Goal: Task Accomplishment & Management: Use online tool/utility

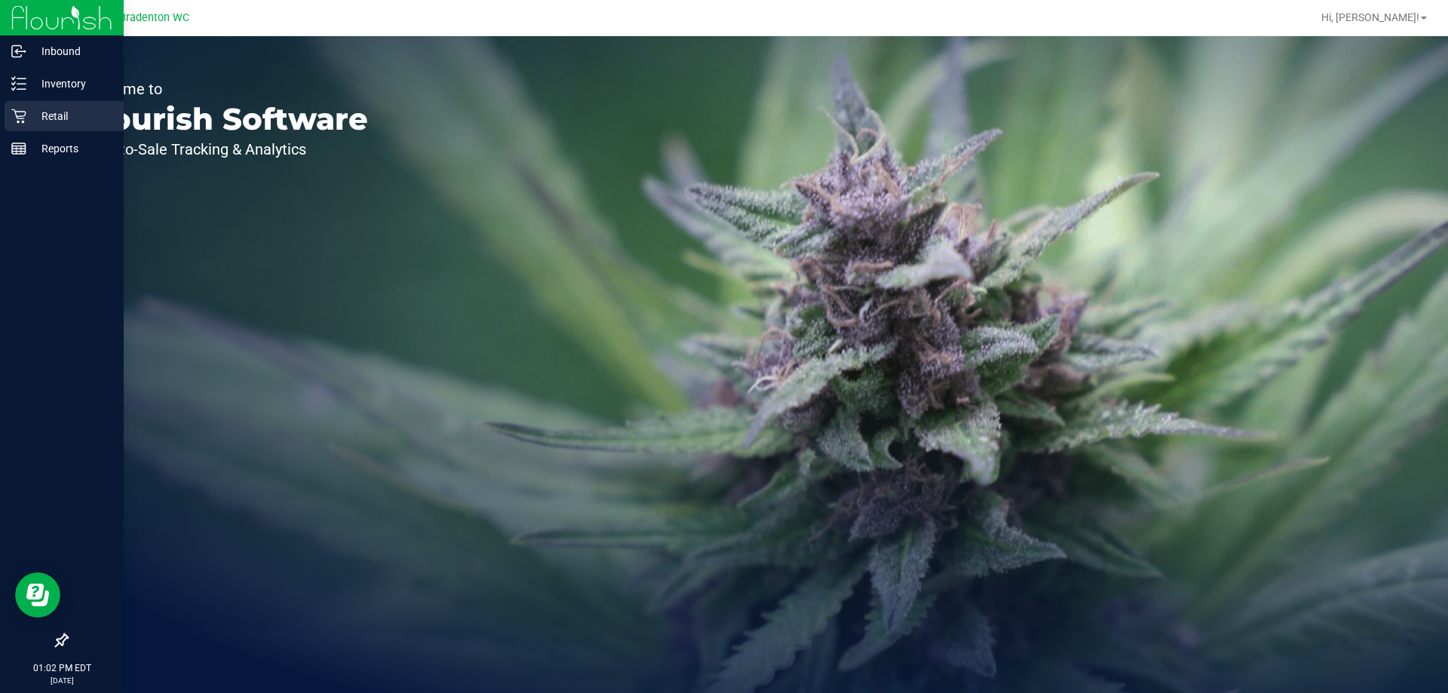
click at [26, 121] on icon at bounding box center [18, 116] width 15 height 15
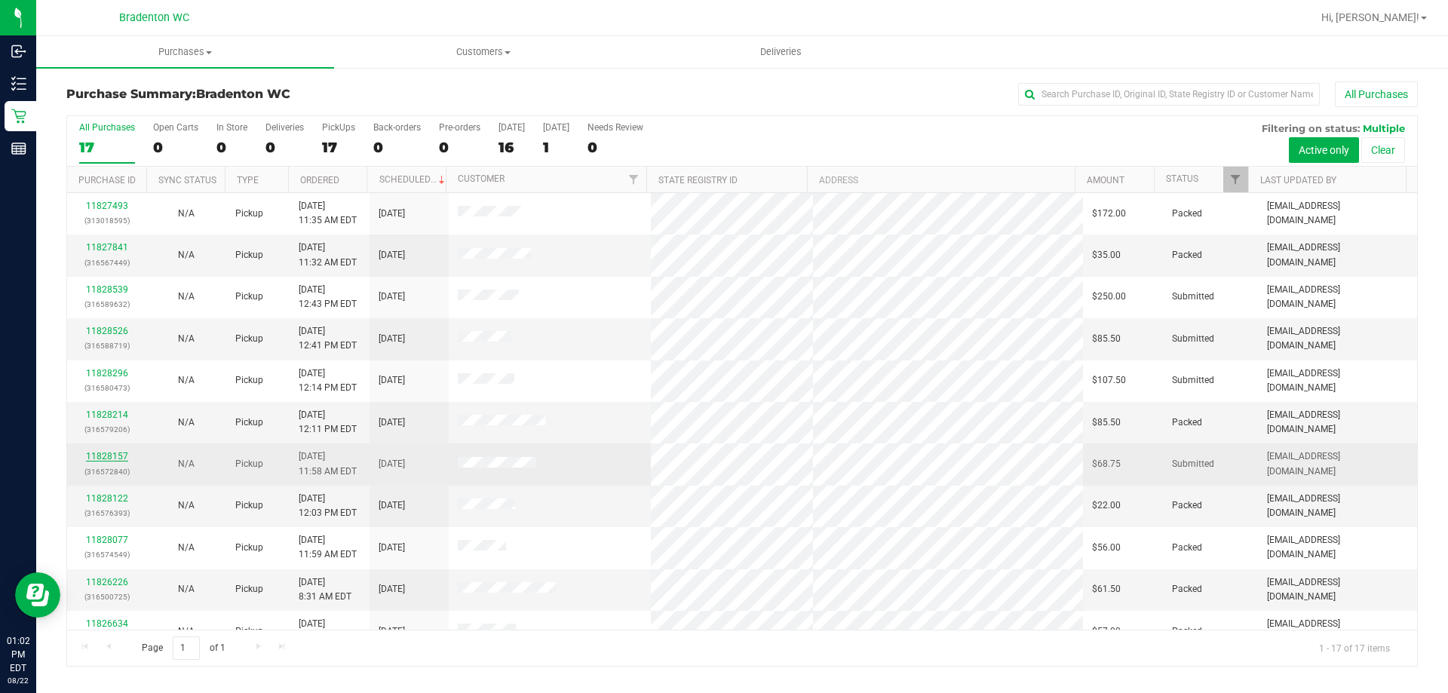
click at [116, 455] on link "11828157" at bounding box center [107, 456] width 42 height 11
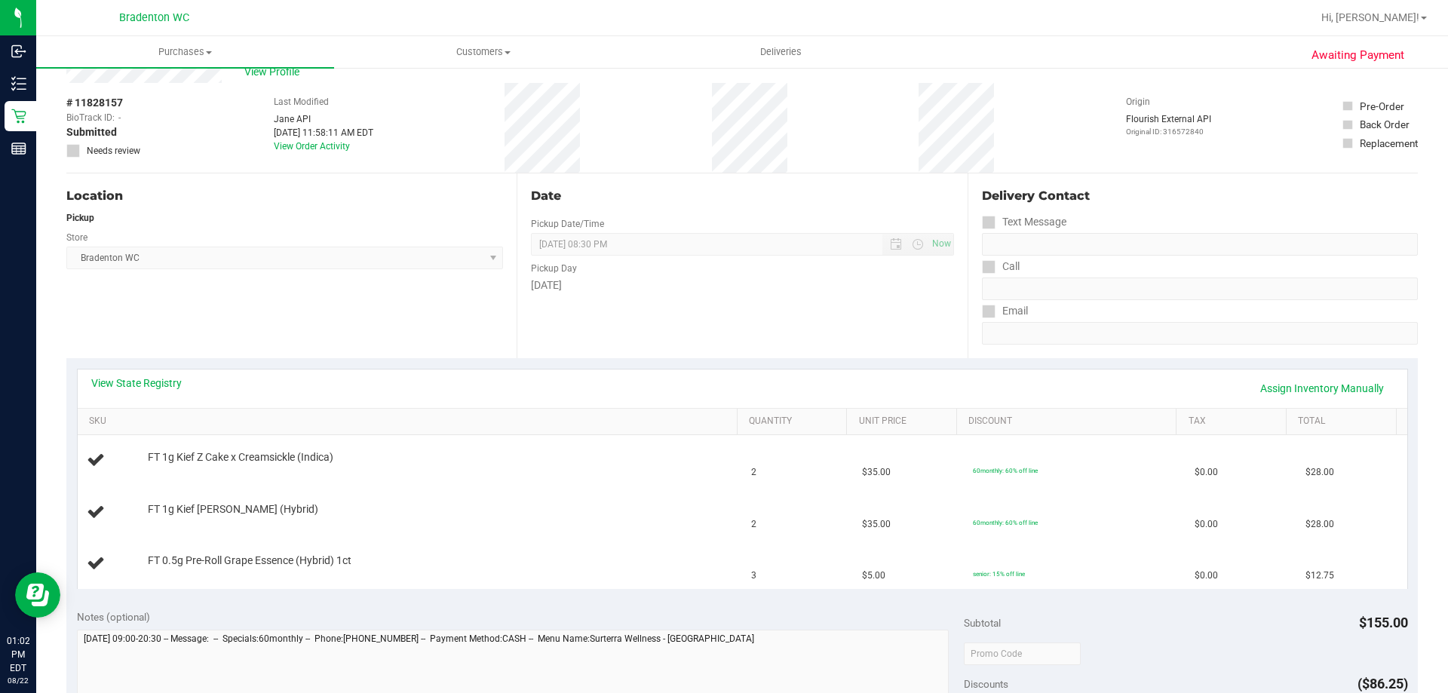
scroll to position [75, 0]
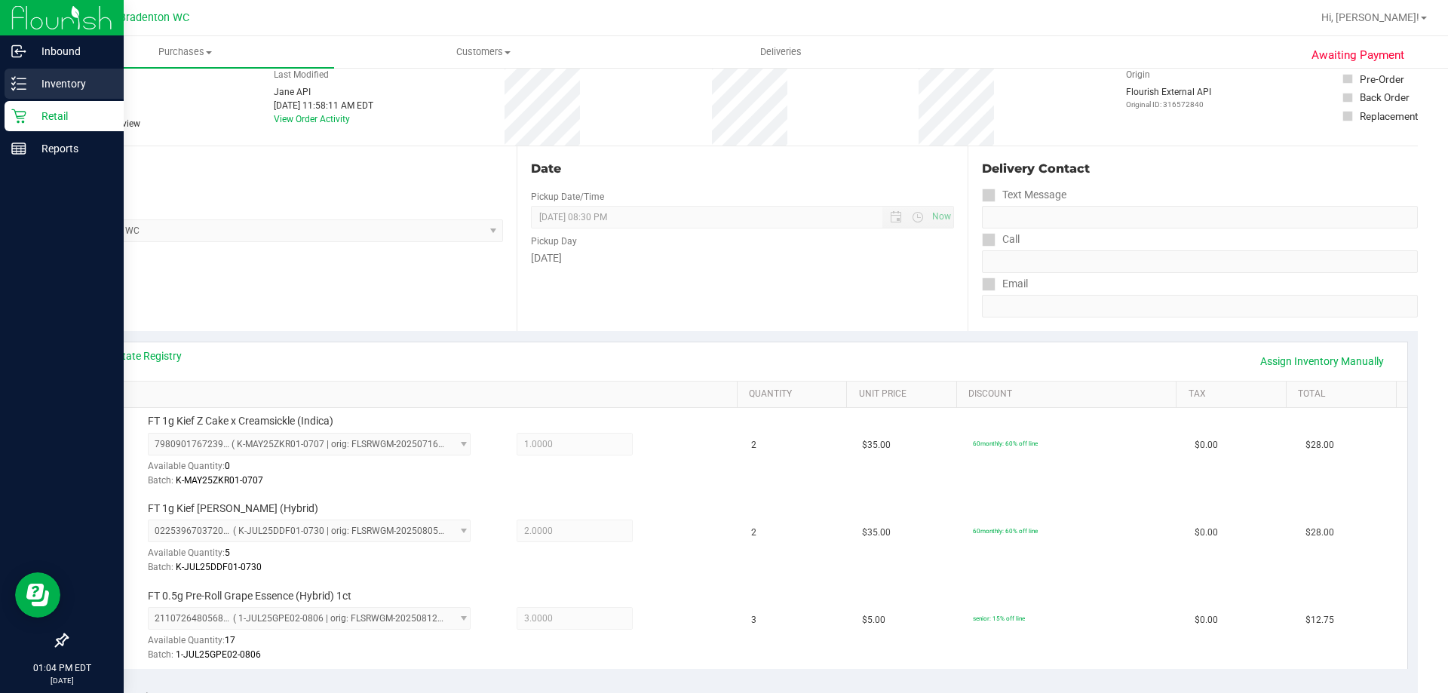
click at [65, 86] on p "Inventory" at bounding box center [71, 84] width 90 height 18
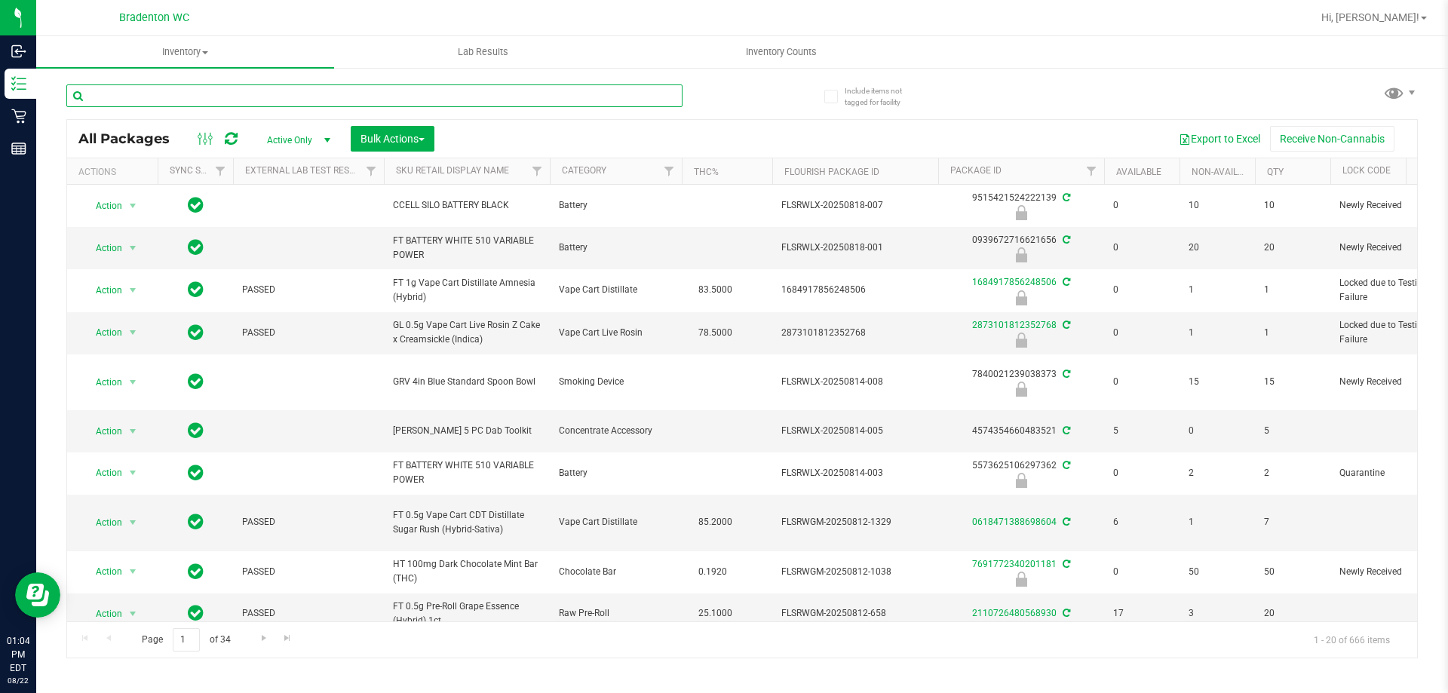
click at [260, 91] on input "text" at bounding box center [374, 95] width 616 height 23
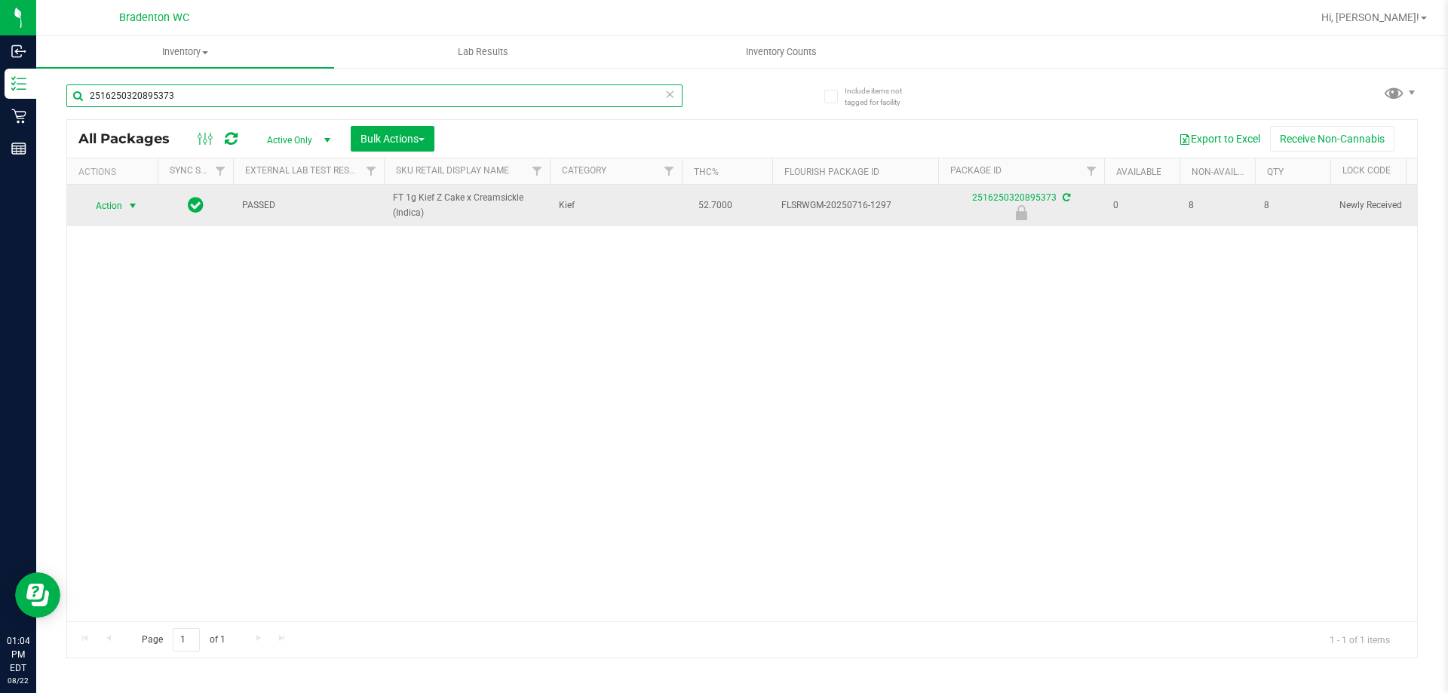
type input "2516250320895373"
click at [132, 205] on span "select" at bounding box center [133, 206] width 12 height 12
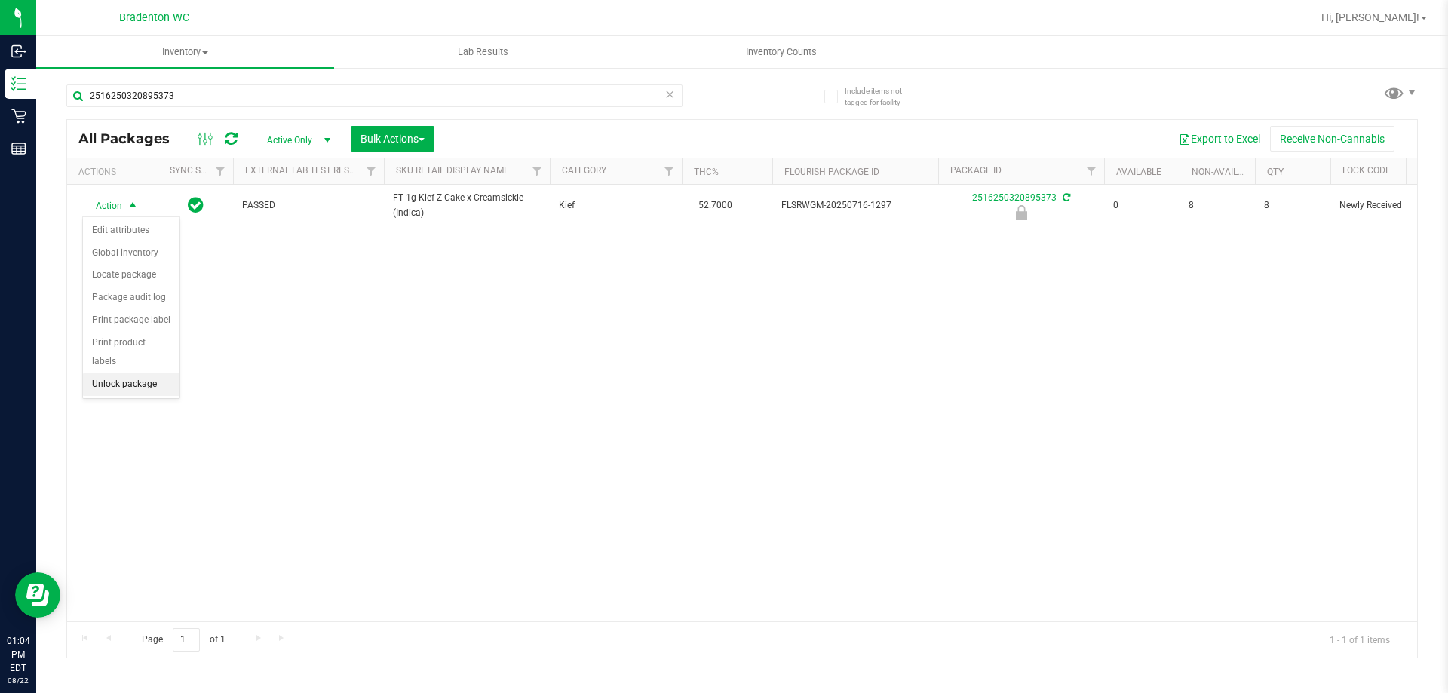
click at [127, 373] on li "Unlock package" at bounding box center [131, 384] width 97 height 23
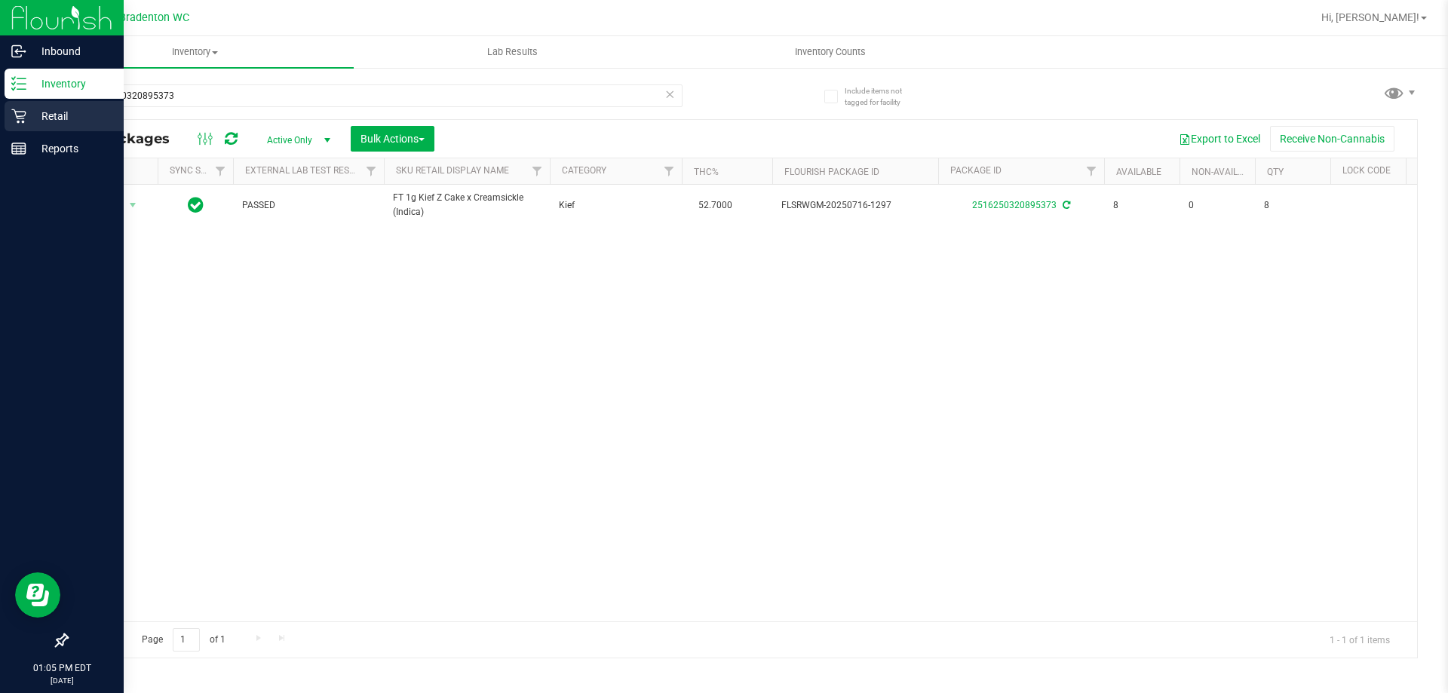
click at [35, 115] on p "Retail" at bounding box center [71, 116] width 90 height 18
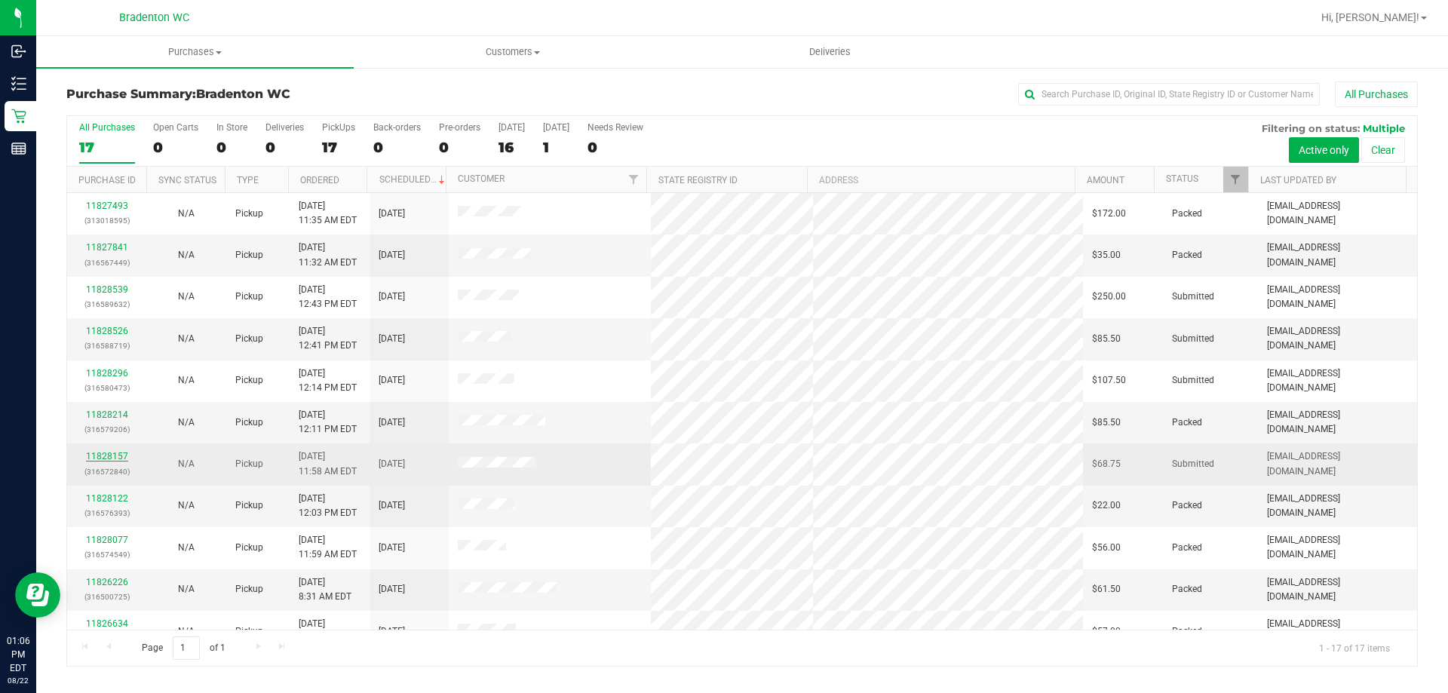
click at [124, 455] on link "11828157" at bounding box center [107, 456] width 42 height 11
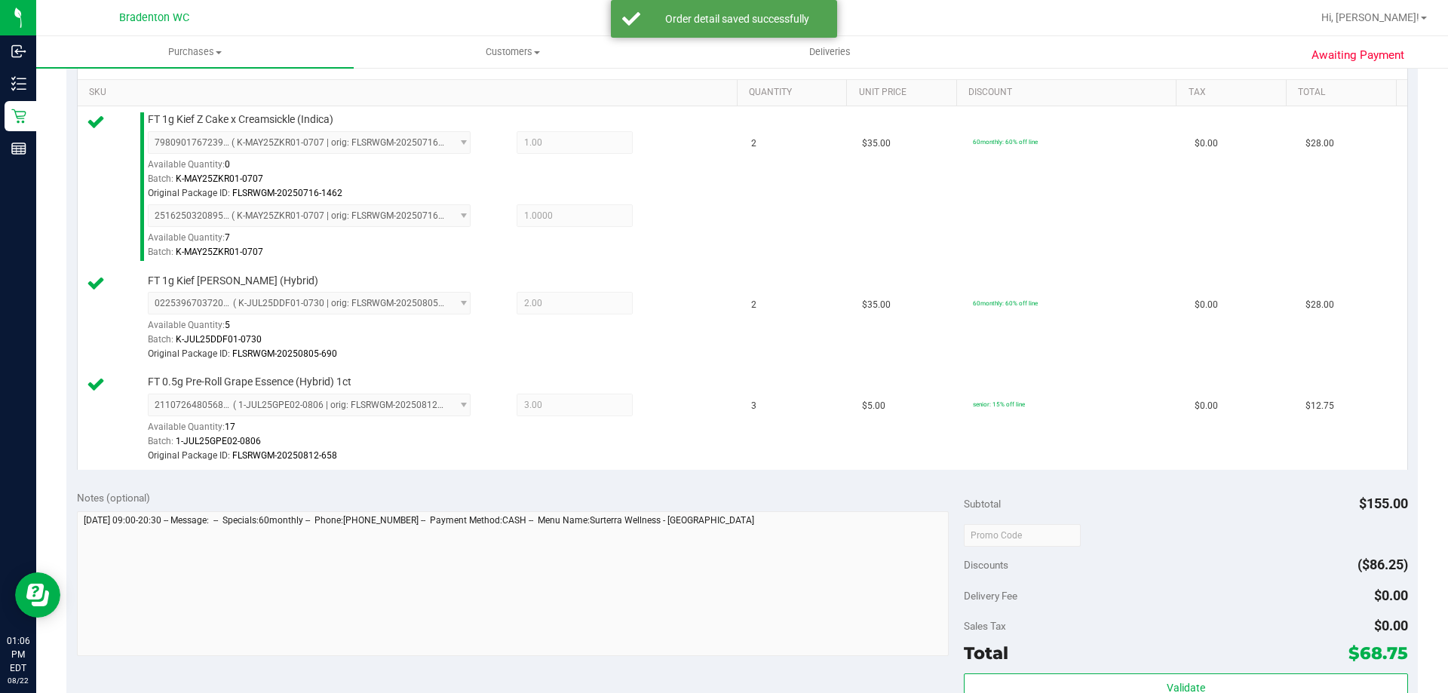
scroll to position [754, 0]
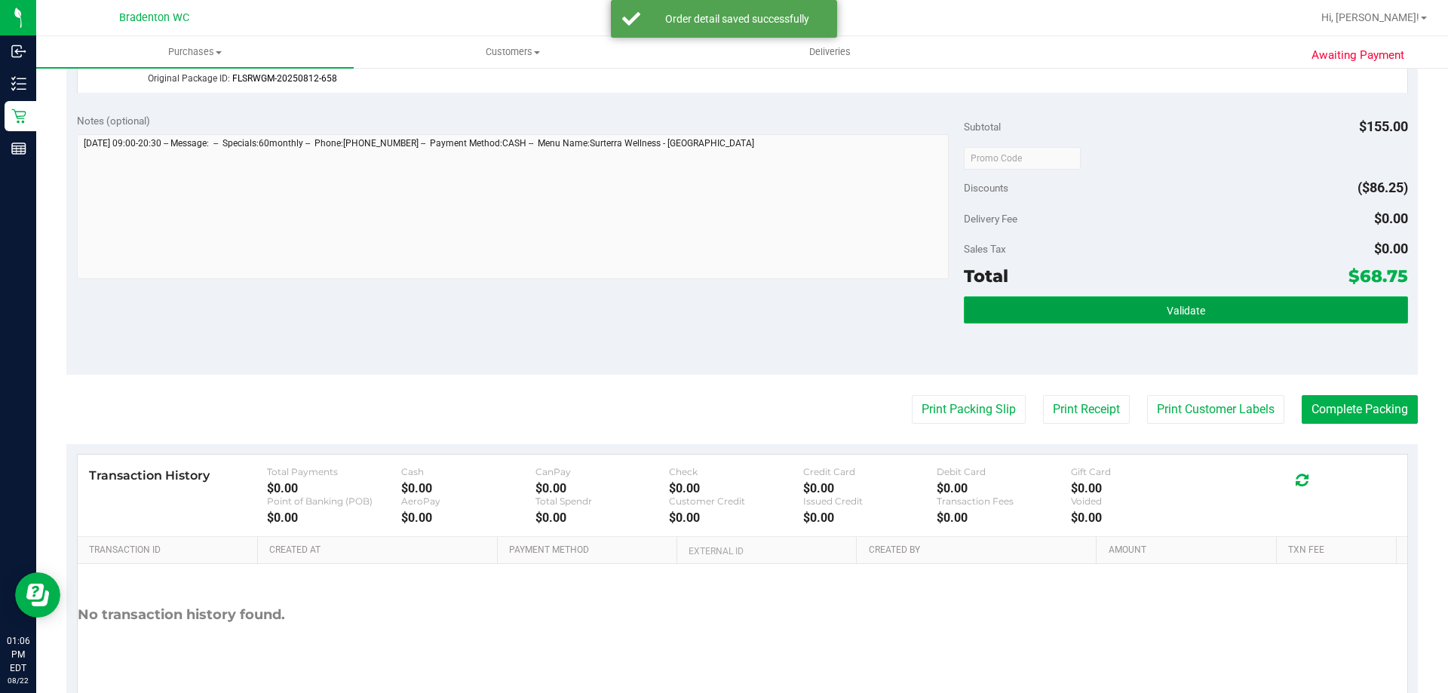
click at [1213, 316] on button "Validate" at bounding box center [1185, 309] width 443 height 27
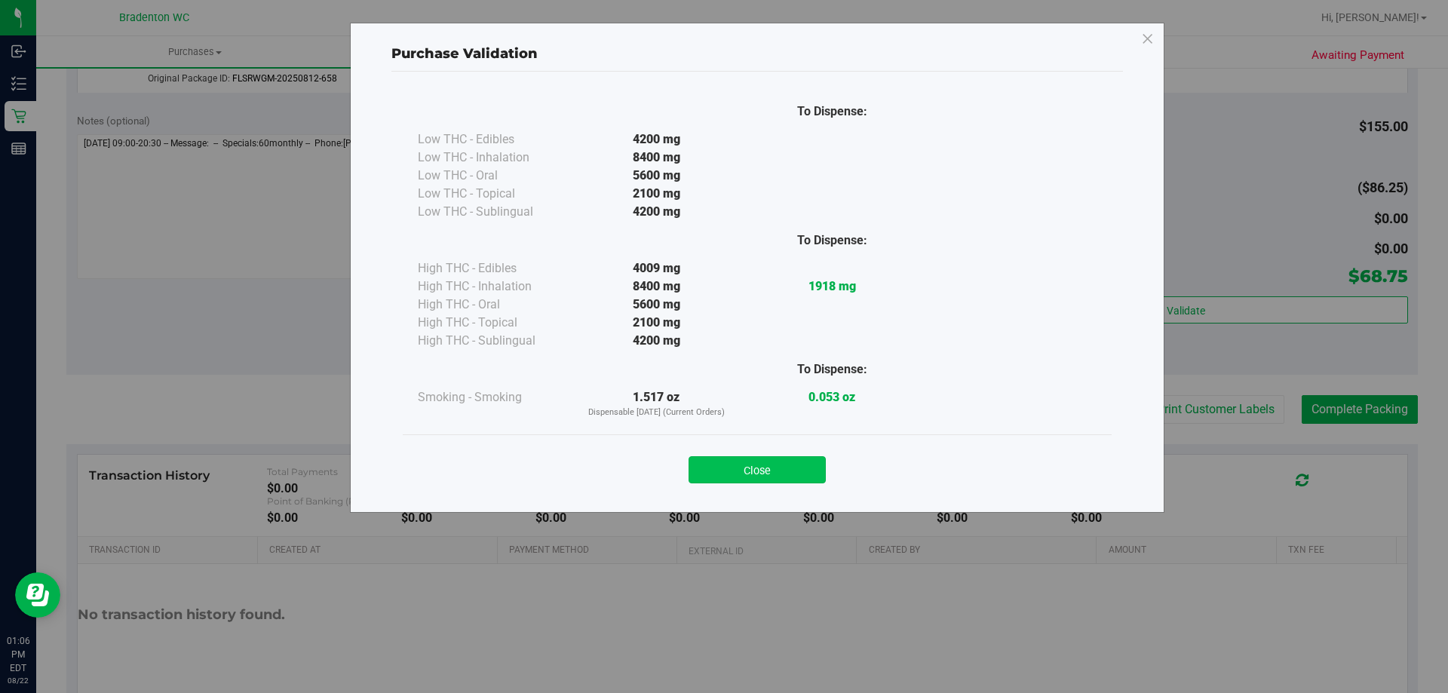
click at [795, 471] on button "Close" at bounding box center [756, 469] width 137 height 27
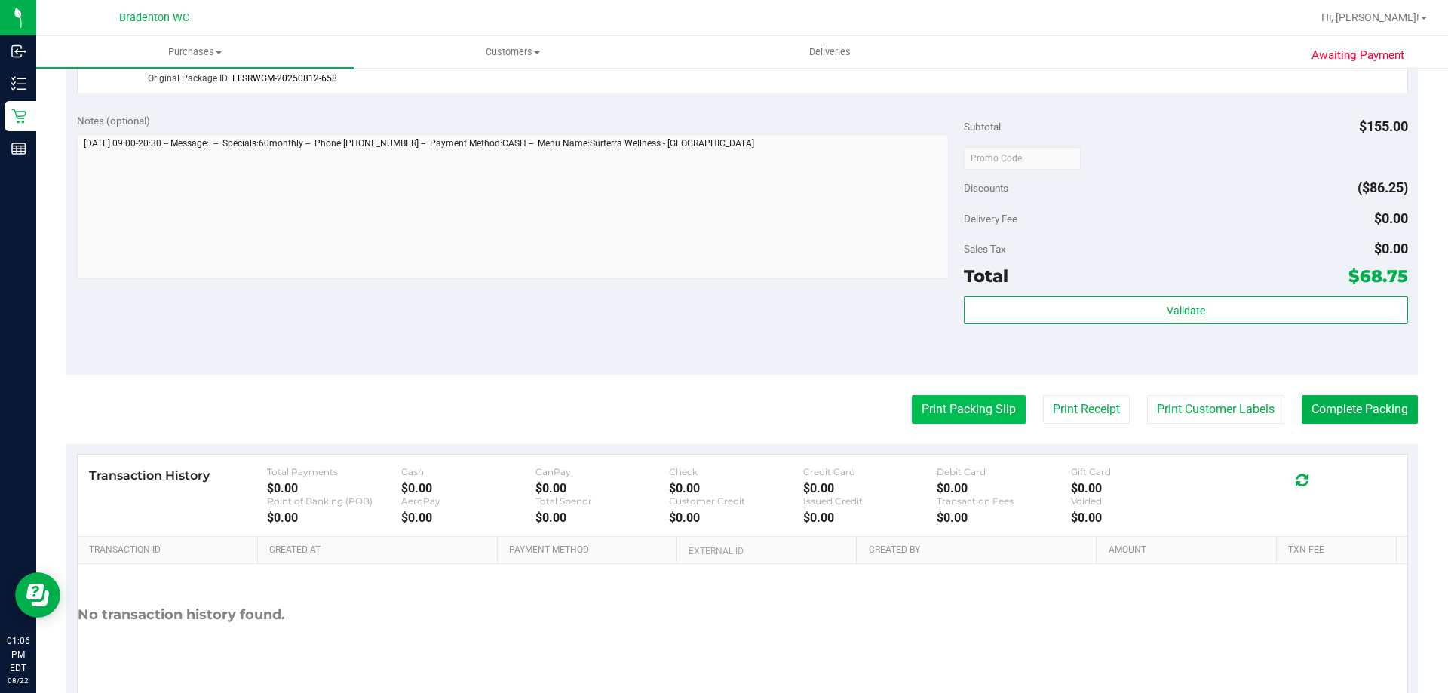
click at [964, 412] on button "Print Packing Slip" at bounding box center [969, 409] width 114 height 29
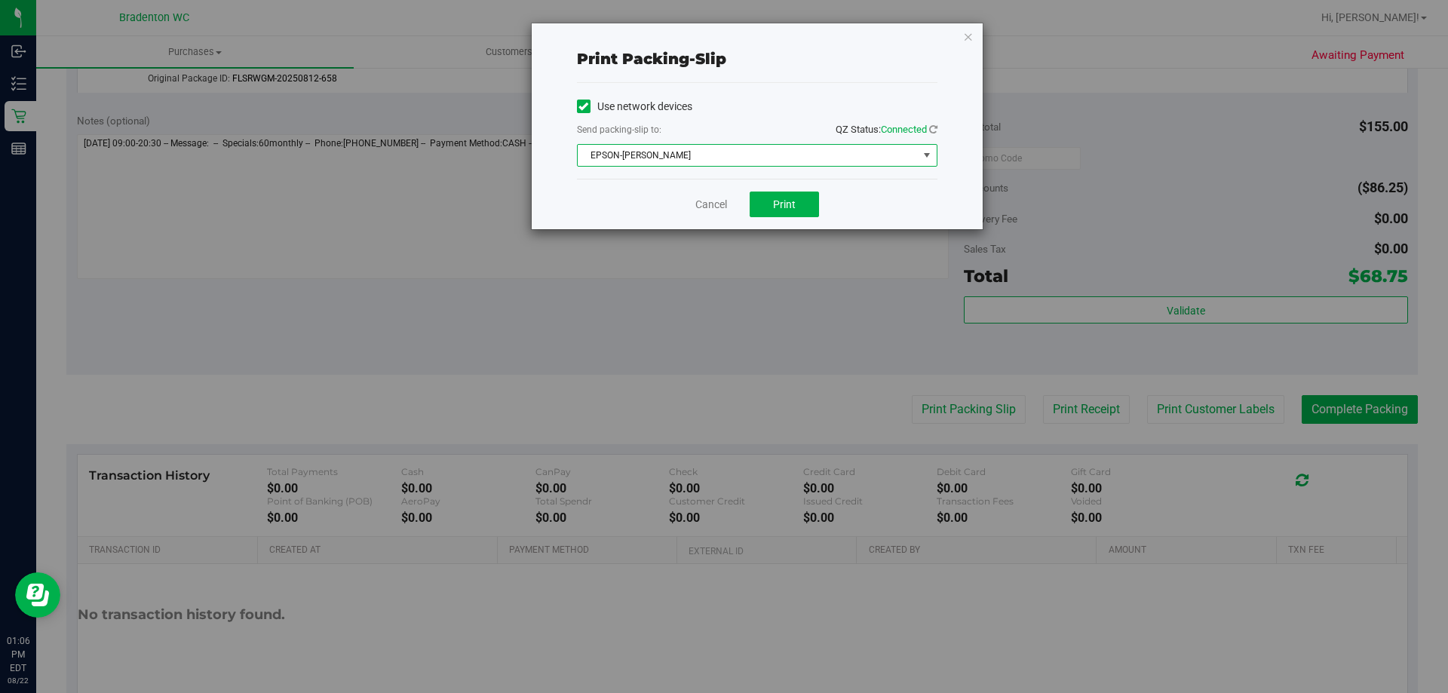
click at [761, 160] on span "EPSON-[PERSON_NAME]" at bounding box center [748, 155] width 340 height 21
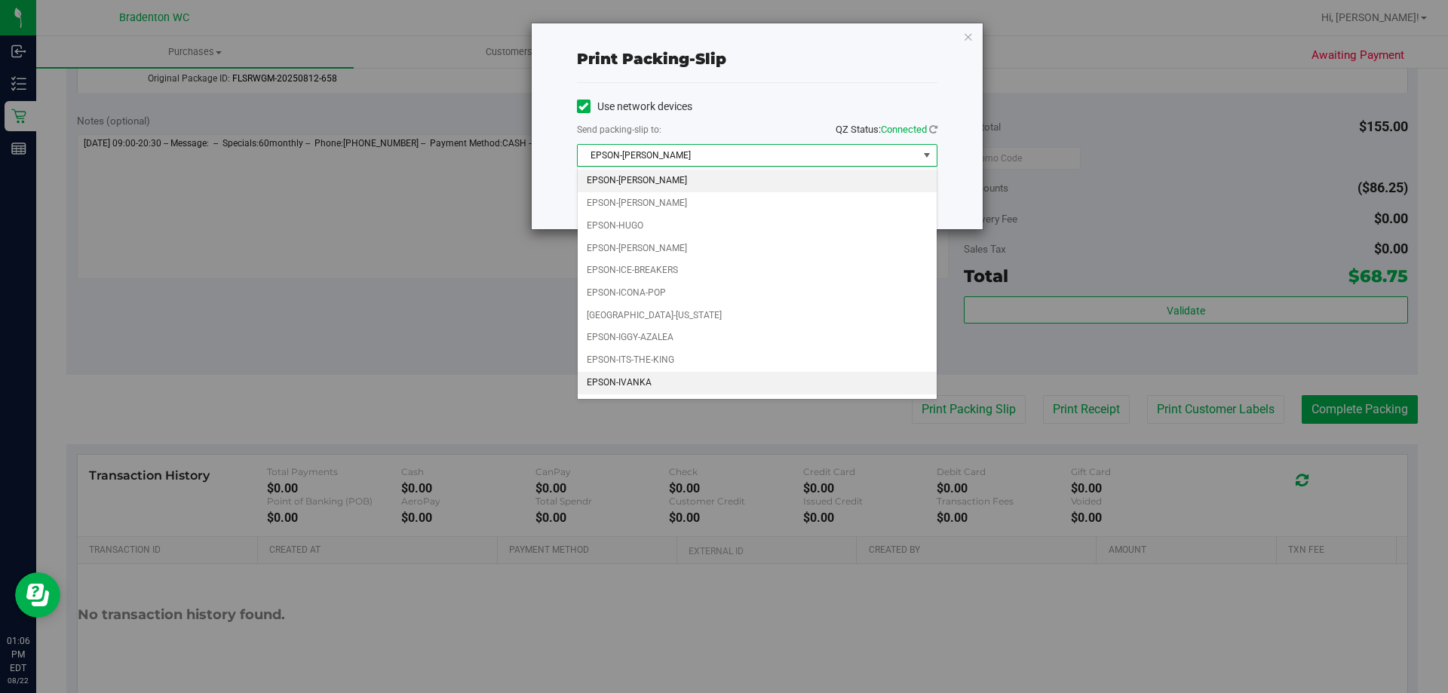
click at [639, 373] on li "EPSON-IVANKA" at bounding box center [757, 383] width 359 height 23
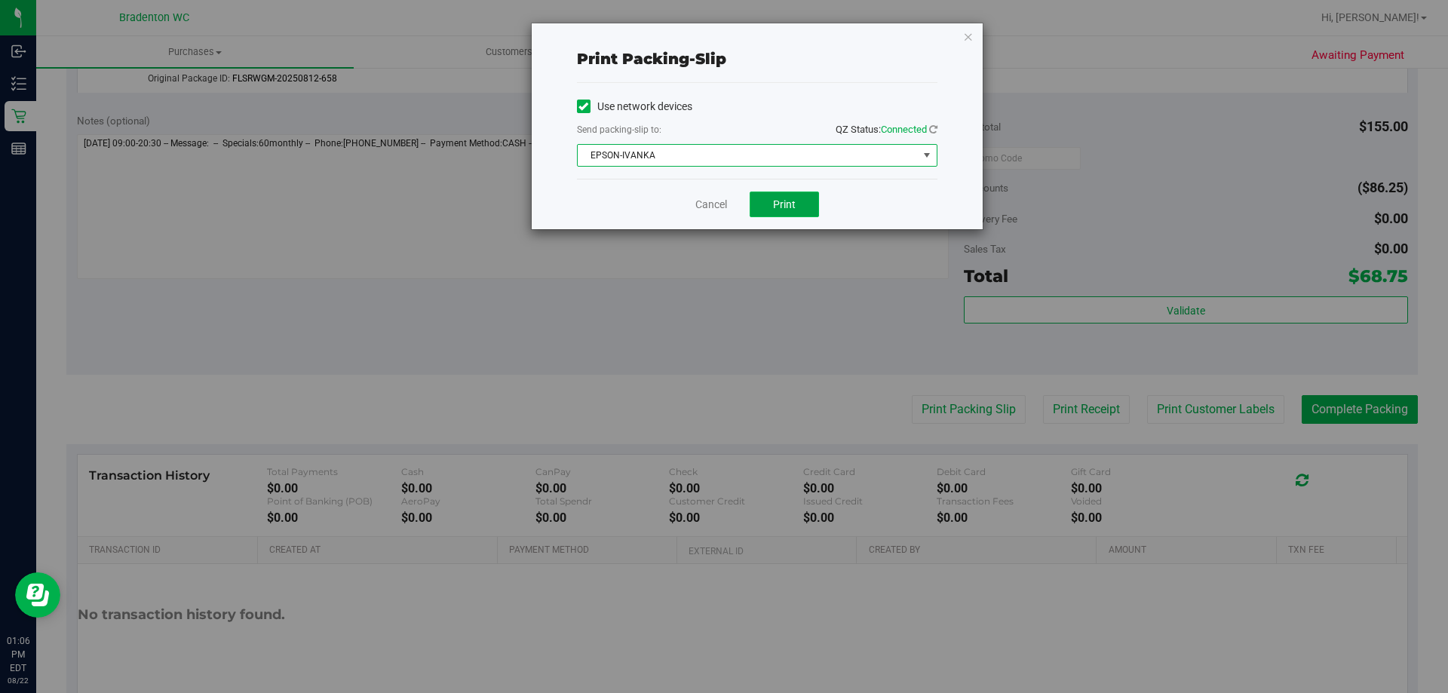
click at [783, 203] on span "Print" at bounding box center [784, 204] width 23 height 12
click at [969, 40] on icon "button" at bounding box center [968, 36] width 11 height 18
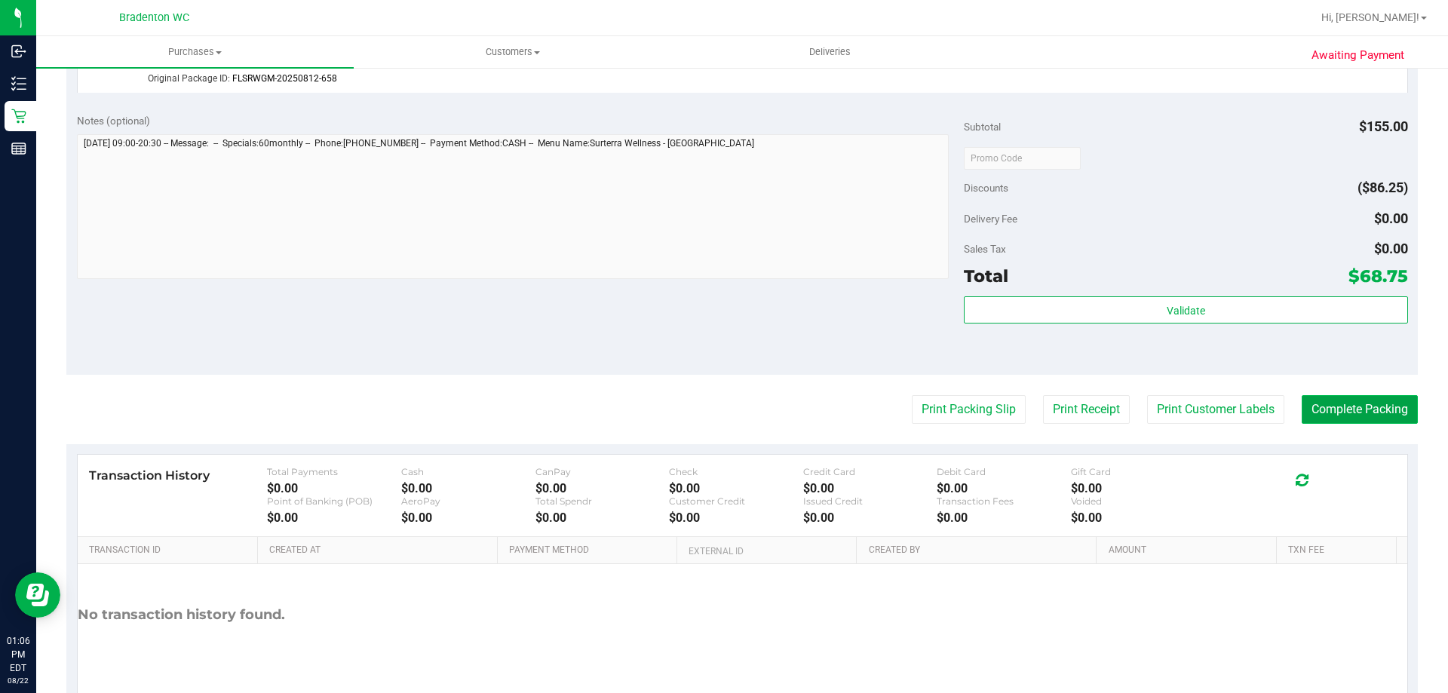
click at [1366, 407] on button "Complete Packing" at bounding box center [1360, 409] width 116 height 29
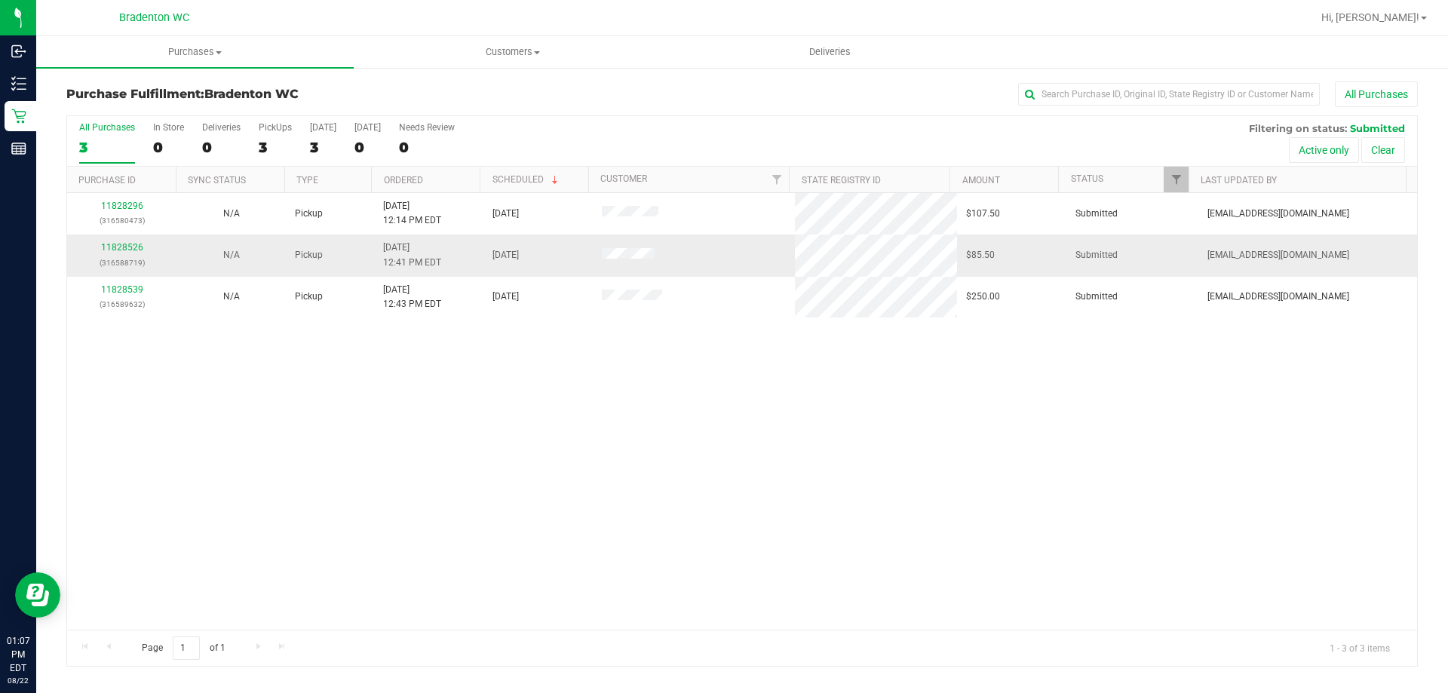
drag, startPoint x: 247, startPoint y: 248, endPoint x: 171, endPoint y: 258, distance: 76.8
drag, startPoint x: 171, startPoint y: 258, endPoint x: 100, endPoint y: 378, distance: 139.7
click at [97, 387] on div "11828296 (316580473) N/A Pickup [DATE] 12:14 PM EDT 8/22/2025 $107.50 Submitted…" at bounding box center [742, 411] width 1350 height 437
click at [127, 250] on link "11828526" at bounding box center [122, 247] width 42 height 11
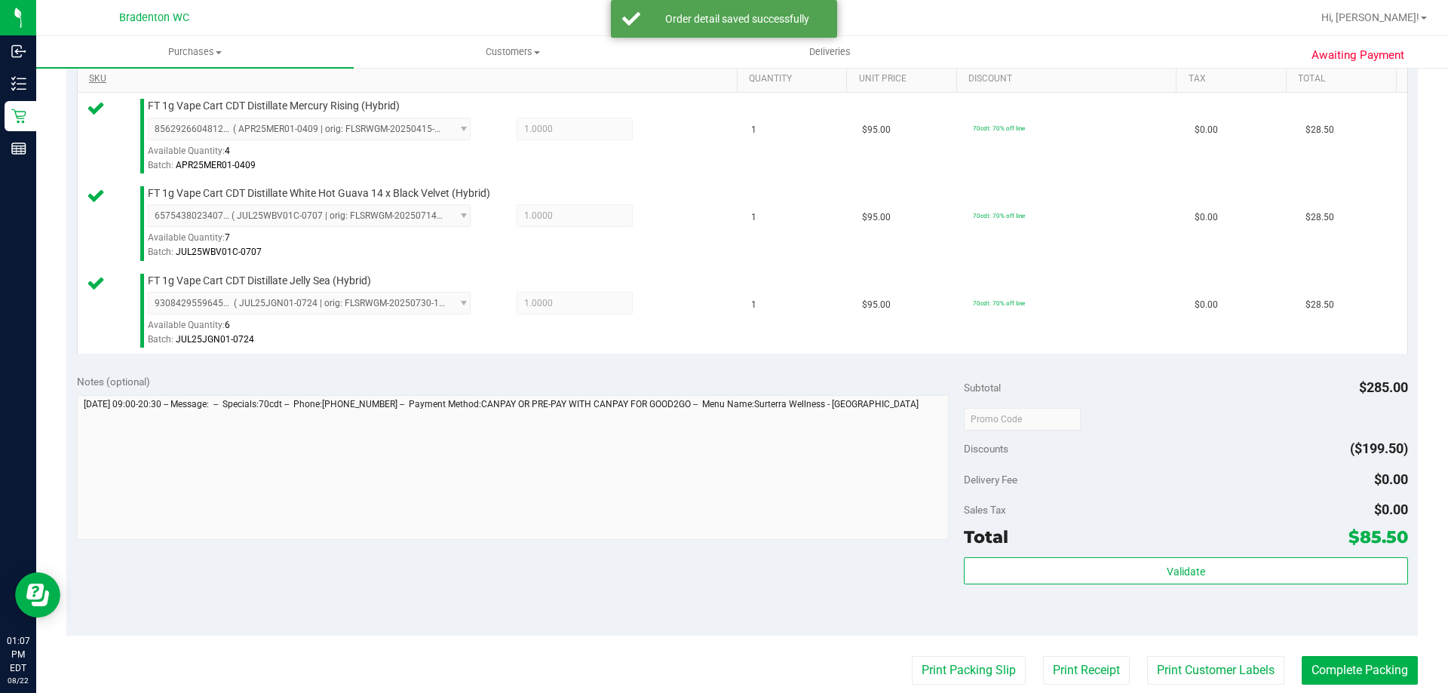
scroll to position [389, 0]
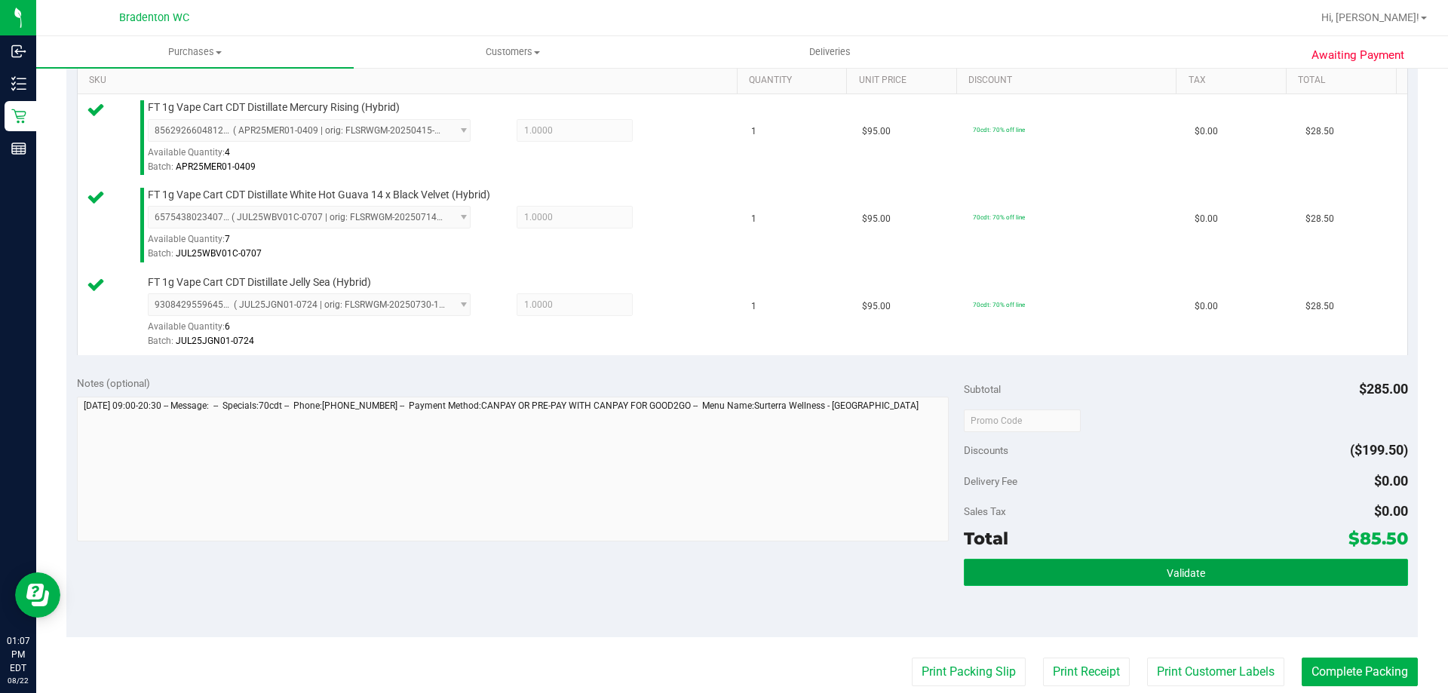
click at [1174, 568] on span "Validate" at bounding box center [1186, 573] width 38 height 12
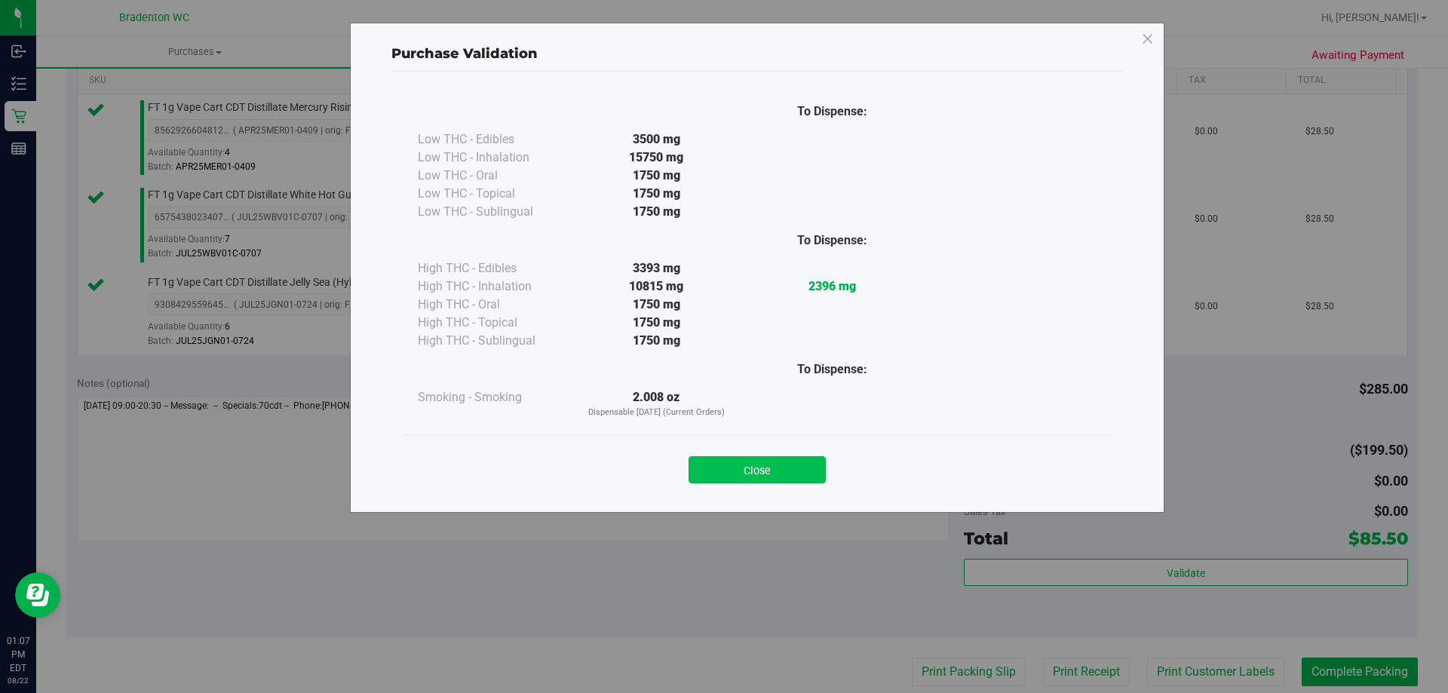
click at [801, 478] on button "Close" at bounding box center [756, 469] width 137 height 27
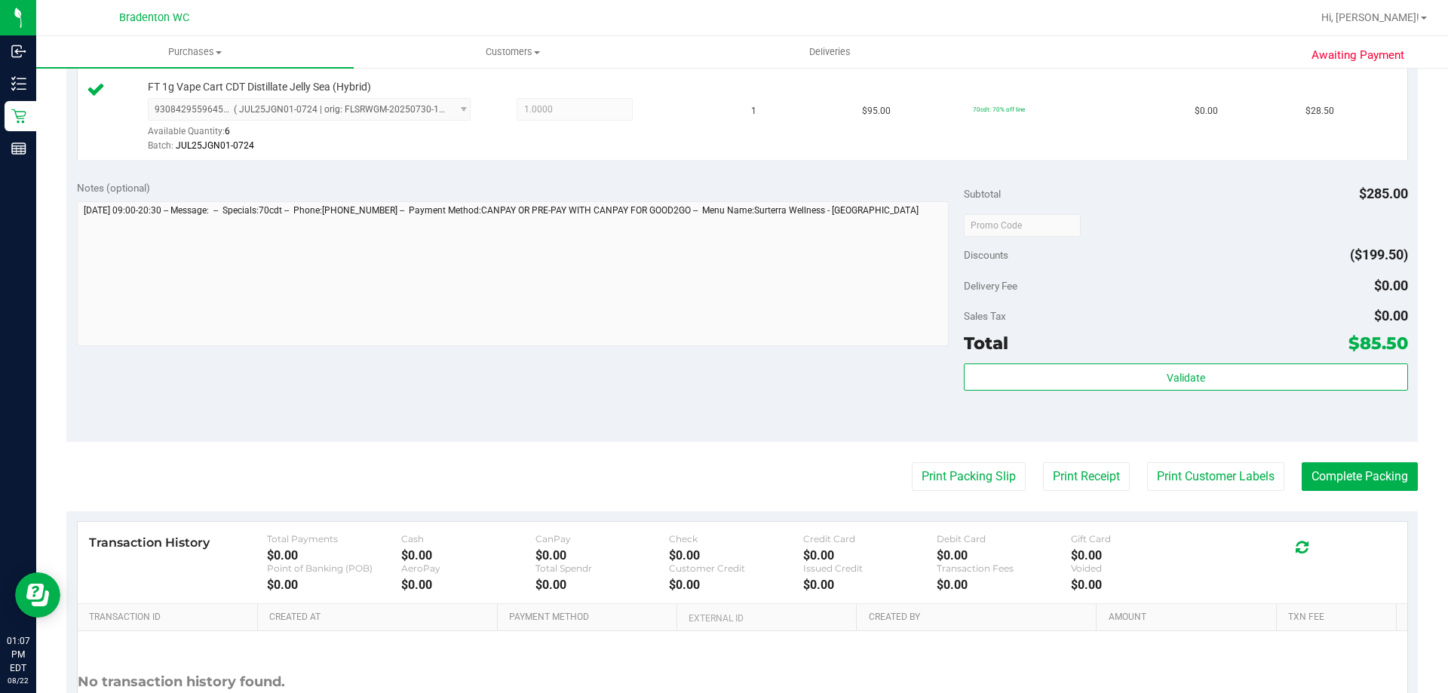
scroll to position [582, 0]
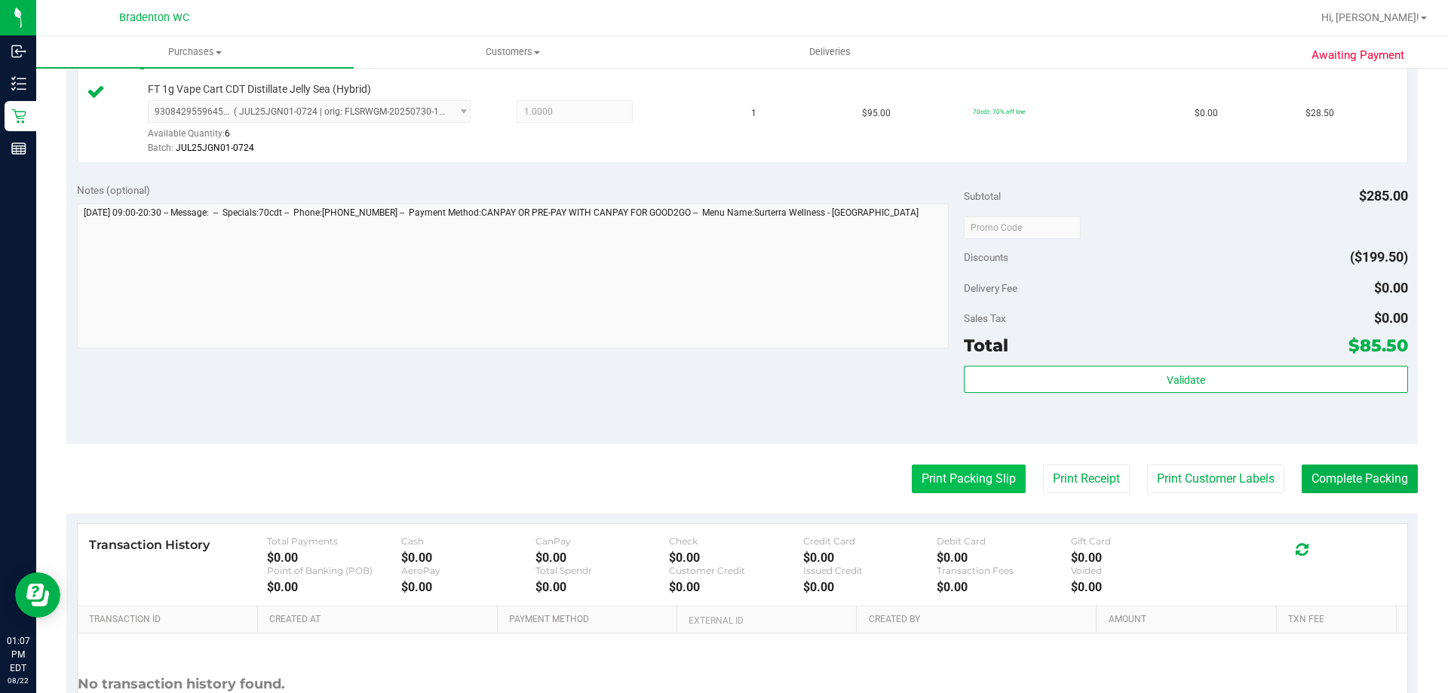
click at [979, 474] on button "Print Packing Slip" at bounding box center [969, 479] width 114 height 29
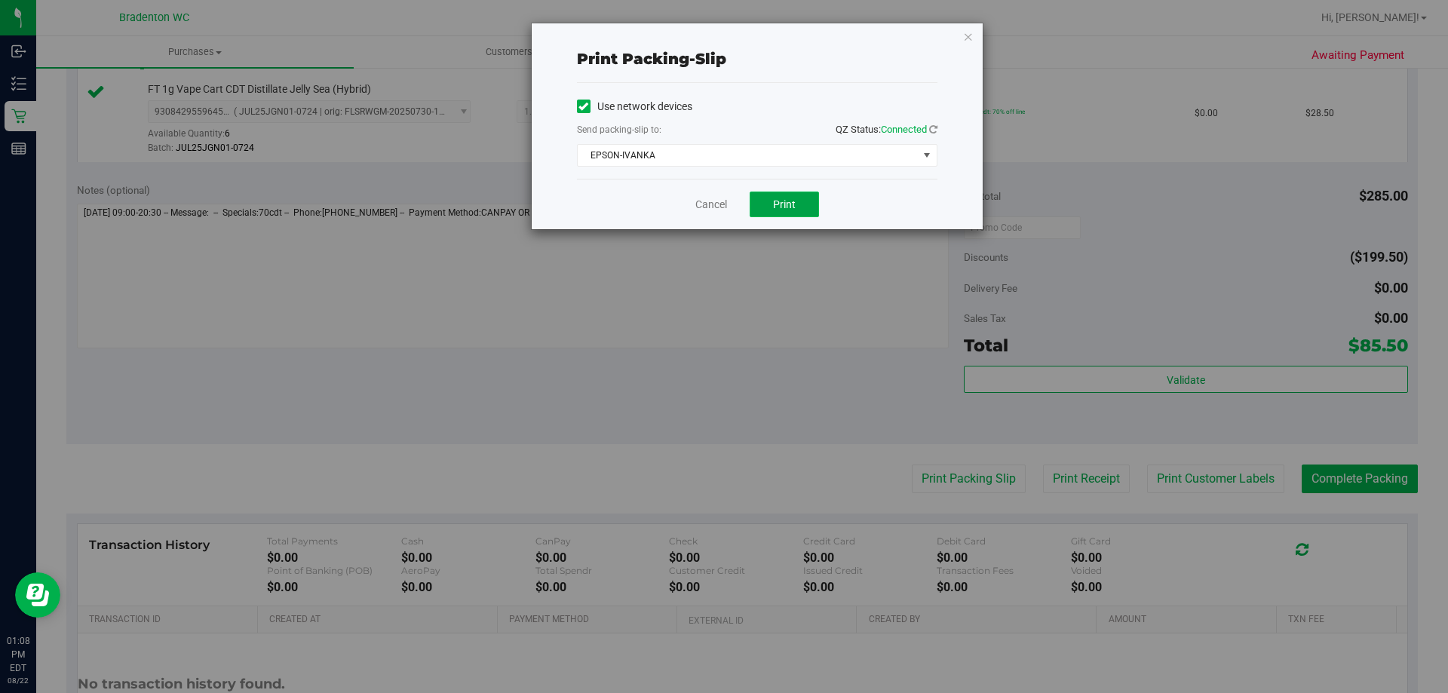
click at [797, 212] on button "Print" at bounding box center [784, 205] width 69 height 26
click at [965, 29] on icon "button" at bounding box center [968, 36] width 11 height 18
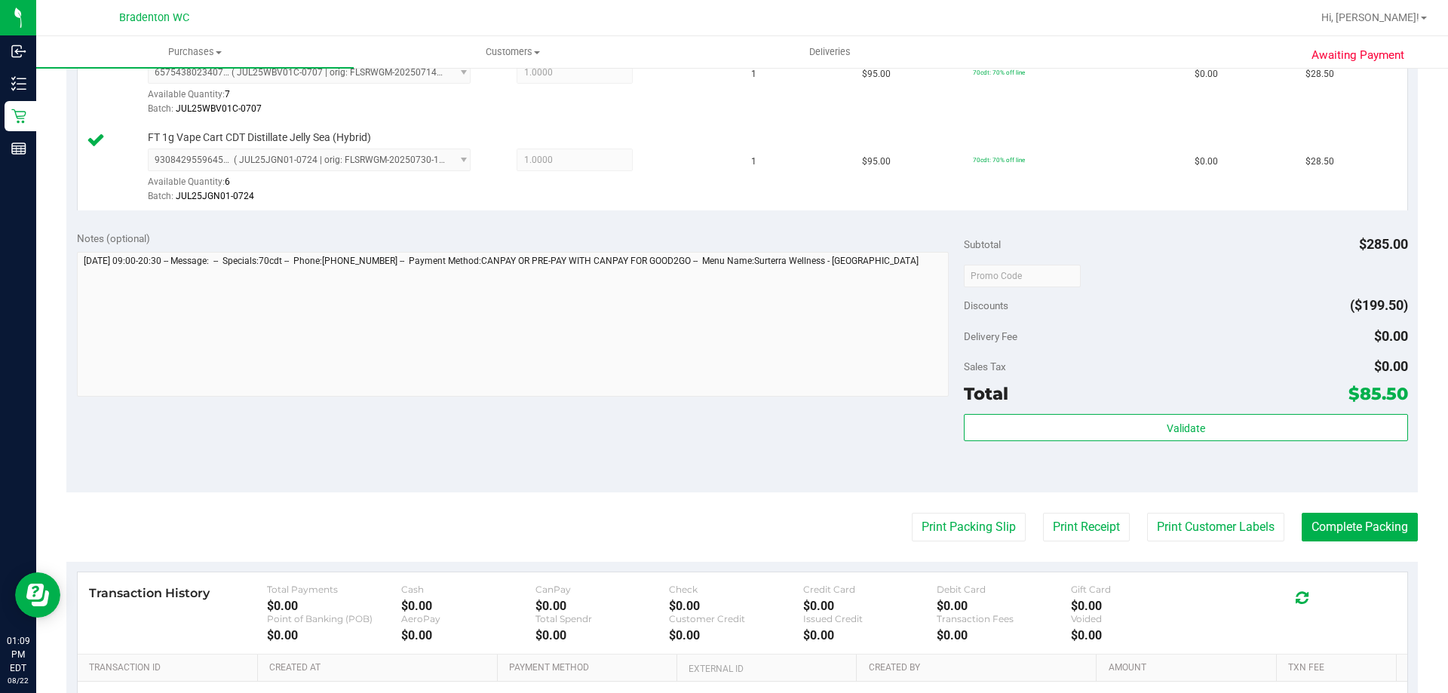
scroll to position [595, 0]
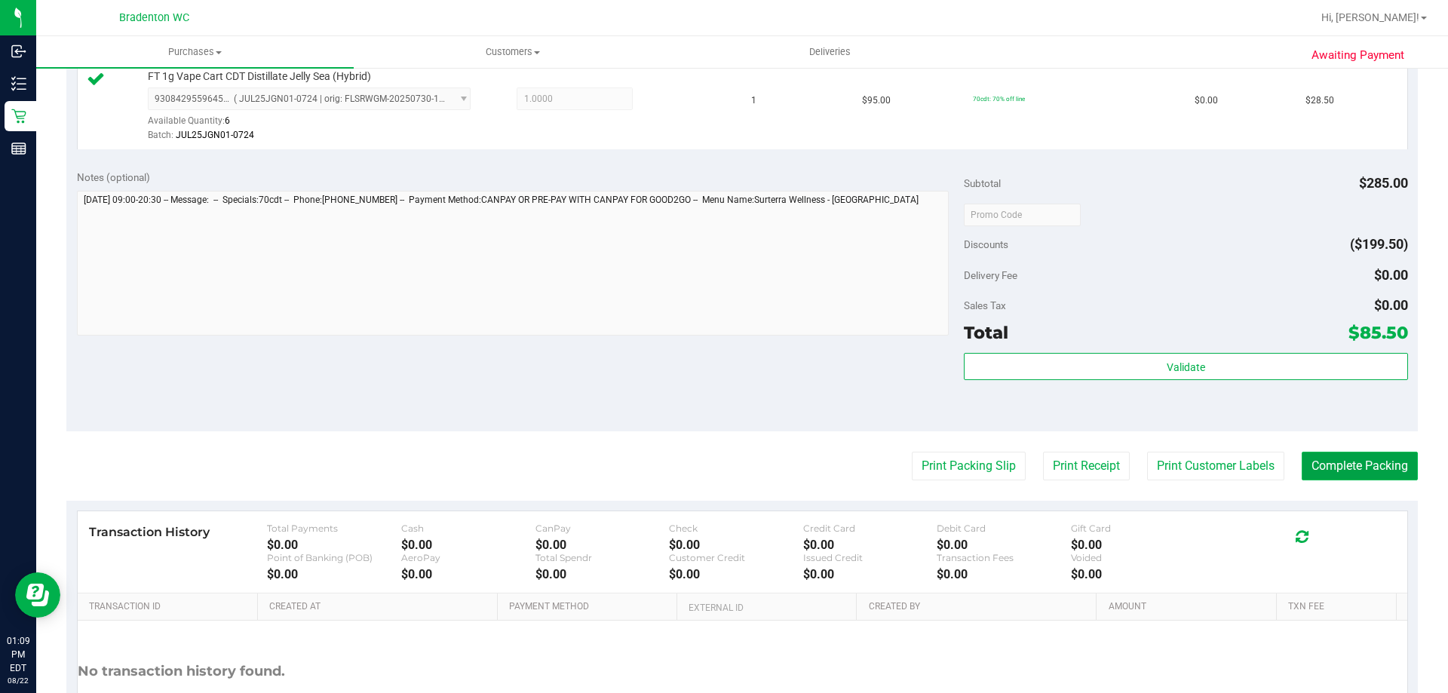
click at [1326, 462] on button "Complete Packing" at bounding box center [1360, 466] width 116 height 29
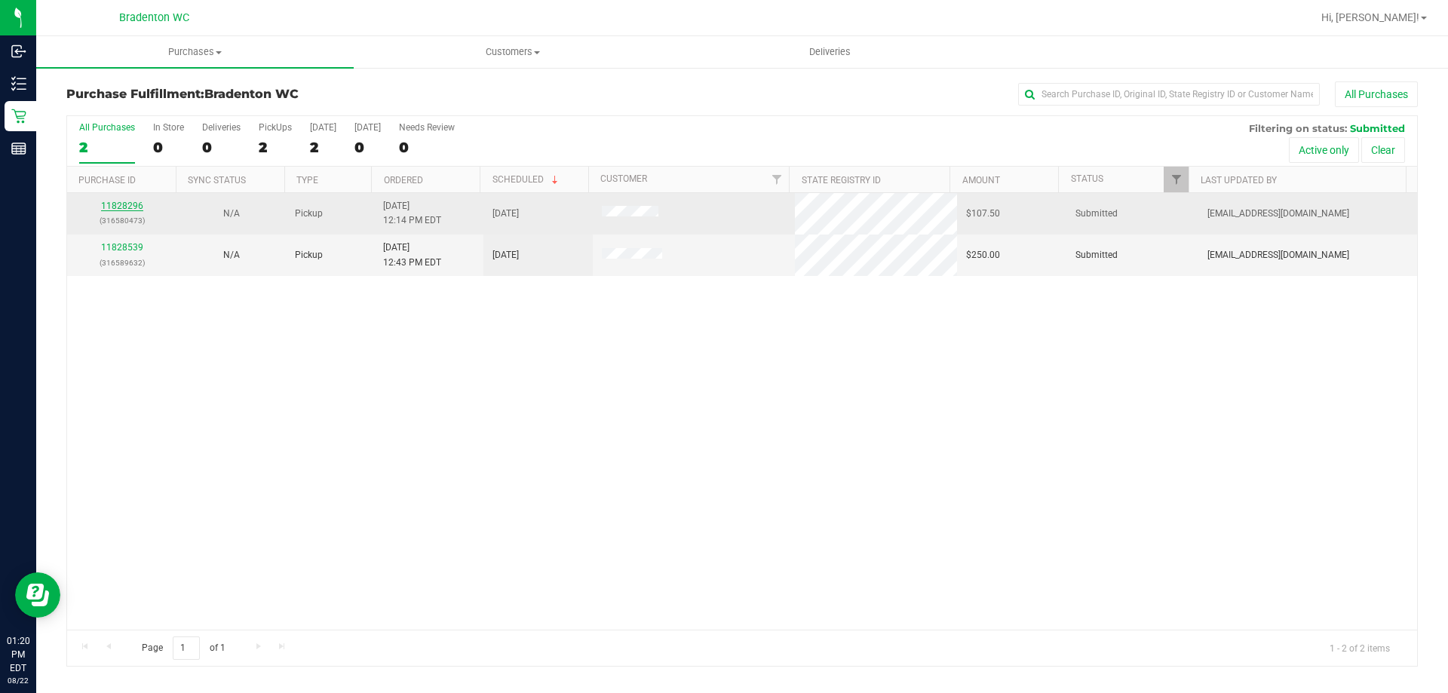
click at [132, 209] on link "11828296" at bounding box center [122, 206] width 42 height 11
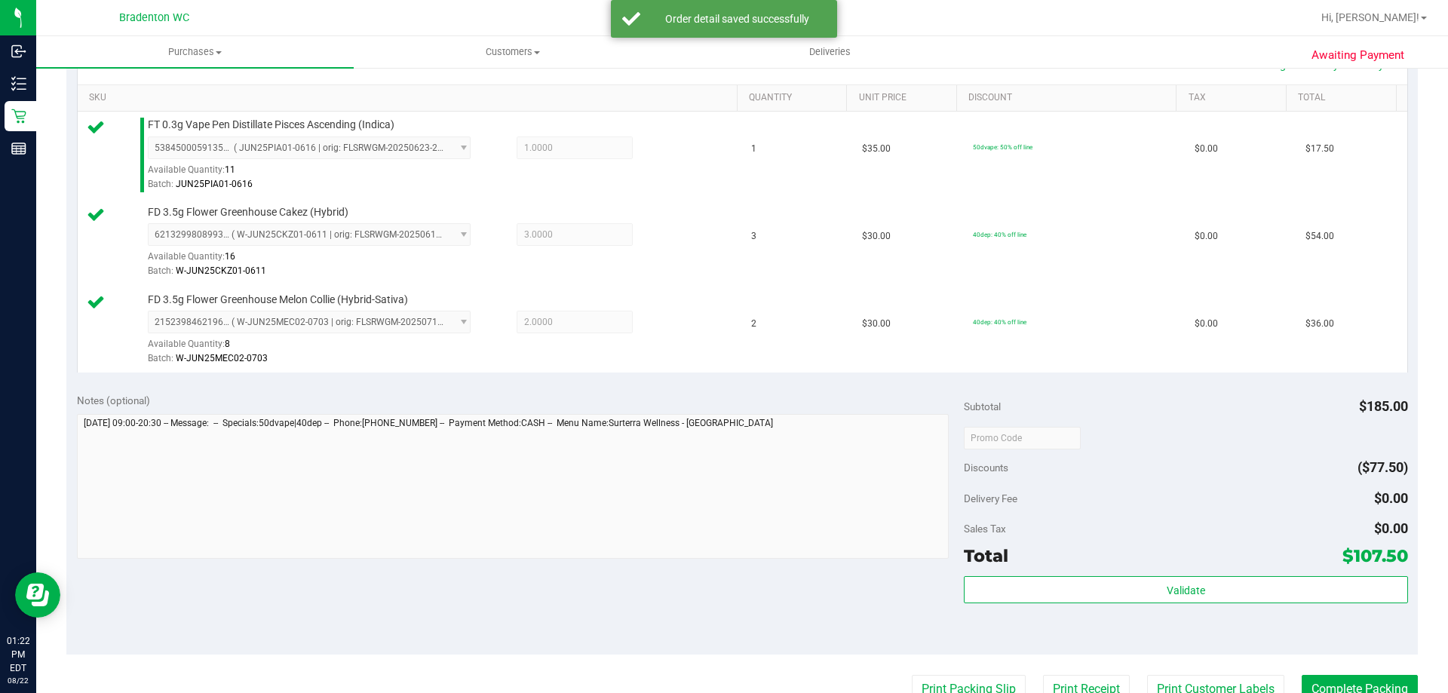
scroll to position [373, 0]
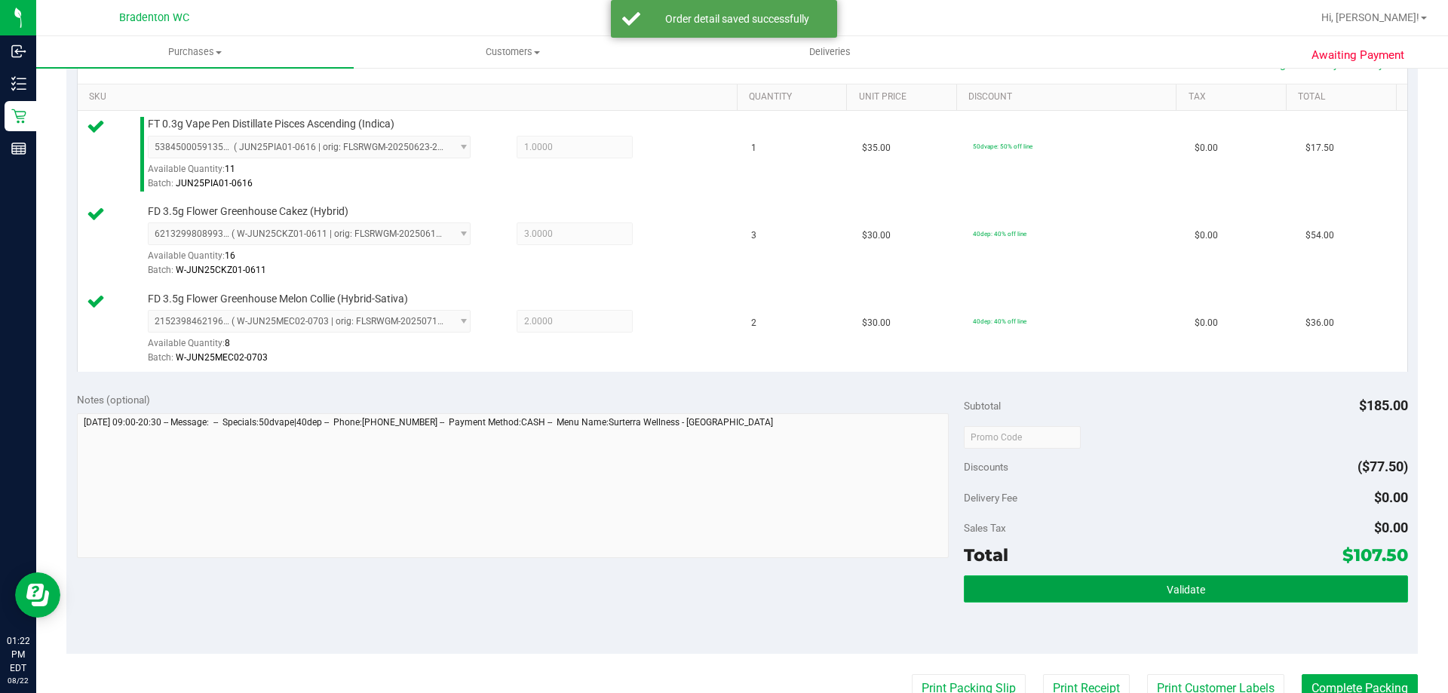
click at [1172, 581] on button "Validate" at bounding box center [1185, 588] width 443 height 27
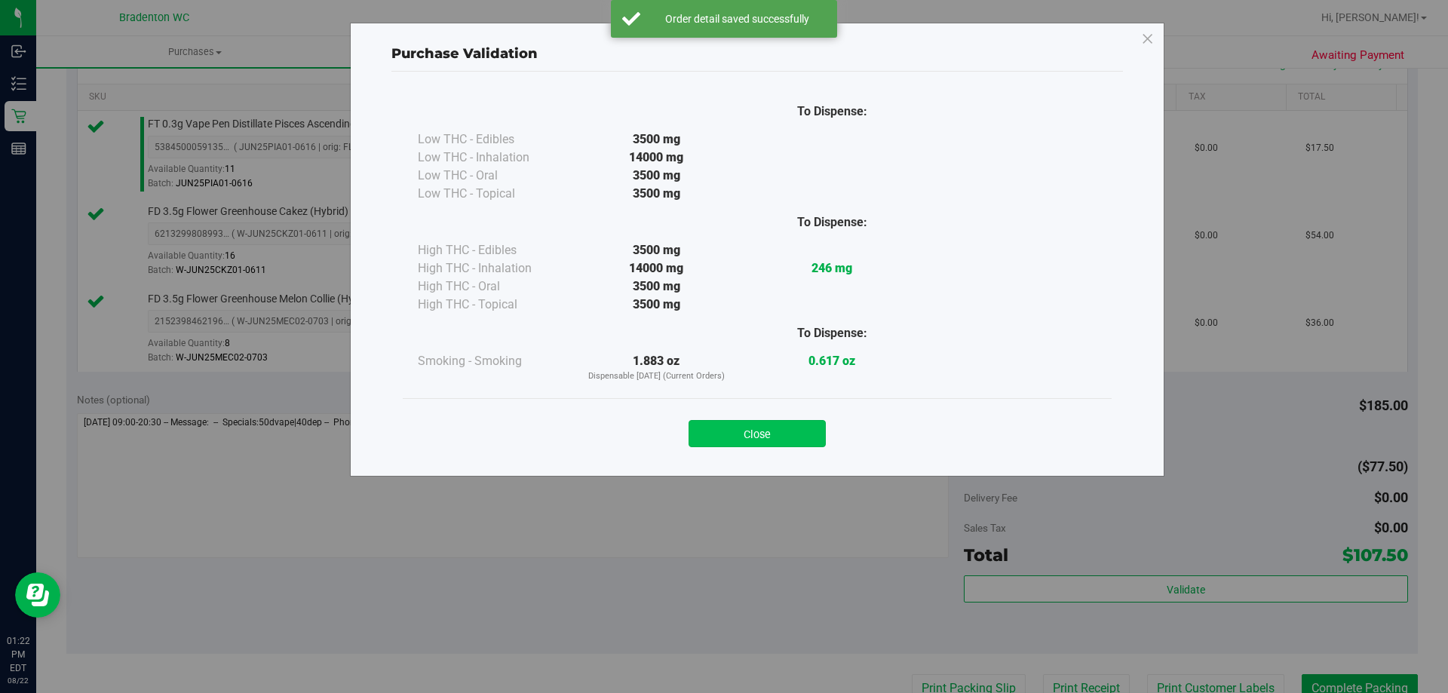
click at [768, 423] on button "Close" at bounding box center [756, 433] width 137 height 27
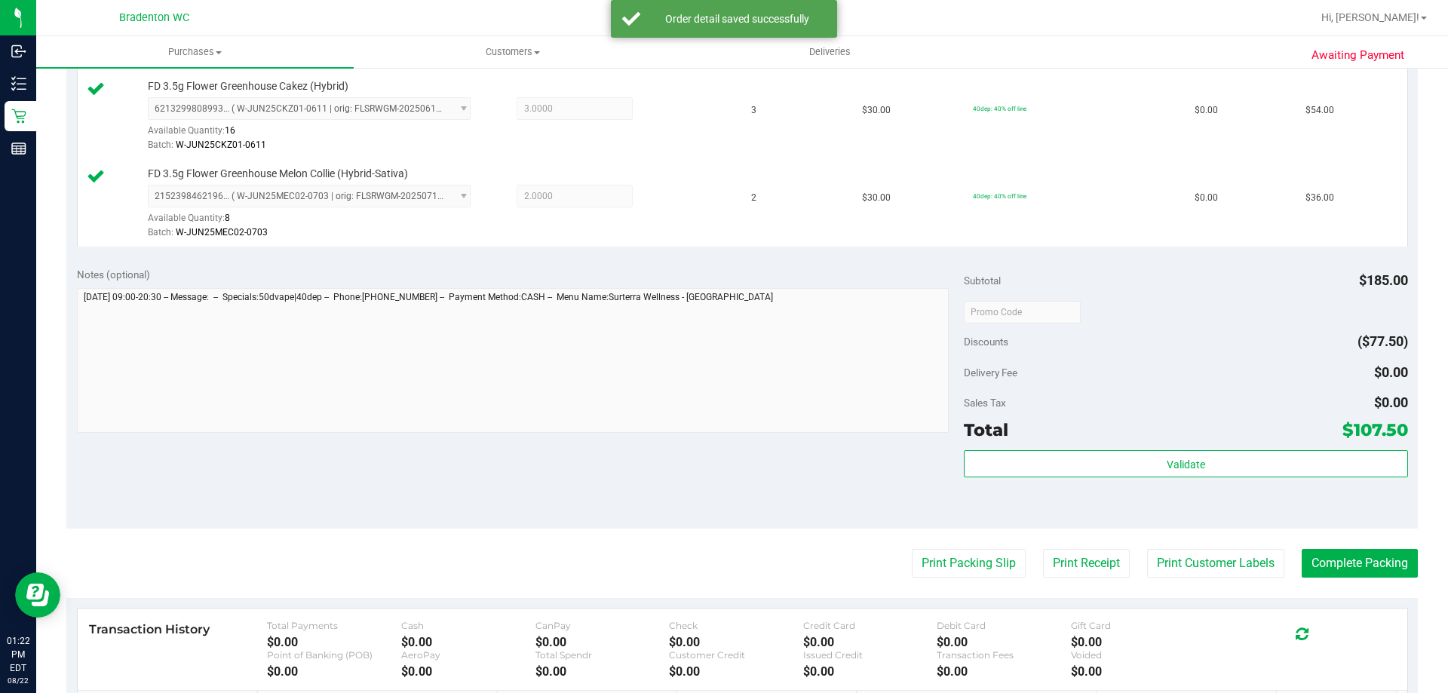
scroll to position [610, 0]
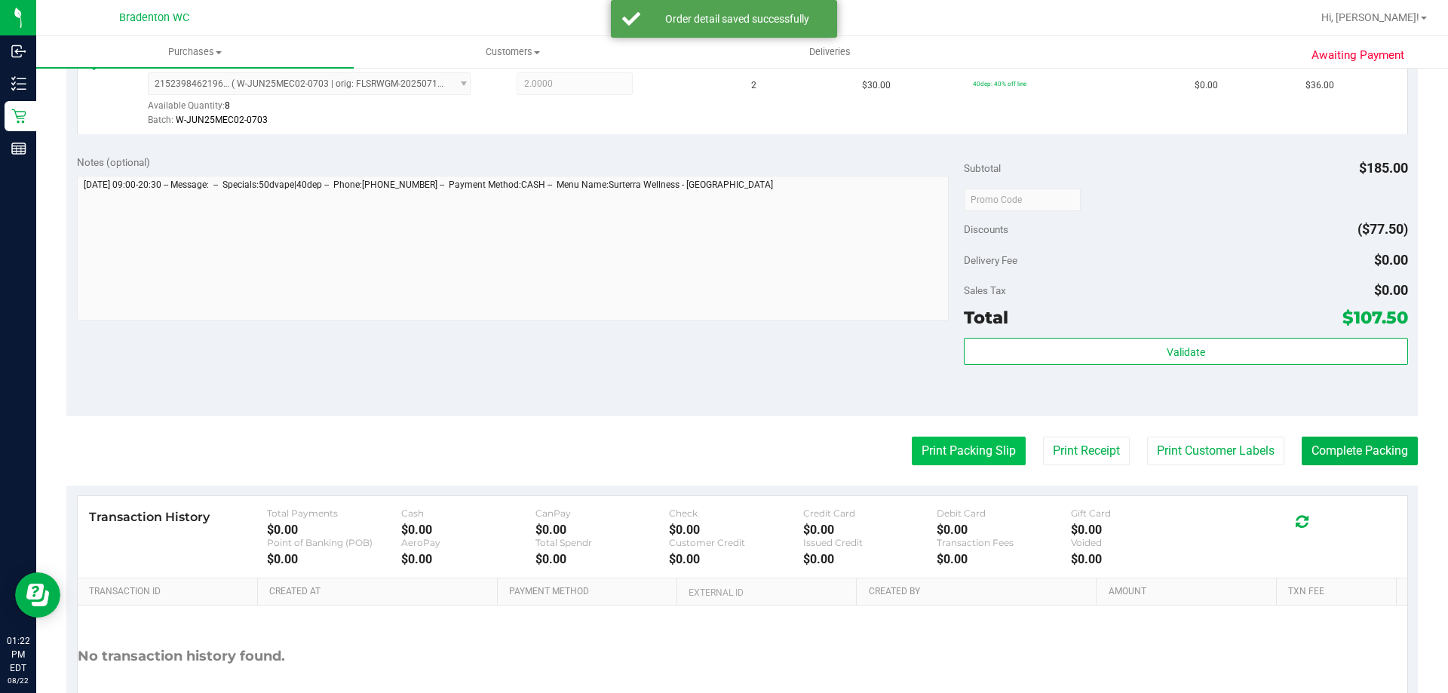
click at [961, 447] on button "Print Packing Slip" at bounding box center [969, 451] width 114 height 29
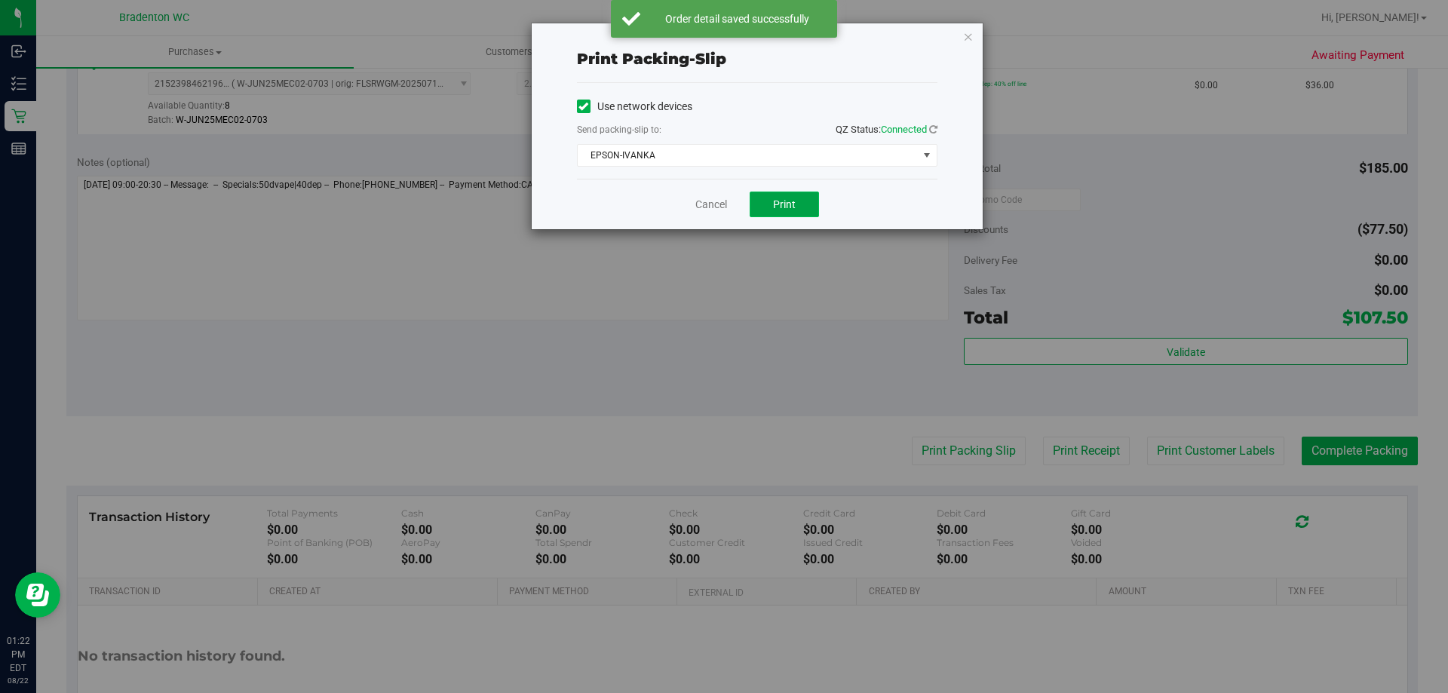
click at [787, 210] on span "Print" at bounding box center [784, 204] width 23 height 12
click at [968, 35] on icon "button" at bounding box center [968, 36] width 11 height 18
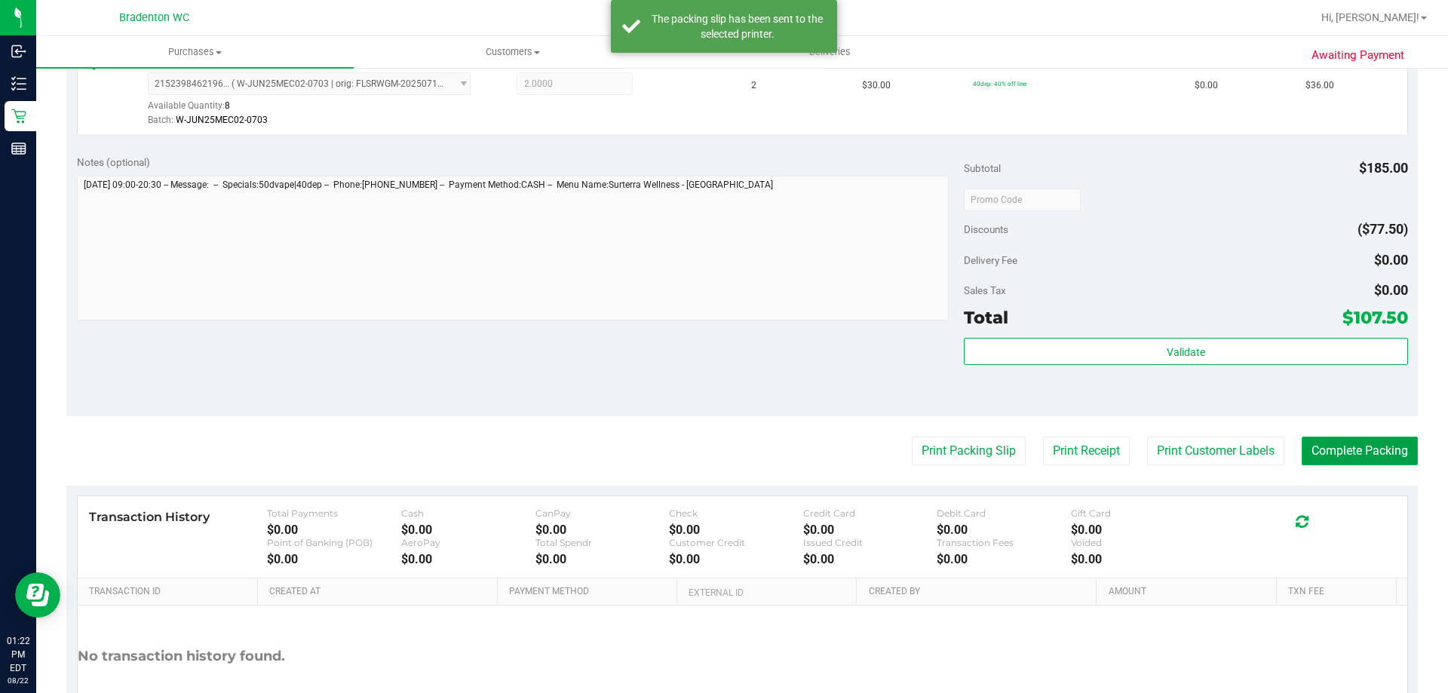
click at [1359, 452] on button "Complete Packing" at bounding box center [1360, 451] width 116 height 29
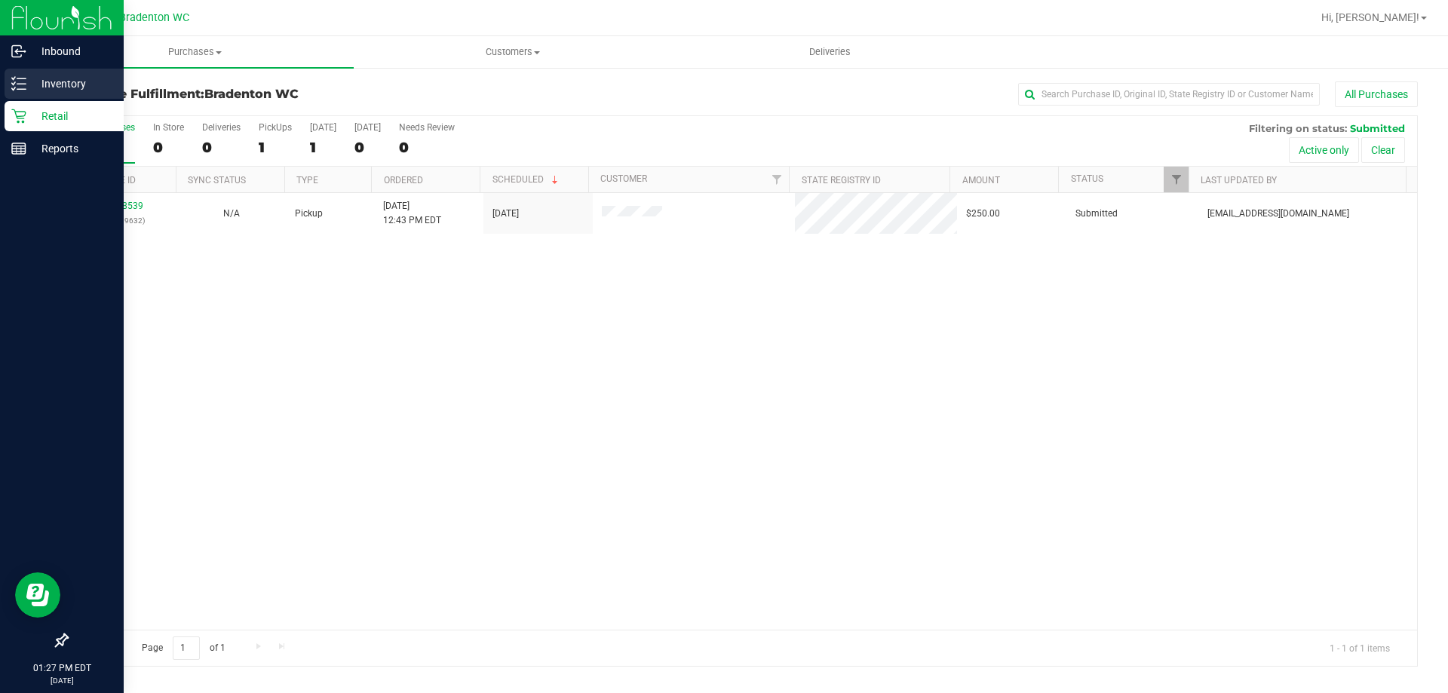
click at [51, 93] on div "Inventory" at bounding box center [64, 84] width 119 height 30
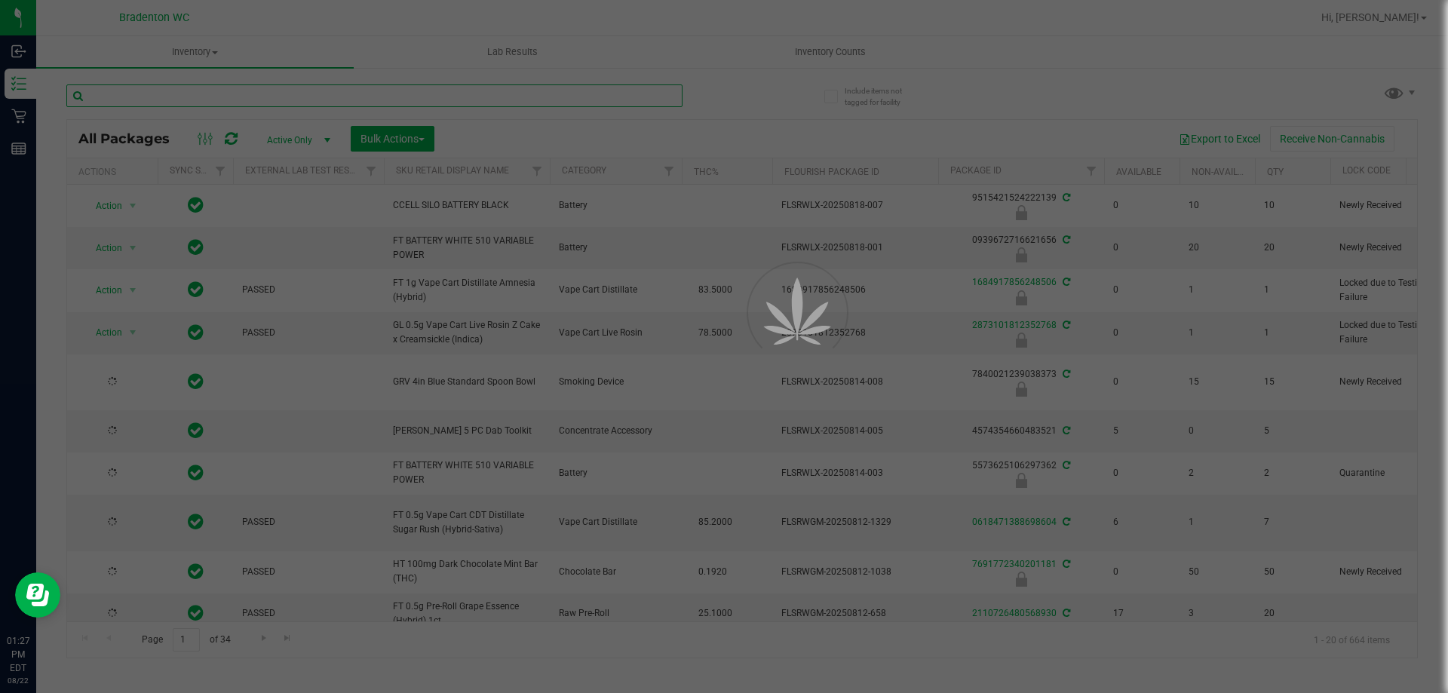
click at [142, 98] on input "text" at bounding box center [374, 95] width 616 height 23
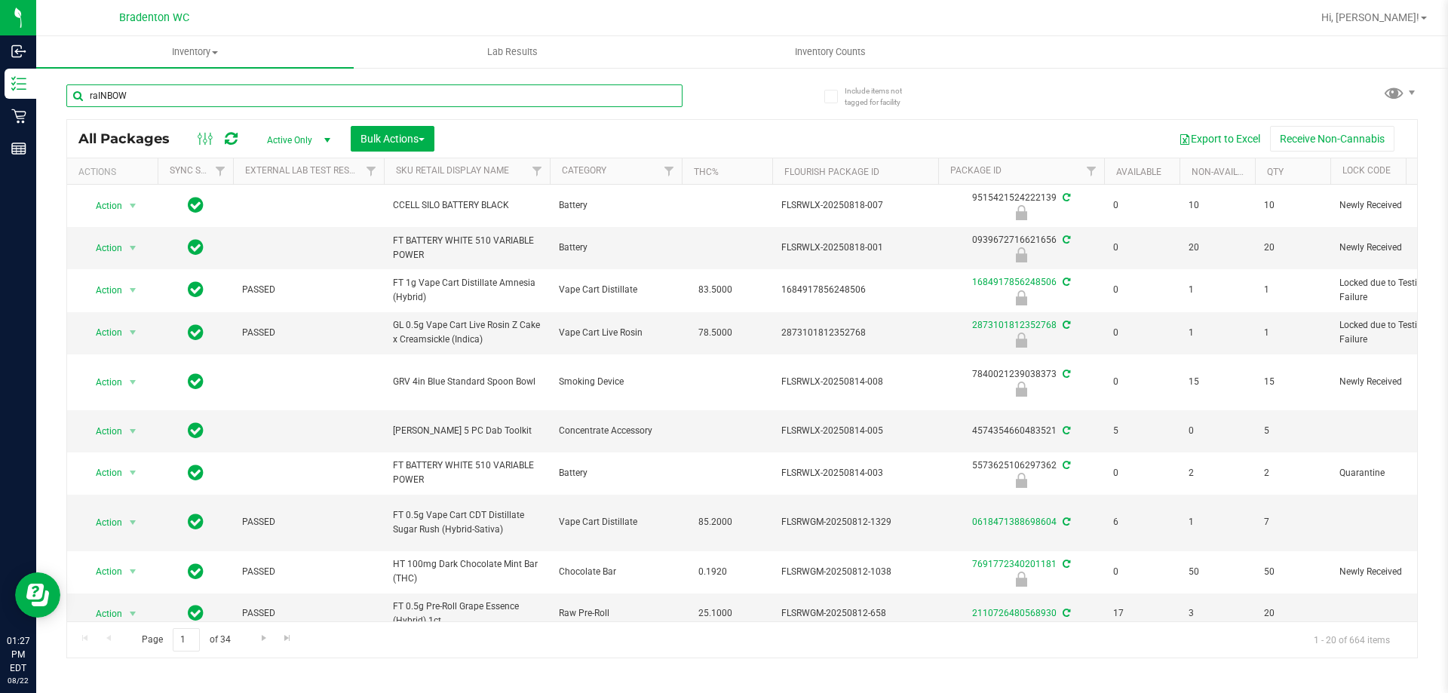
type input "raINBOW"
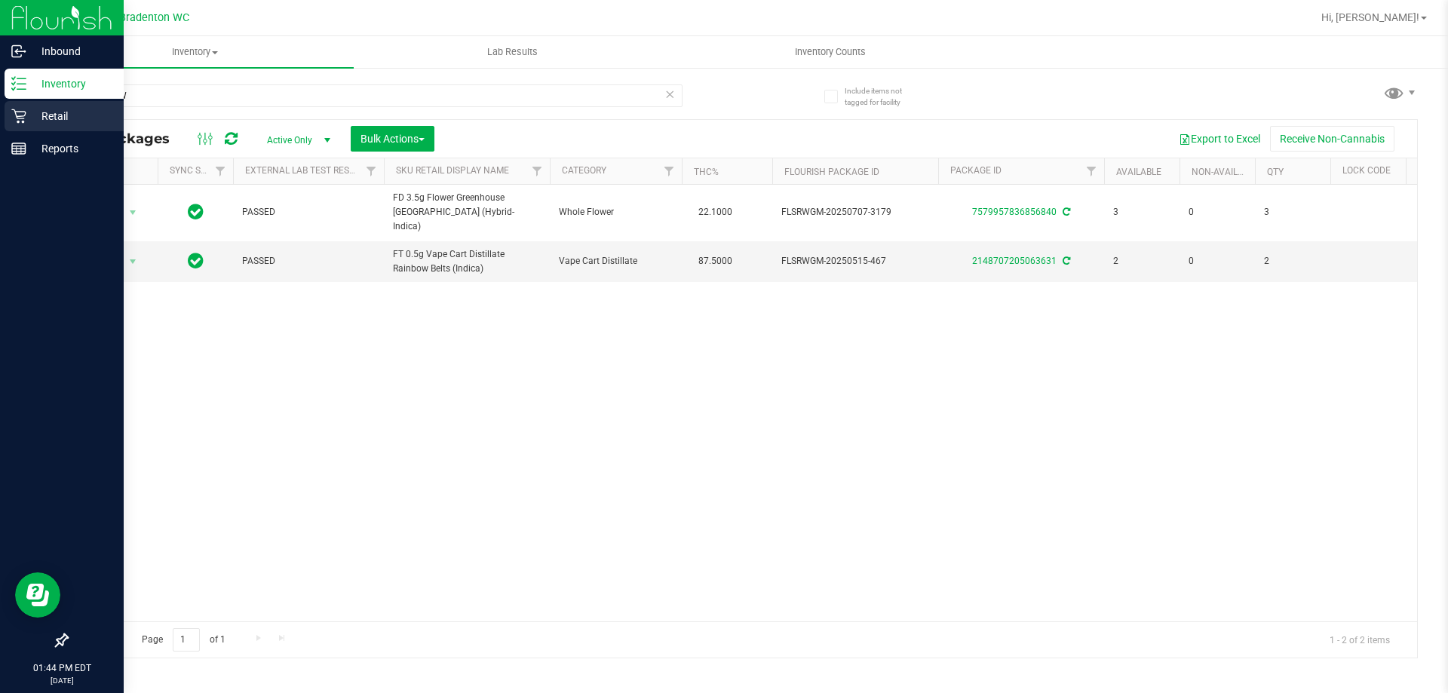
click at [13, 122] on icon at bounding box center [18, 116] width 15 height 15
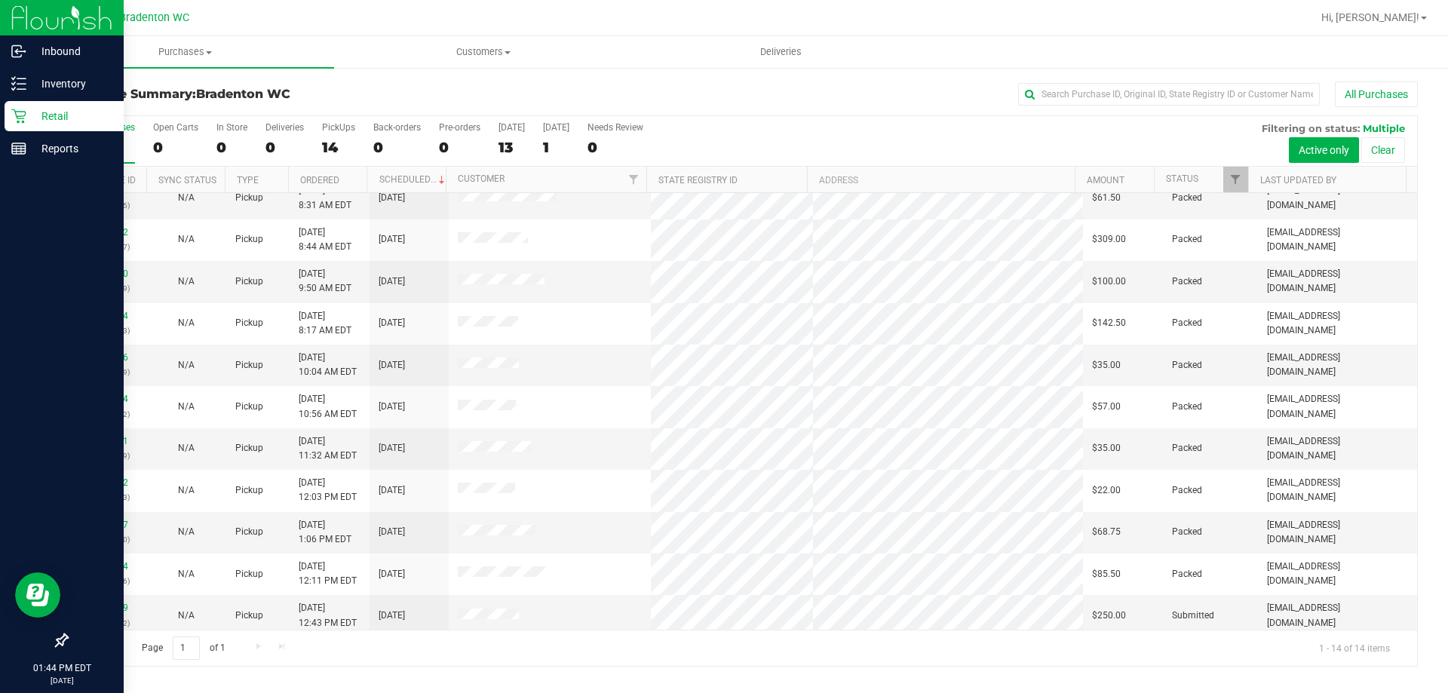
scroll to position [148, 0]
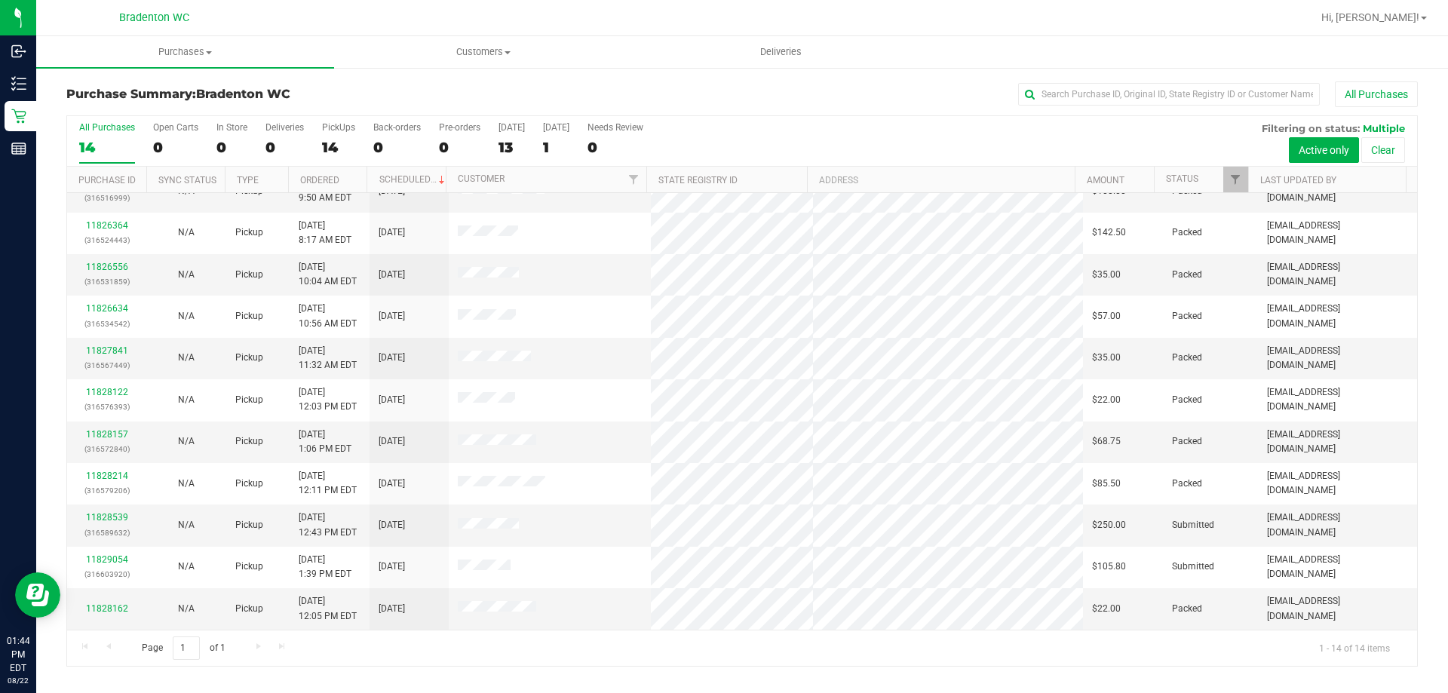
click at [842, 97] on div "All Purchases" at bounding box center [967, 94] width 901 height 26
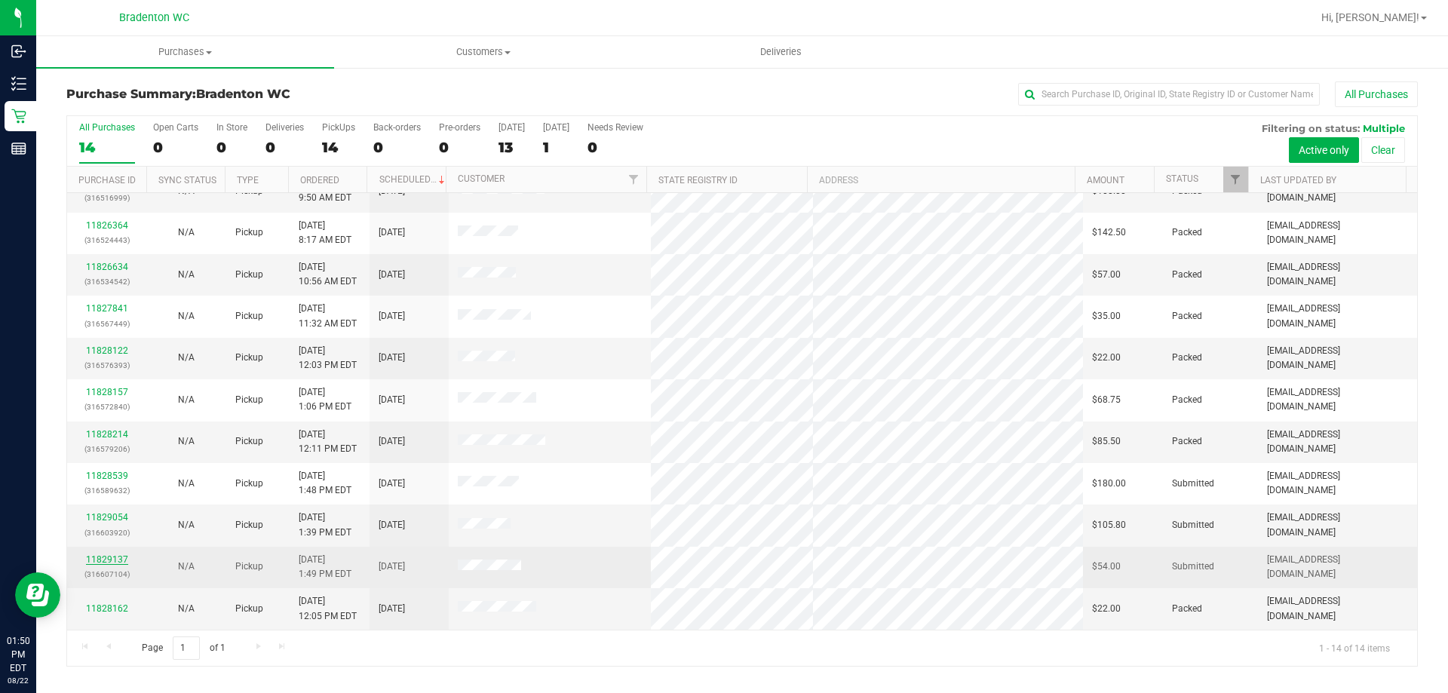
click at [106, 563] on link "11829137" at bounding box center [107, 559] width 42 height 11
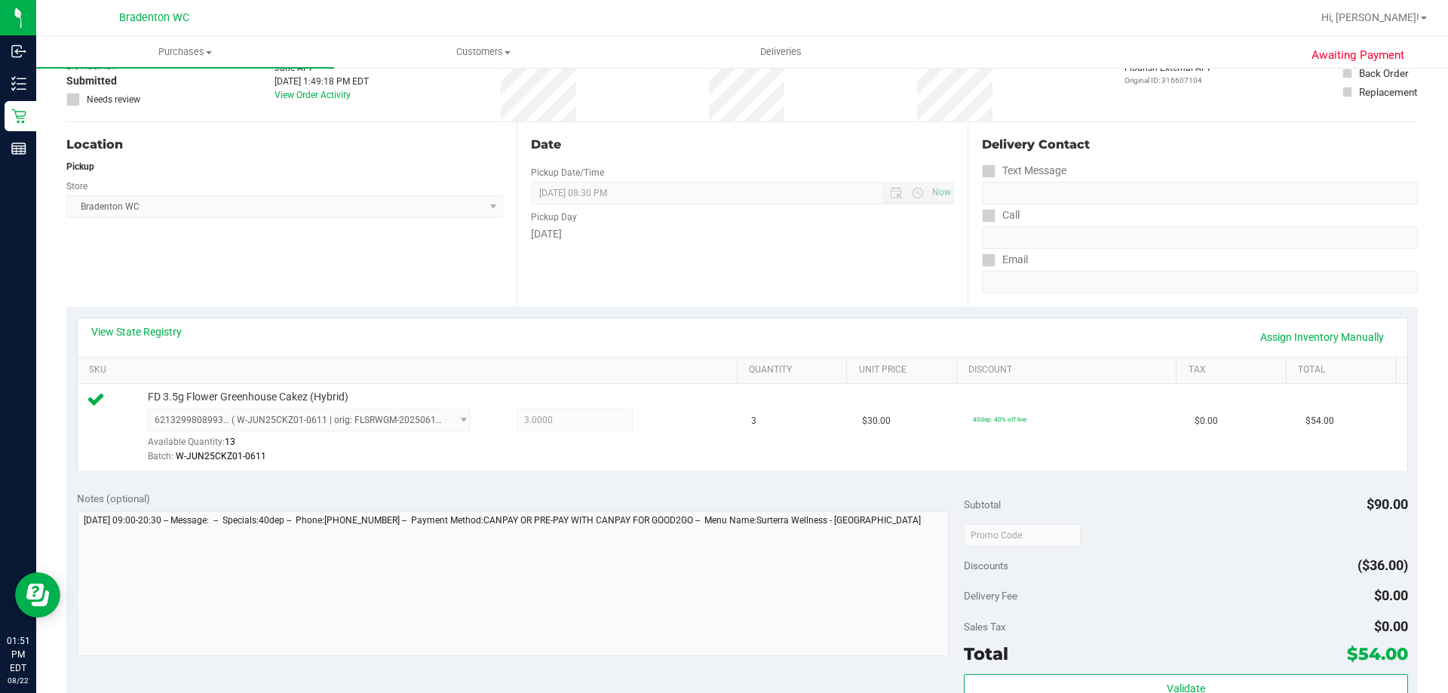
scroll to position [151, 0]
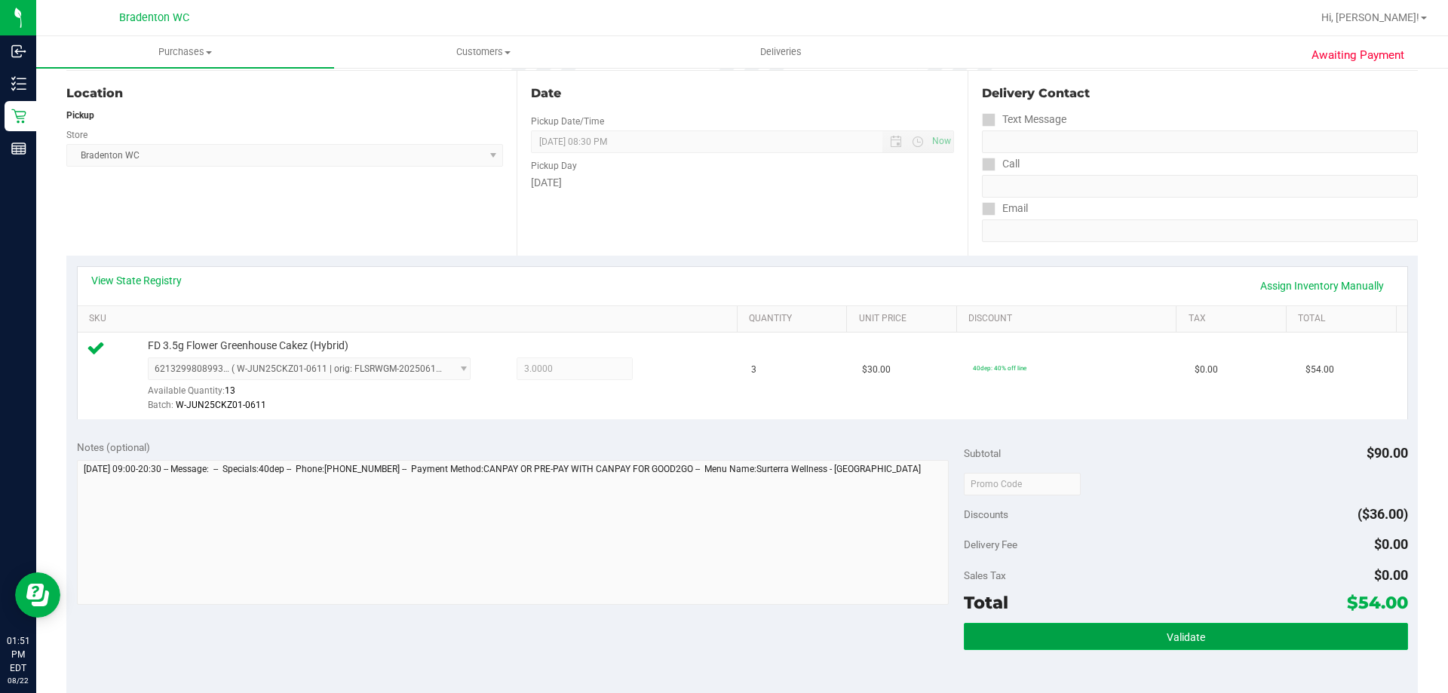
click at [1128, 640] on button "Validate" at bounding box center [1185, 636] width 443 height 27
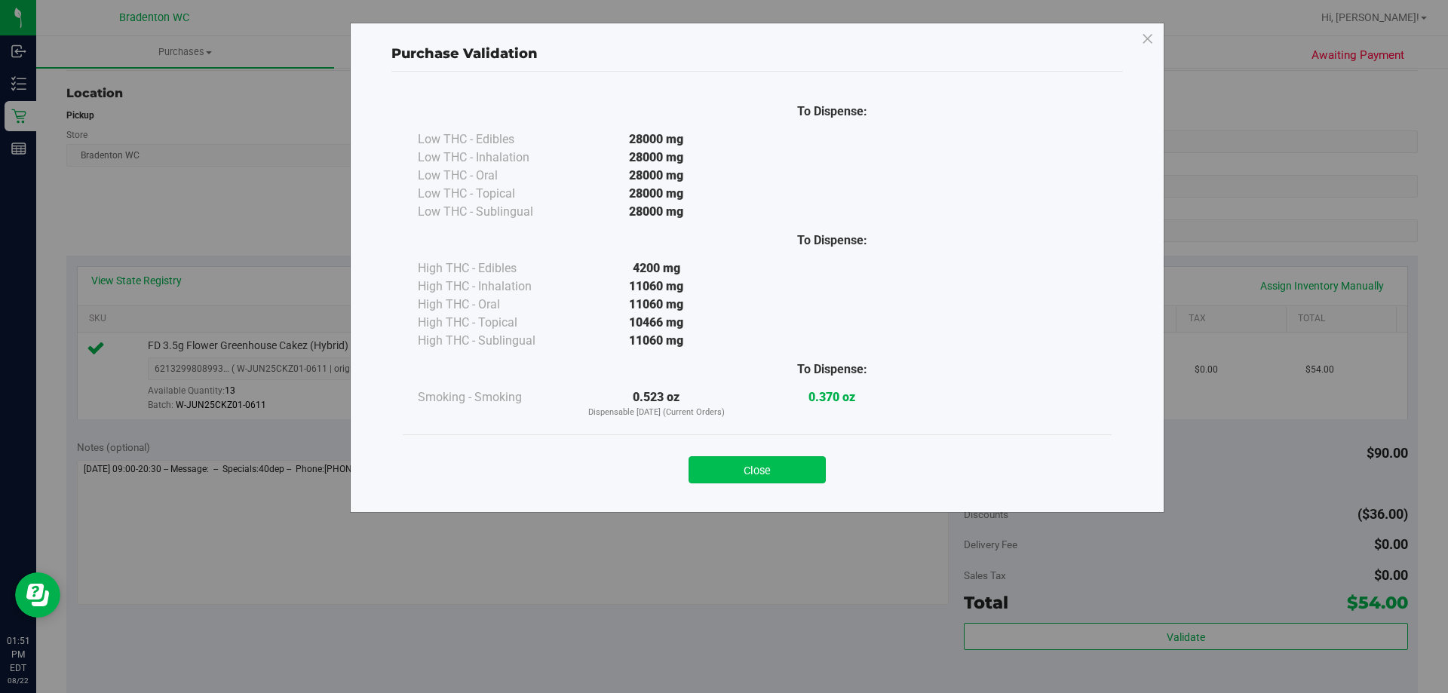
click at [770, 465] on button "Close" at bounding box center [756, 469] width 137 height 27
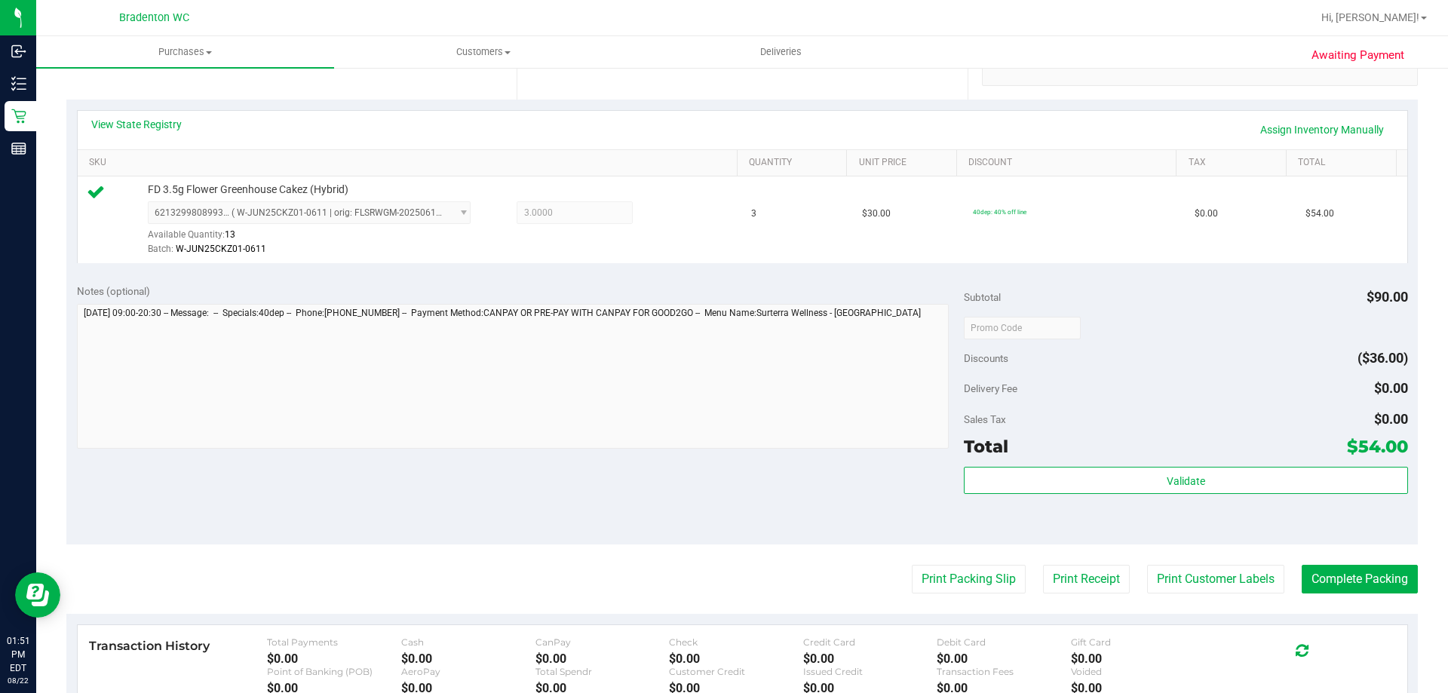
scroll to position [540, 0]
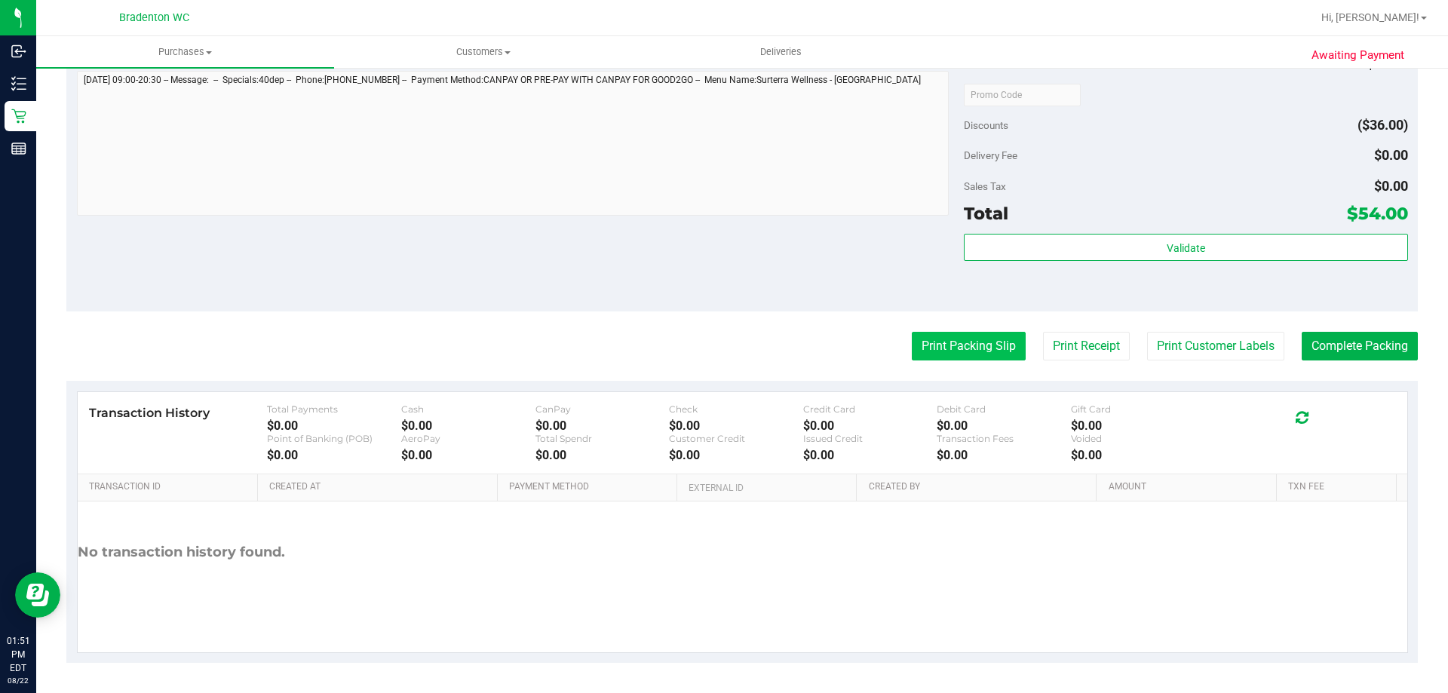
click at [980, 348] on button "Print Packing Slip" at bounding box center [969, 346] width 114 height 29
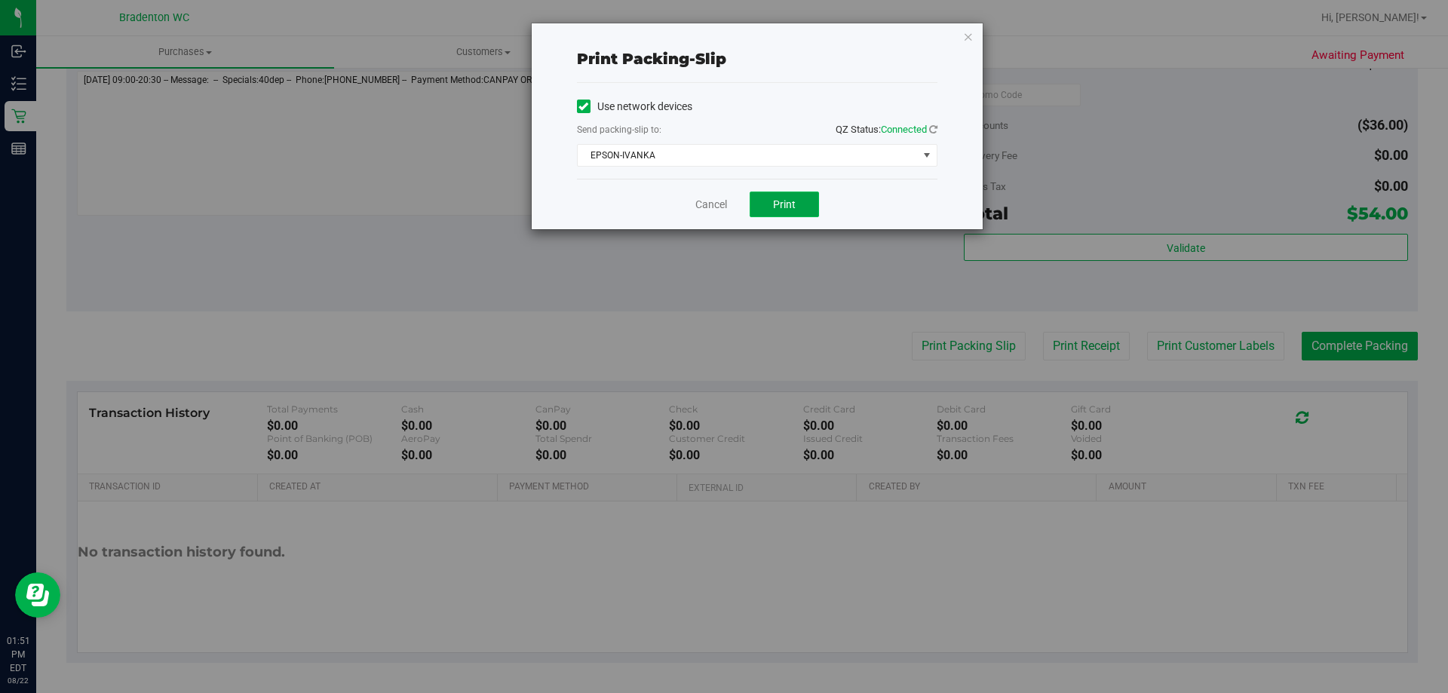
click at [760, 201] on button "Print" at bounding box center [784, 205] width 69 height 26
click at [964, 41] on icon "button" at bounding box center [968, 36] width 11 height 18
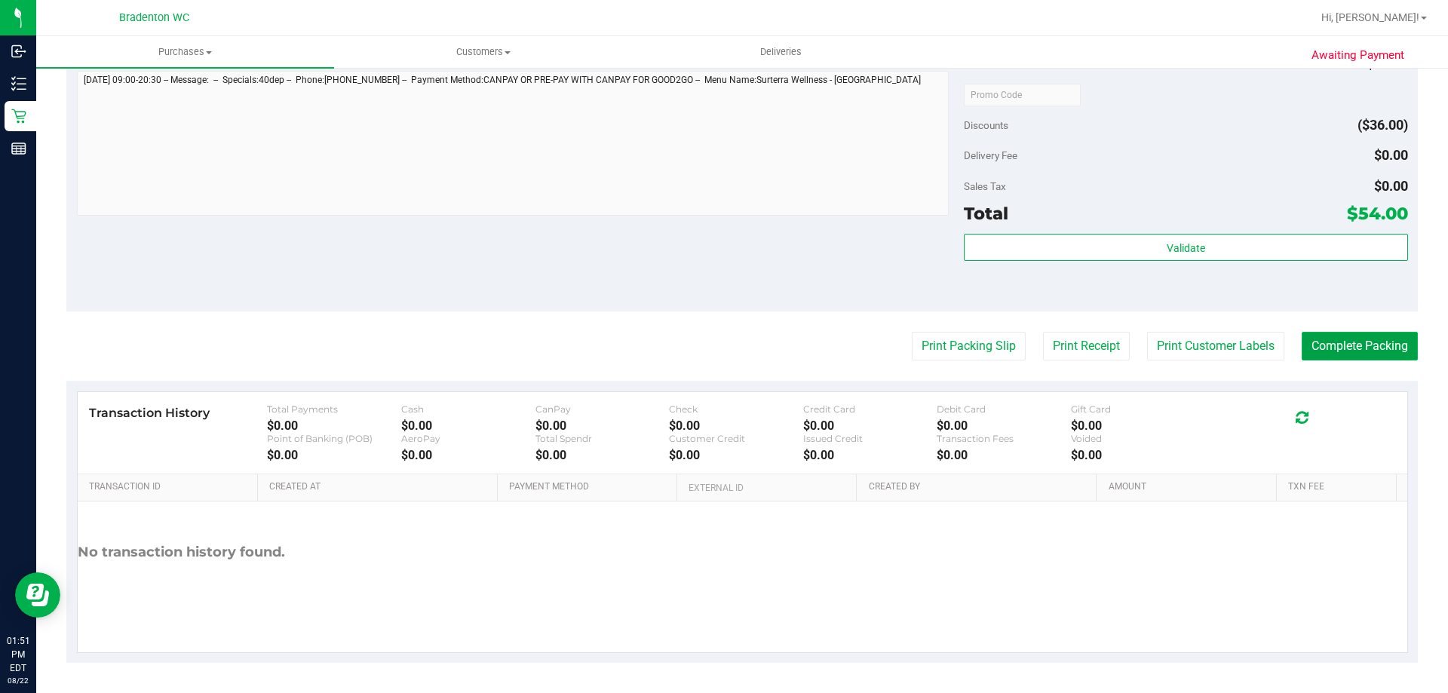
click at [1363, 353] on button "Complete Packing" at bounding box center [1360, 346] width 116 height 29
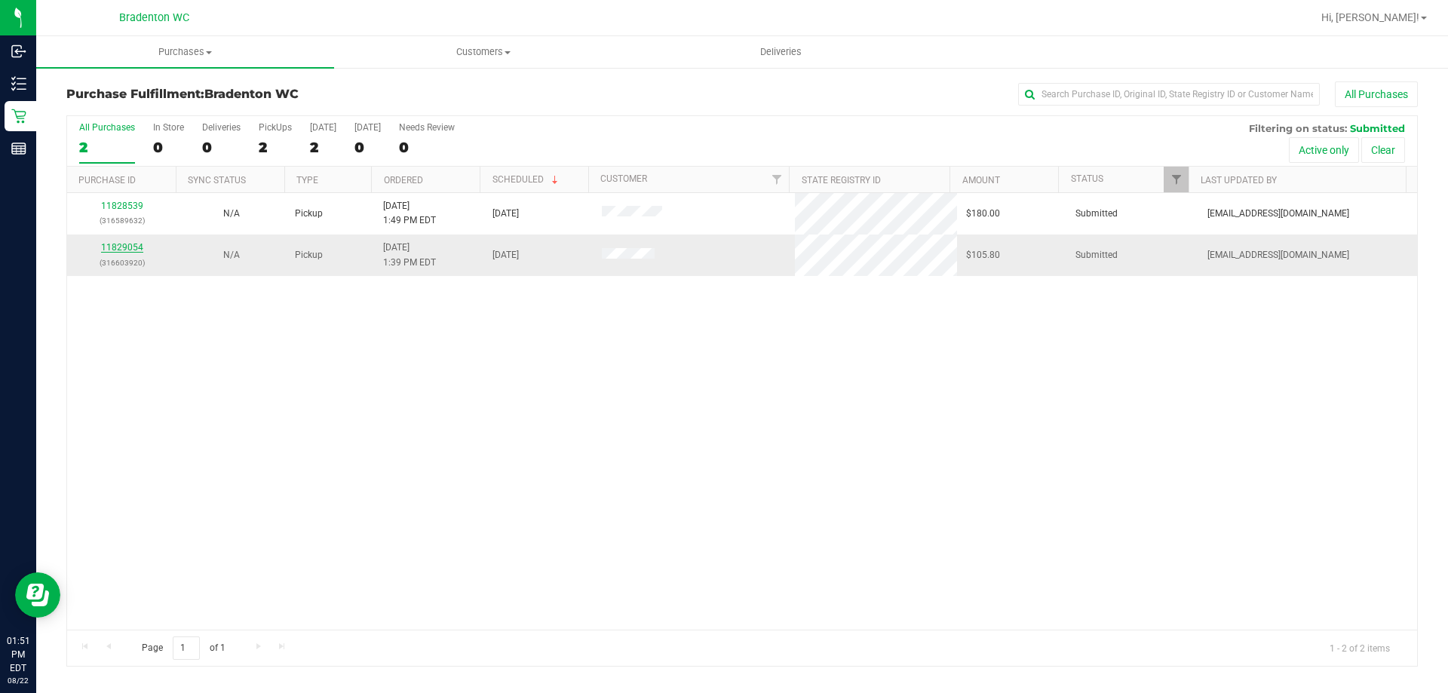
click at [124, 248] on link "11829054" at bounding box center [122, 247] width 42 height 11
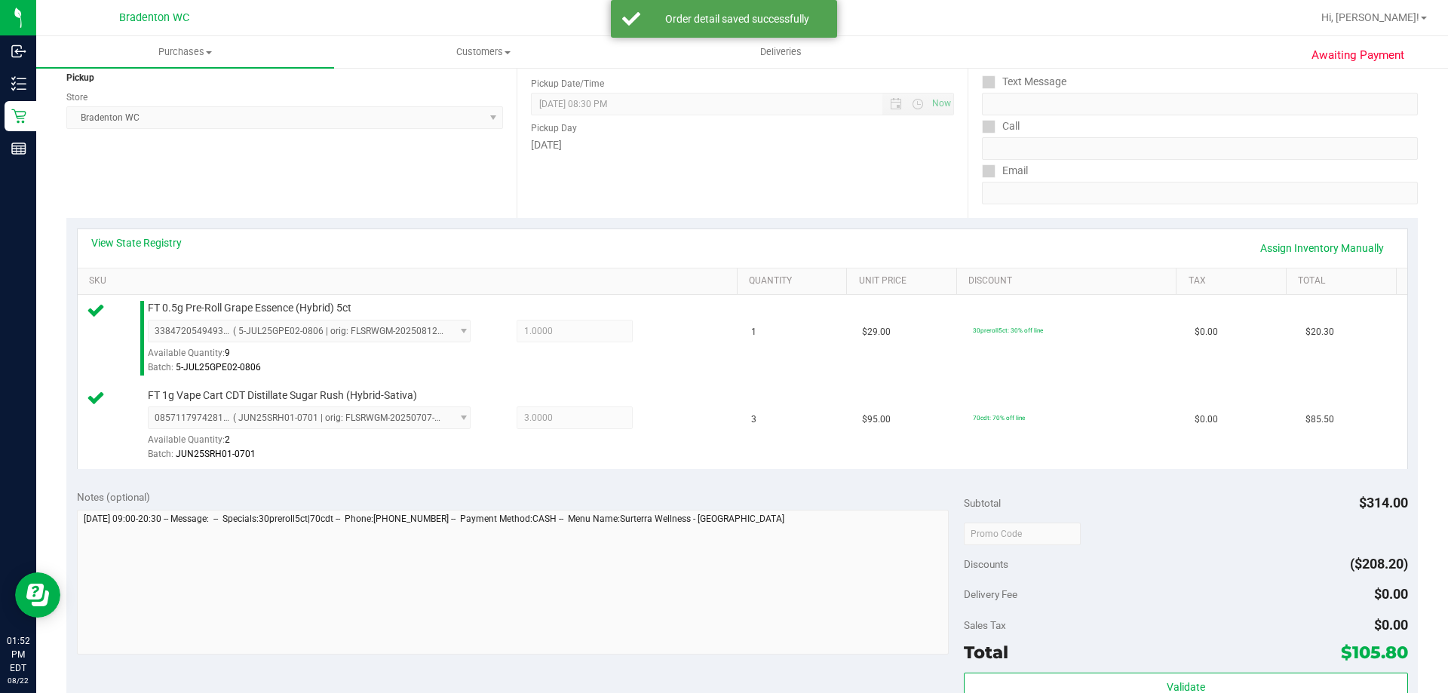
scroll to position [455, 0]
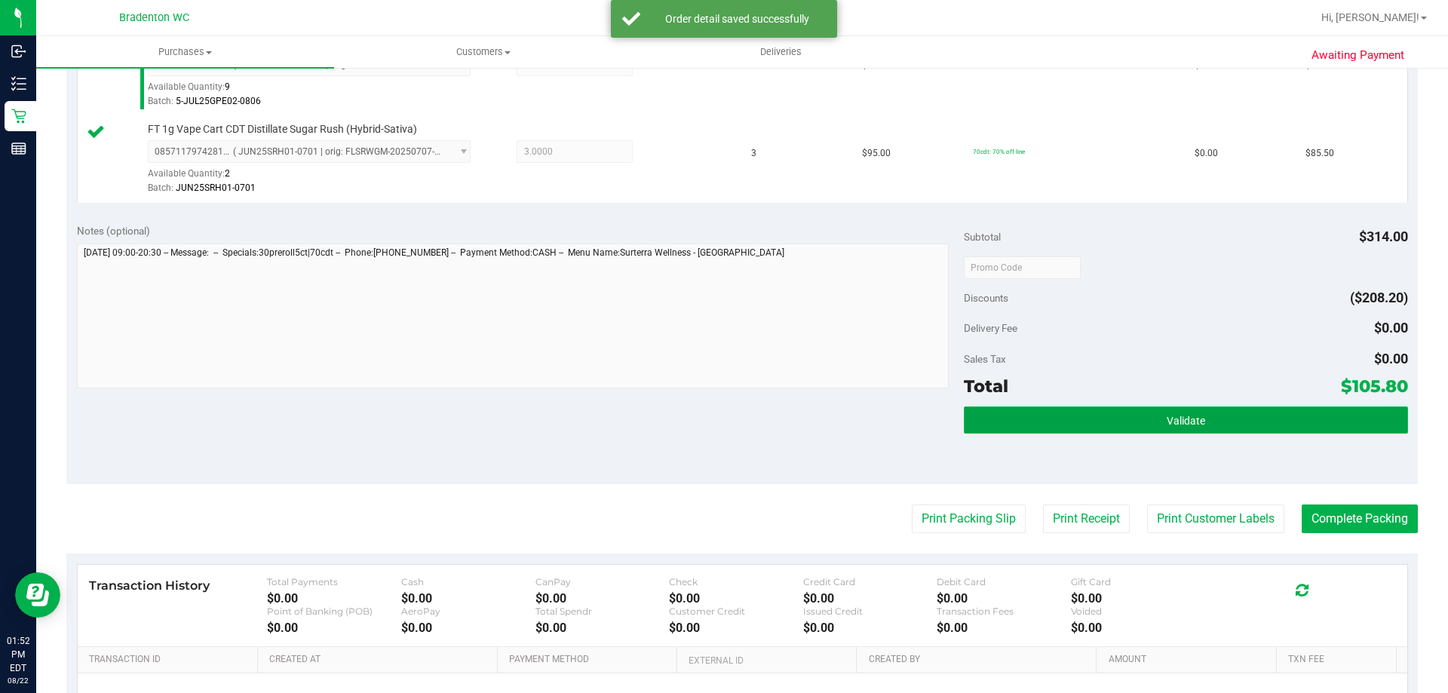
click at [1183, 426] on span "Validate" at bounding box center [1186, 421] width 38 height 12
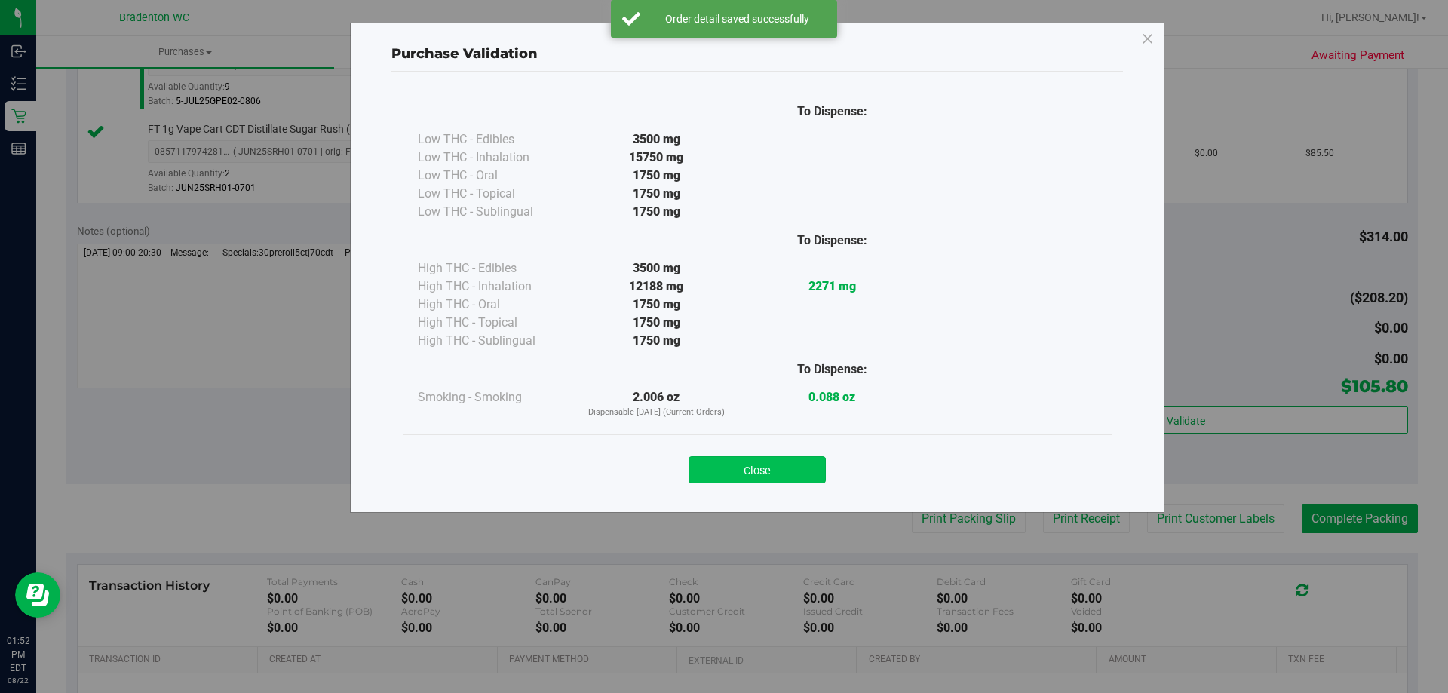
click at [787, 469] on button "Close" at bounding box center [756, 469] width 137 height 27
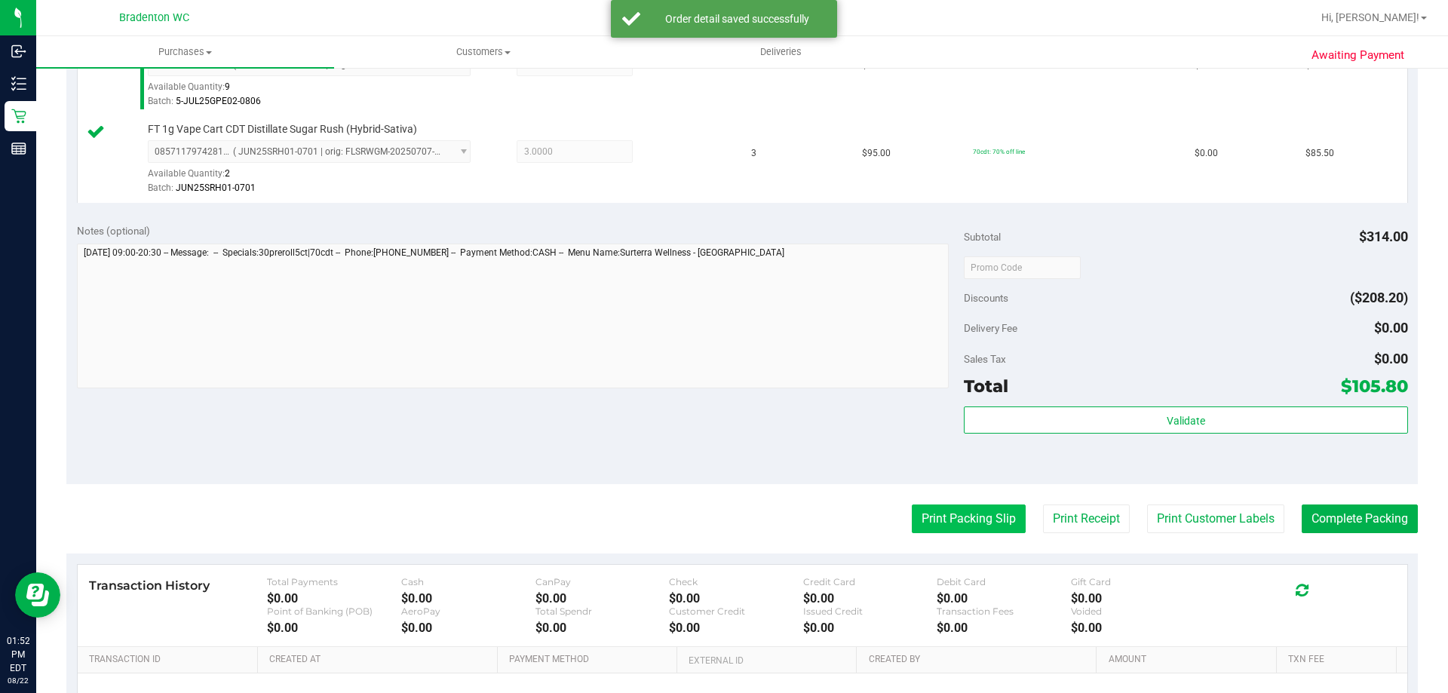
click at [961, 517] on button "Print Packing Slip" at bounding box center [969, 518] width 114 height 29
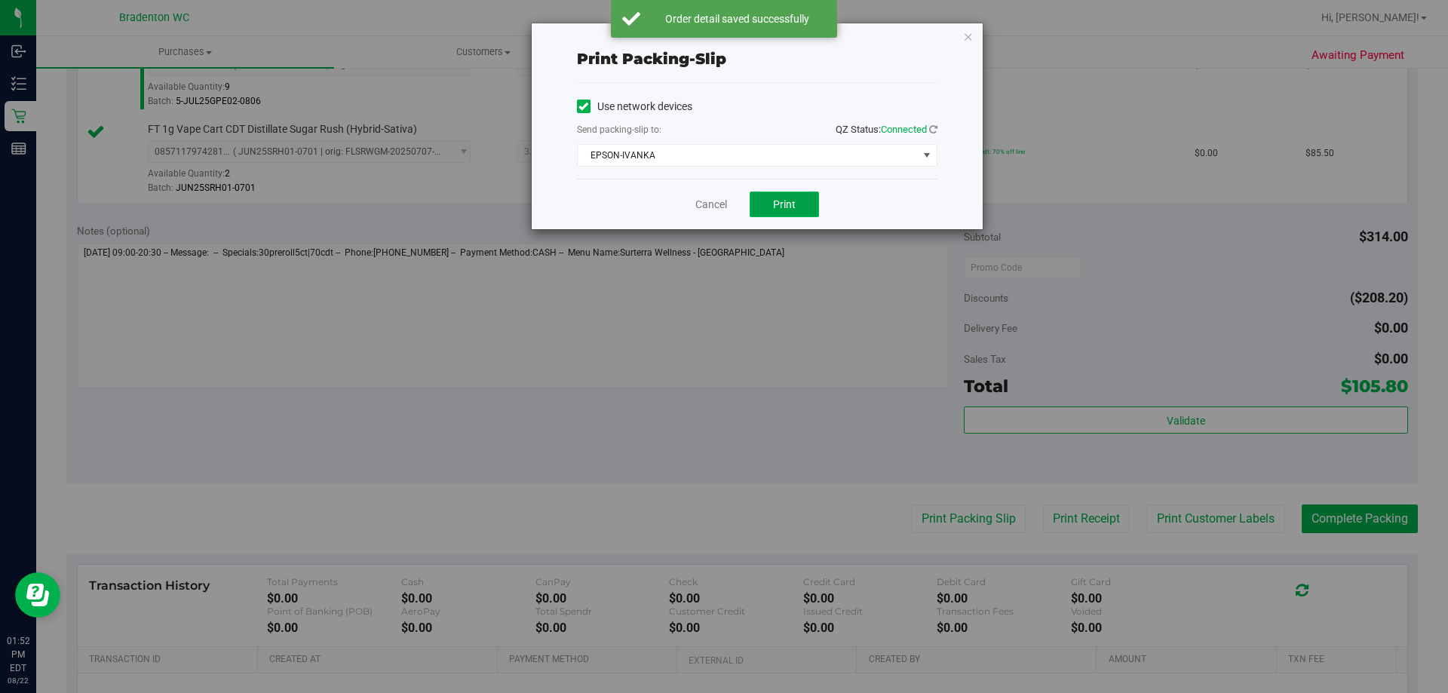
click at [793, 204] on span "Print" at bounding box center [784, 204] width 23 height 12
click at [967, 36] on icon "button" at bounding box center [968, 36] width 11 height 18
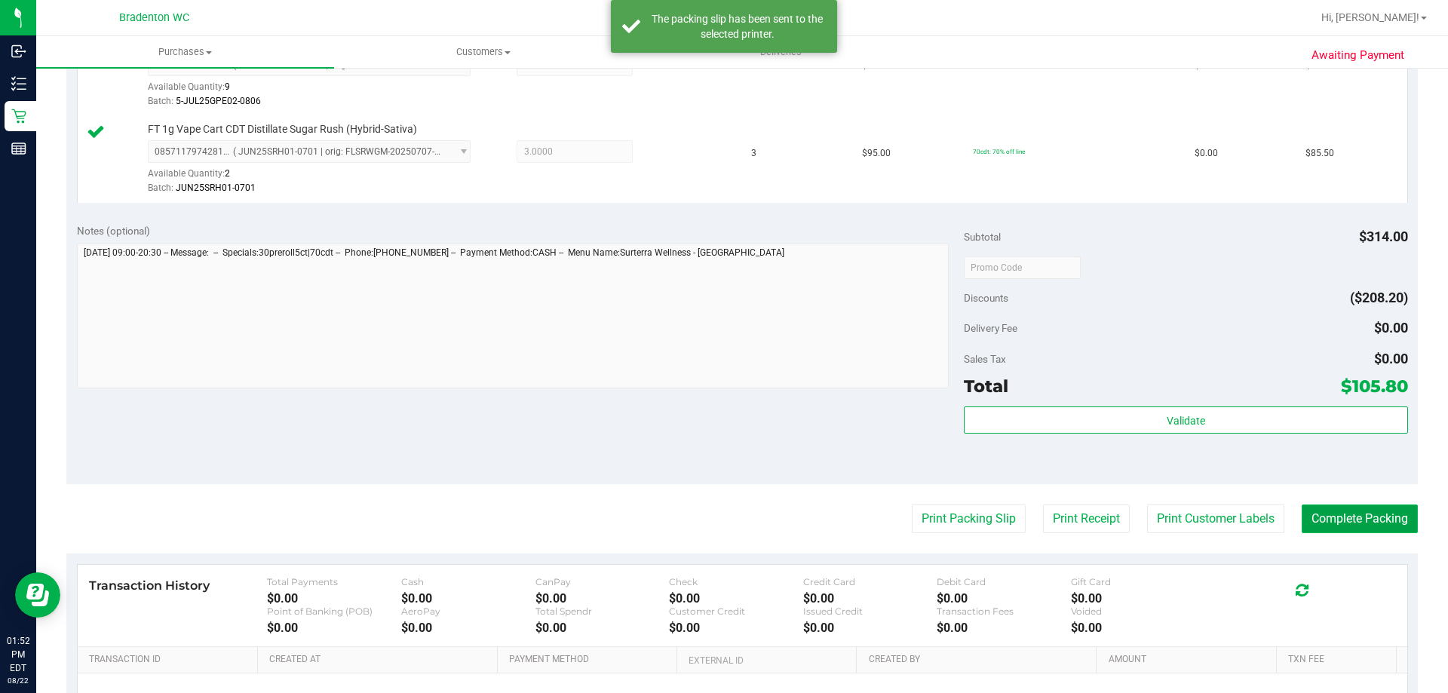
click at [1323, 523] on button "Complete Packing" at bounding box center [1360, 518] width 116 height 29
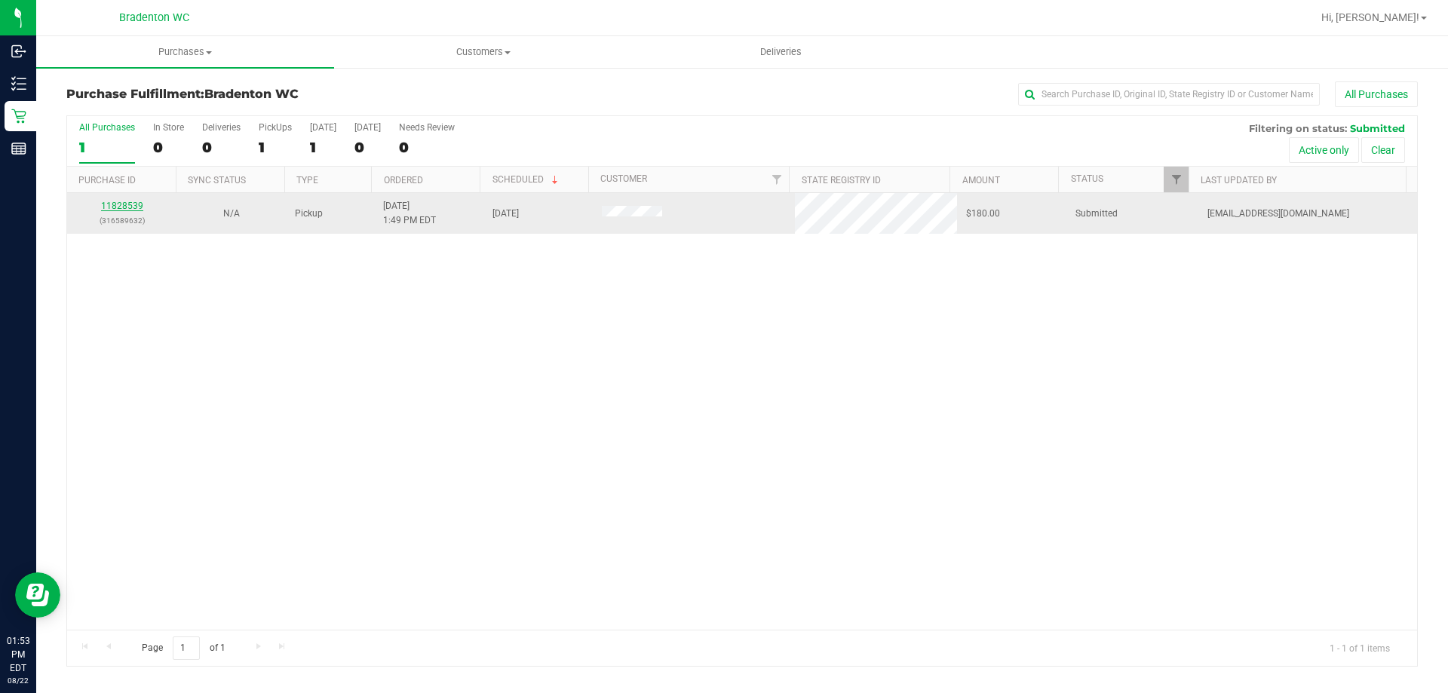
click at [128, 204] on link "11828539" at bounding box center [122, 206] width 42 height 11
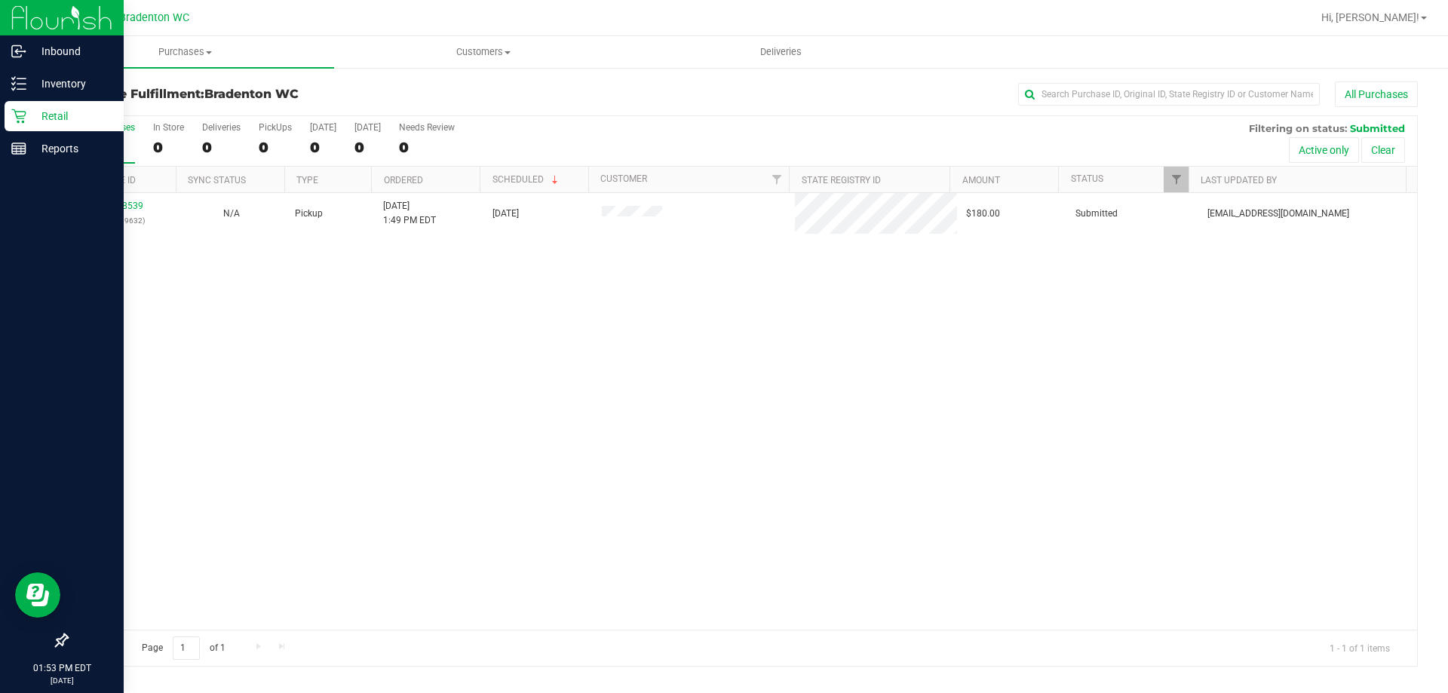
click at [26, 124] on p "Retail" at bounding box center [71, 116] width 90 height 18
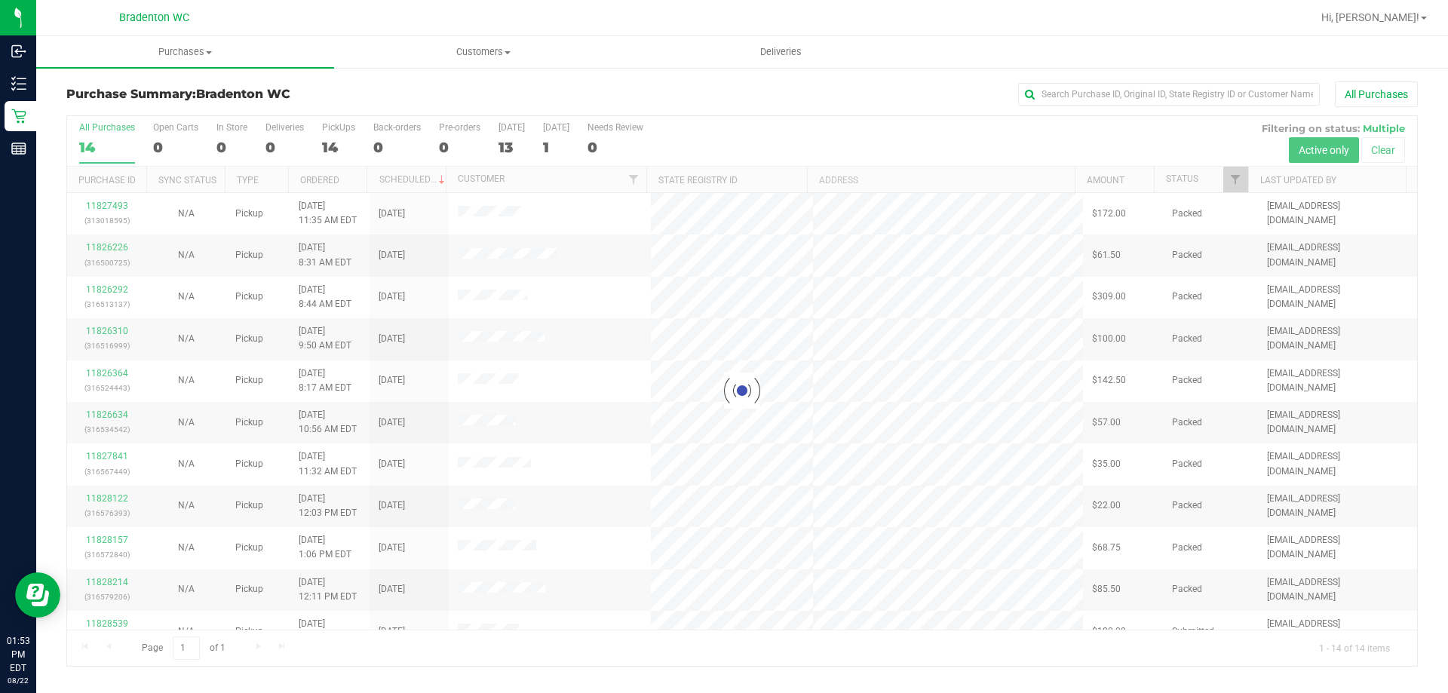
click at [308, 22] on div at bounding box center [790, 17] width 1041 height 29
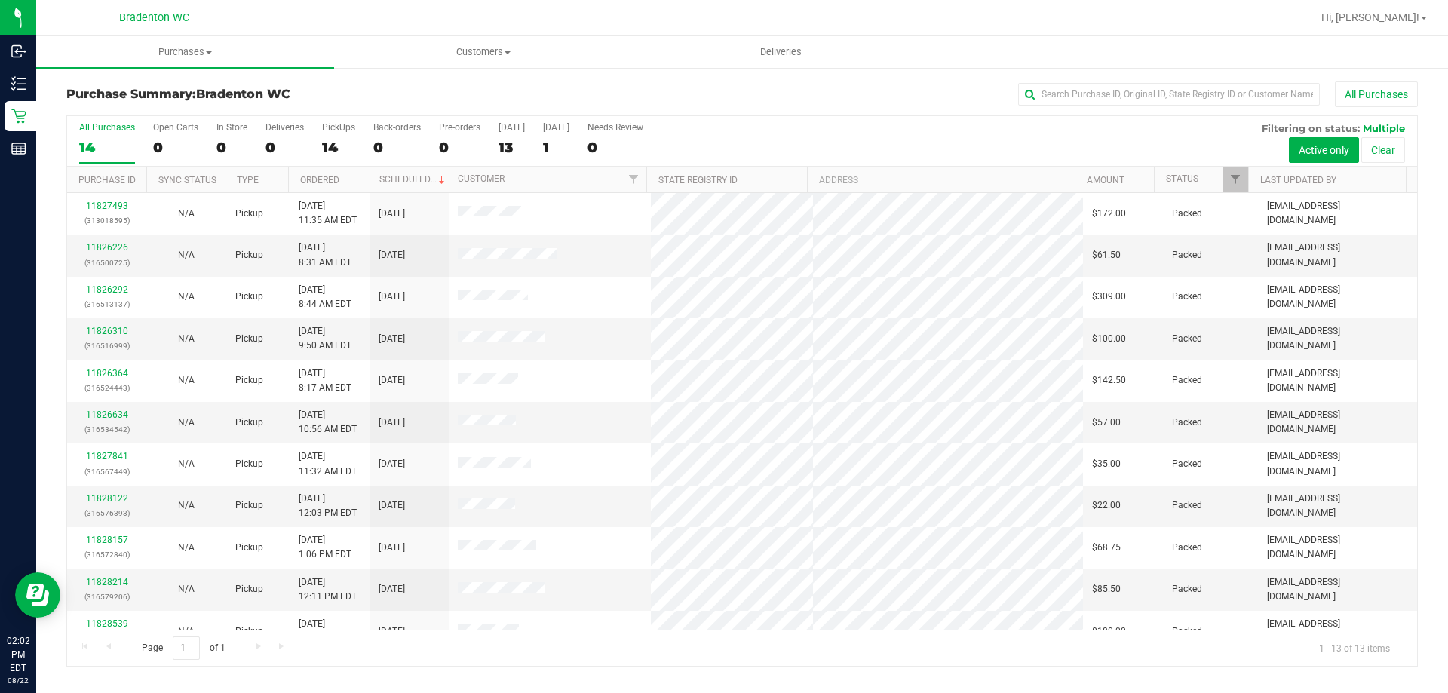
scroll to position [106, 0]
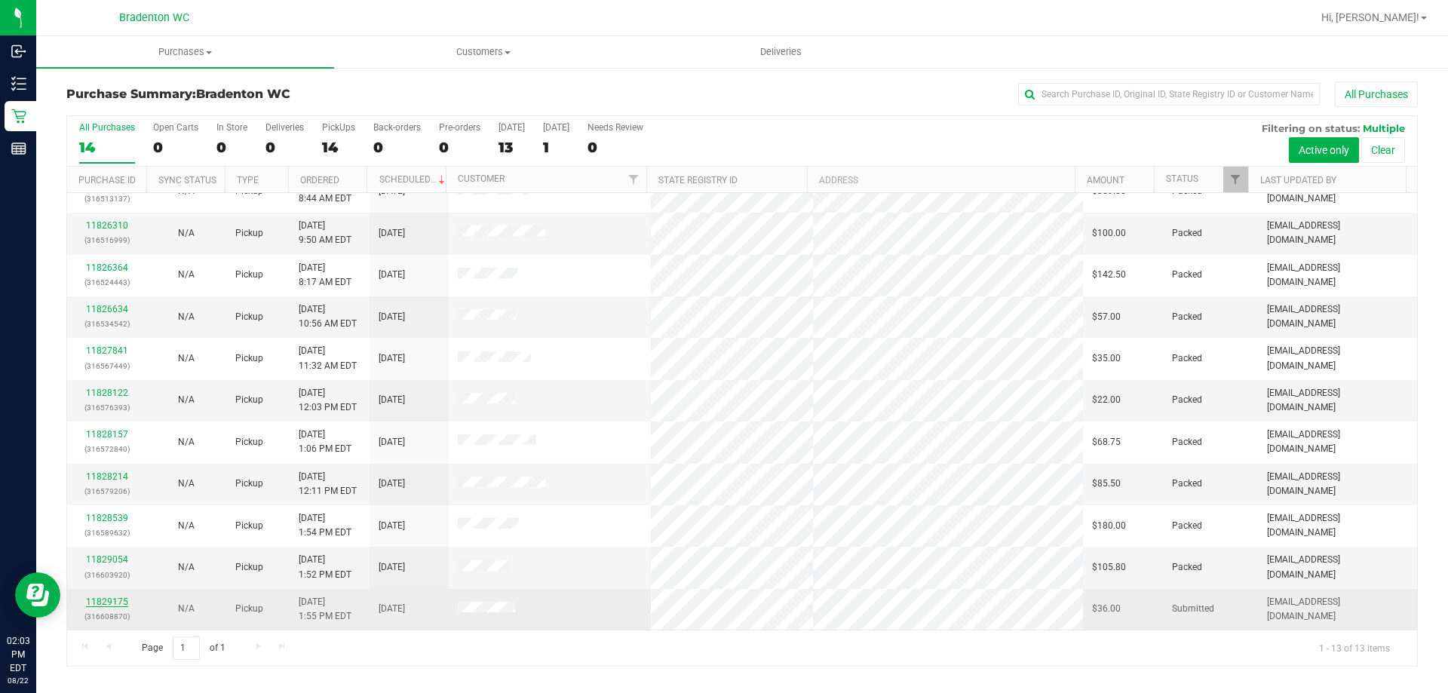
click at [122, 606] on link "11829175" at bounding box center [107, 601] width 42 height 11
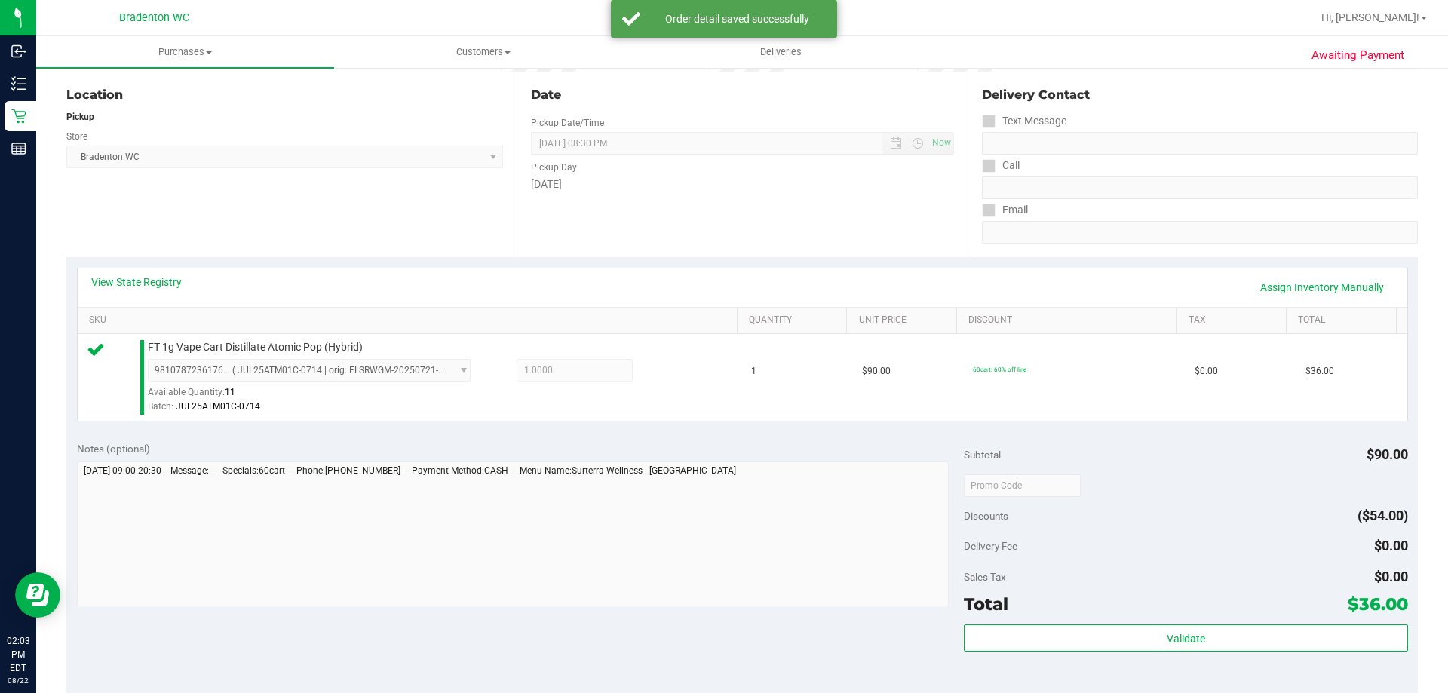
scroll to position [377, 0]
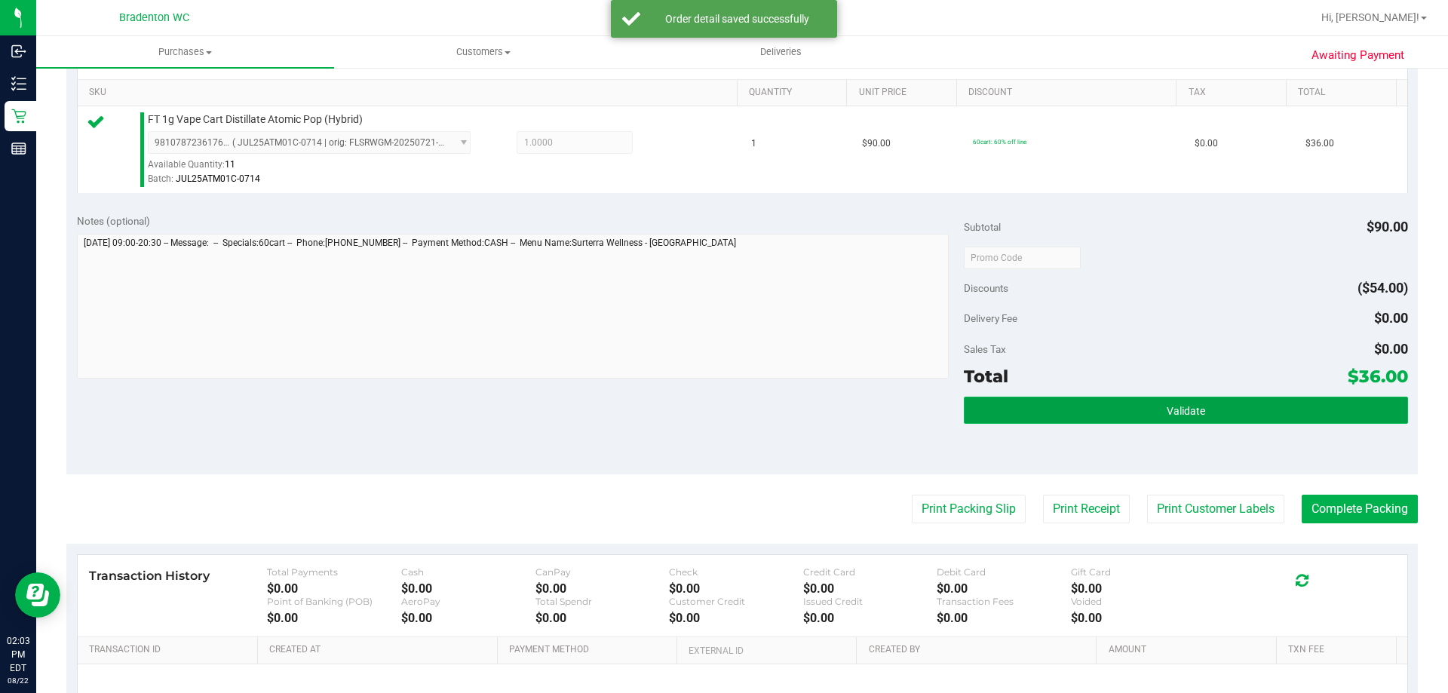
click at [1155, 418] on button "Validate" at bounding box center [1185, 410] width 443 height 27
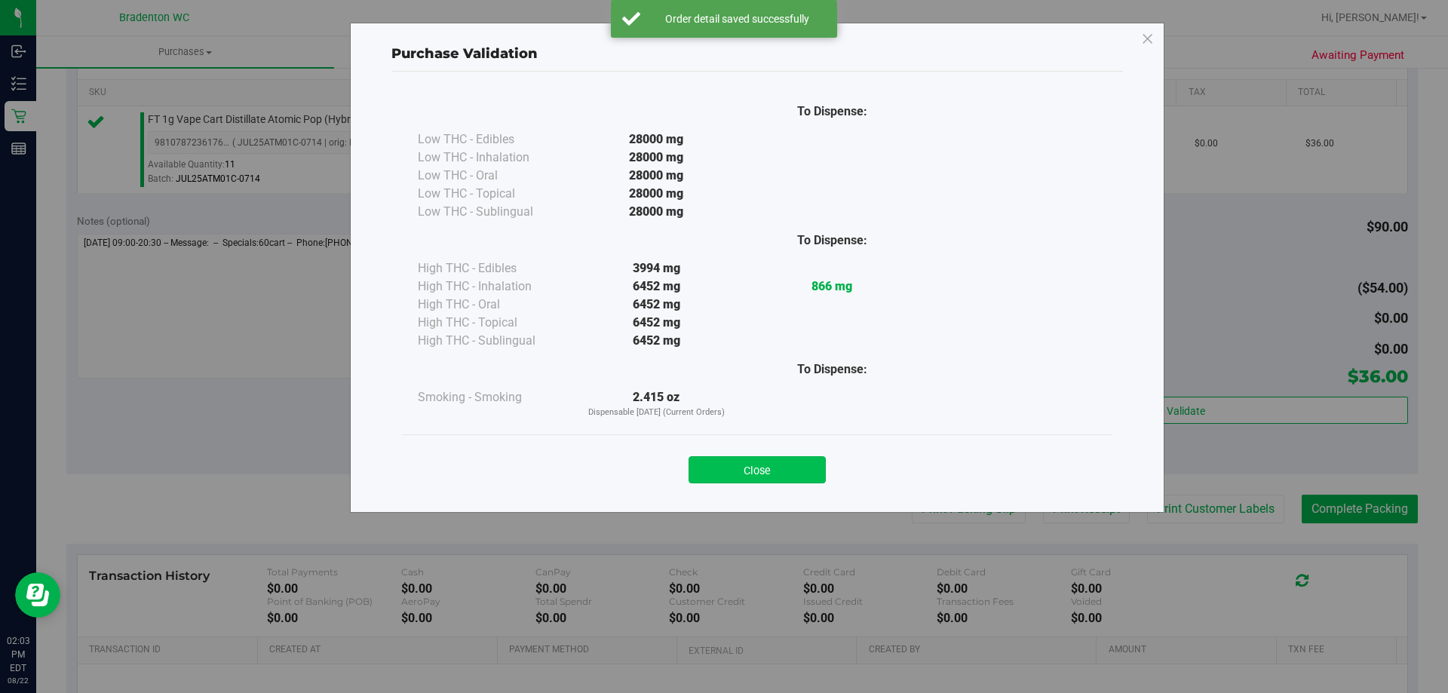
click at [798, 461] on button "Close" at bounding box center [756, 469] width 137 height 27
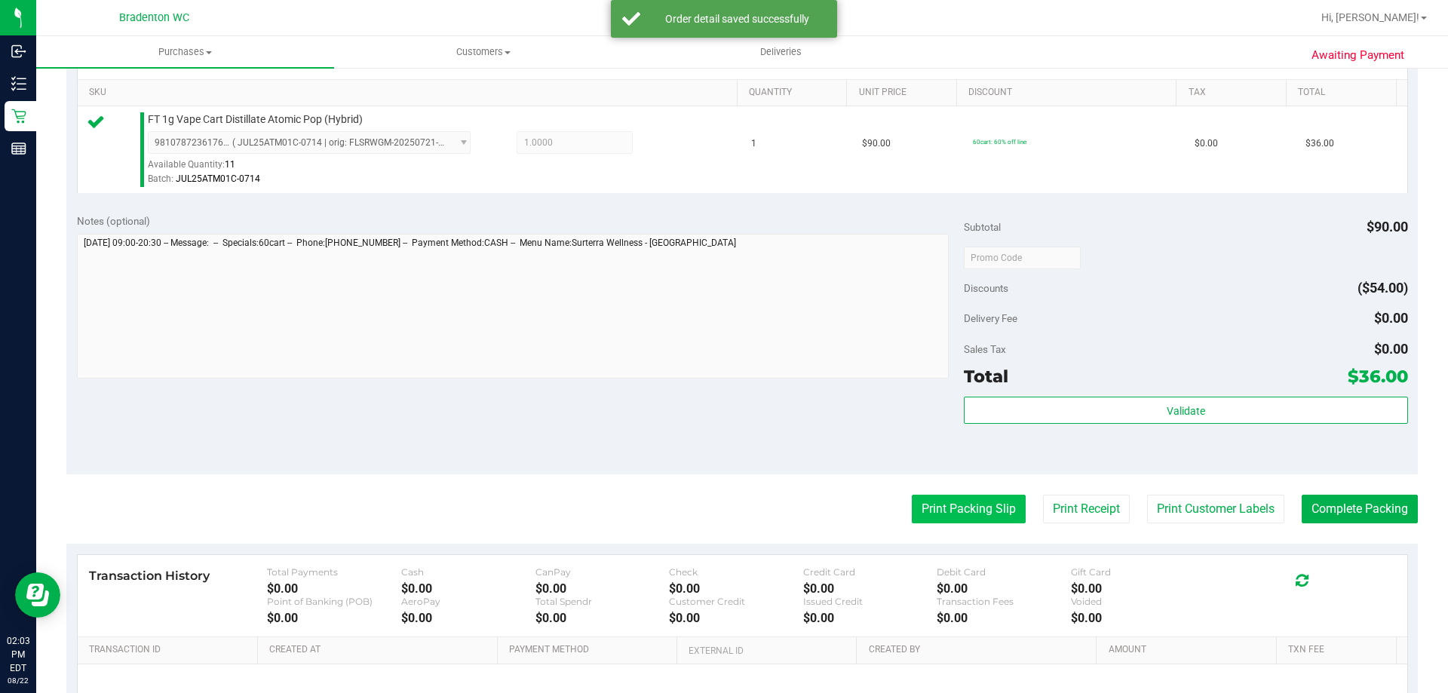
click at [972, 502] on button "Print Packing Slip" at bounding box center [969, 509] width 114 height 29
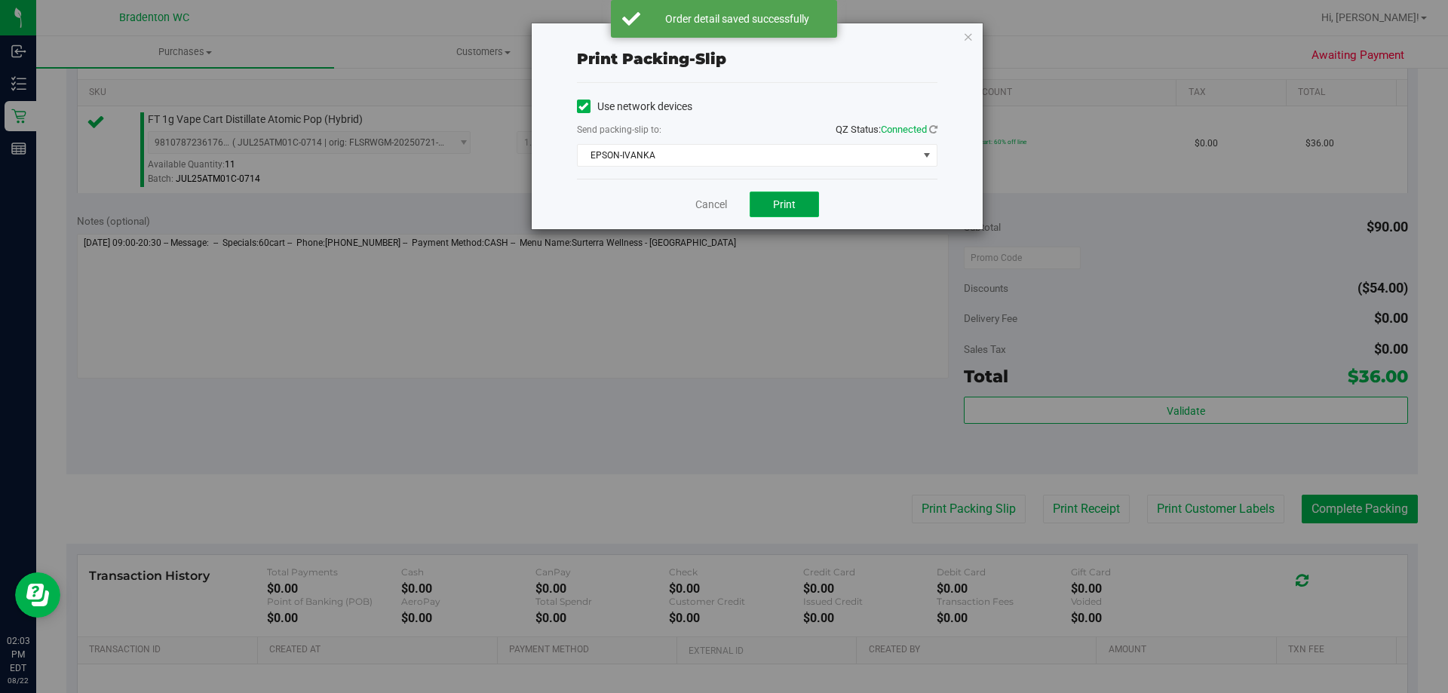
click at [783, 207] on span "Print" at bounding box center [784, 204] width 23 height 12
drag, startPoint x: 967, startPoint y: 36, endPoint x: 1103, endPoint y: 308, distance: 303.5
click at [967, 38] on icon "button" at bounding box center [968, 36] width 11 height 18
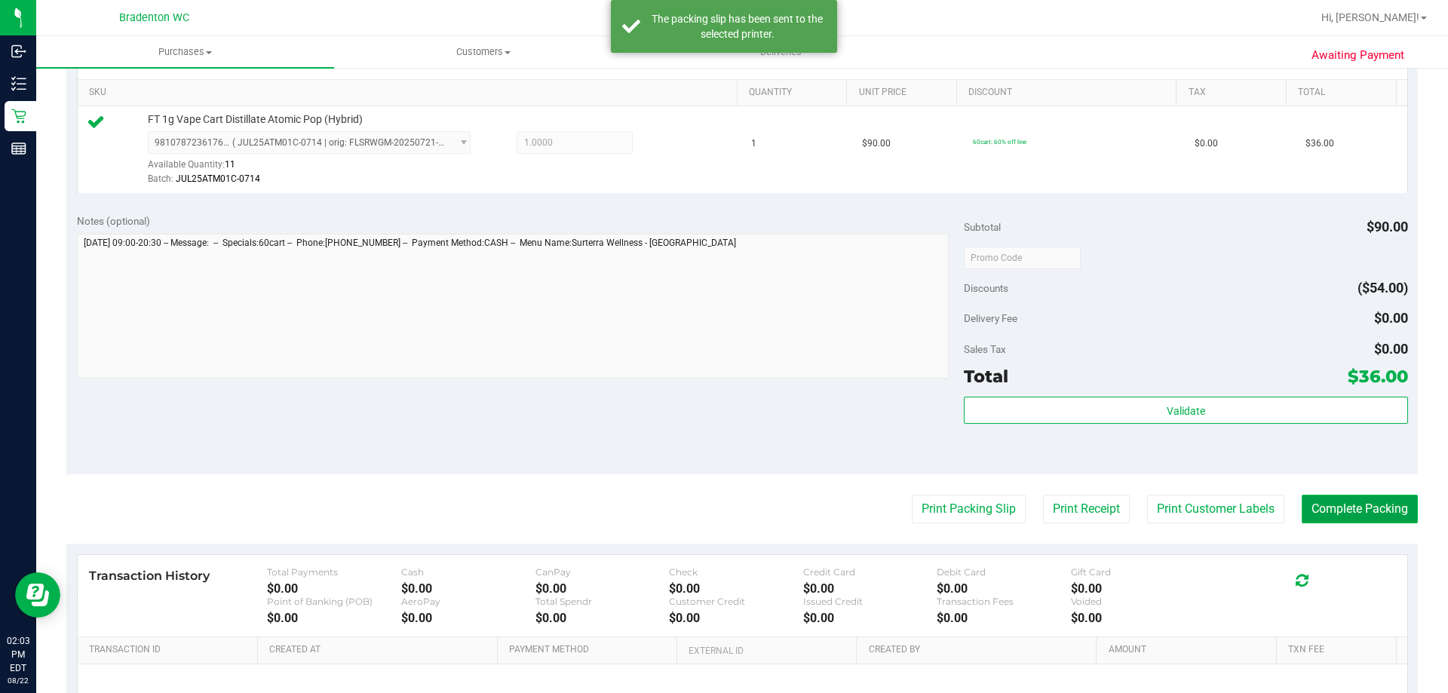
click at [1309, 501] on button "Complete Packing" at bounding box center [1360, 509] width 116 height 29
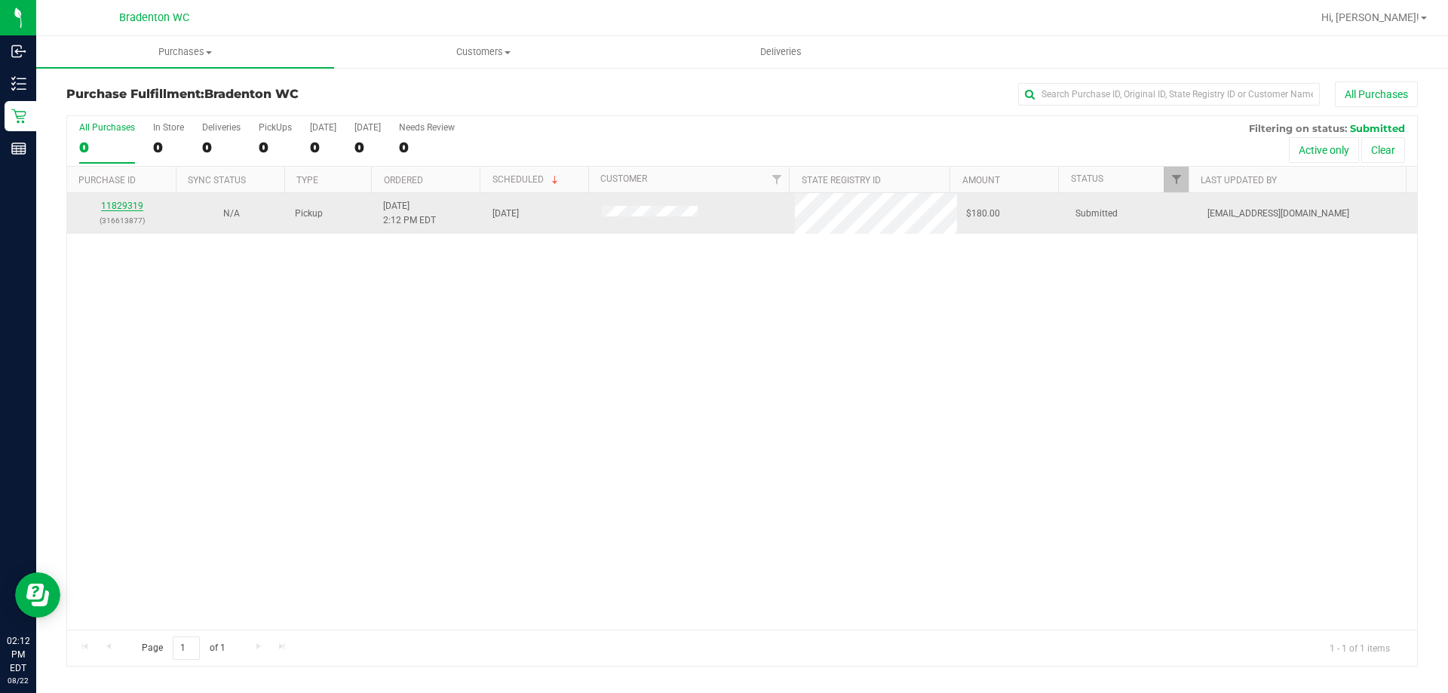
click at [126, 207] on link "11829319" at bounding box center [122, 206] width 42 height 11
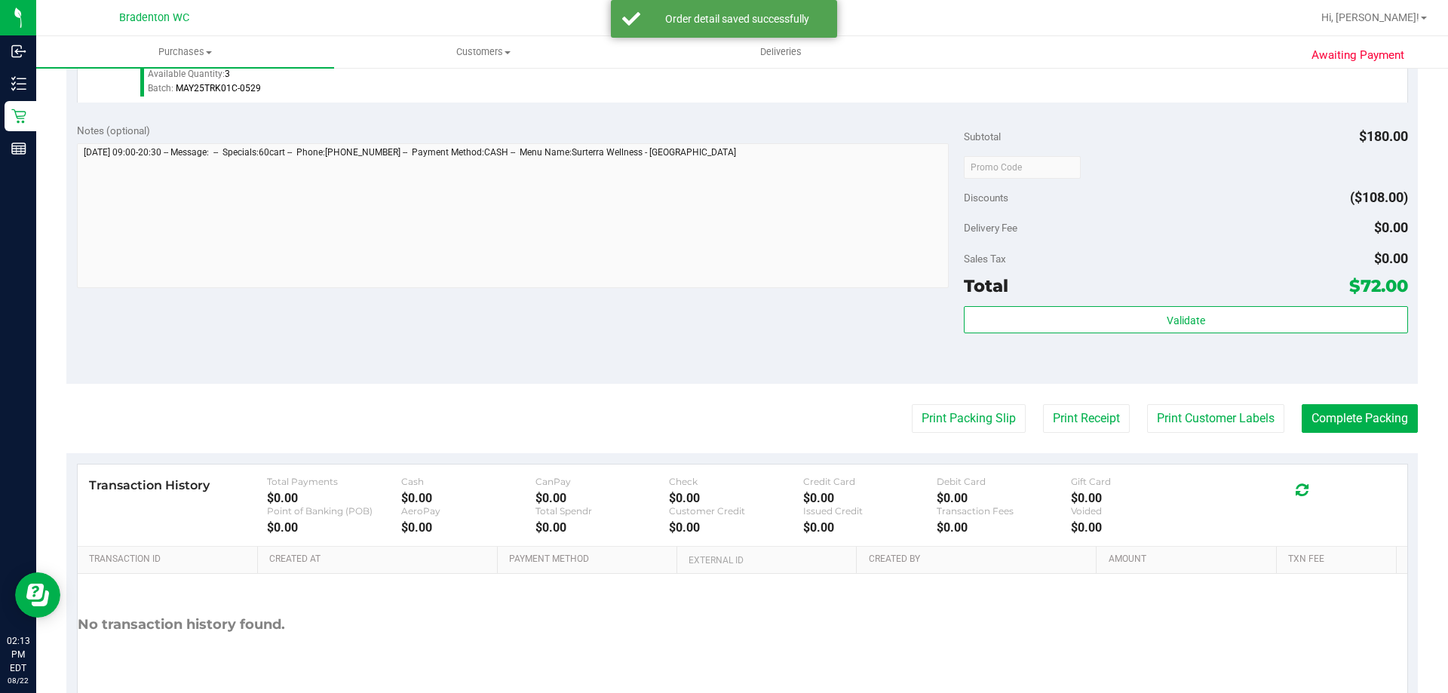
scroll to position [540, 0]
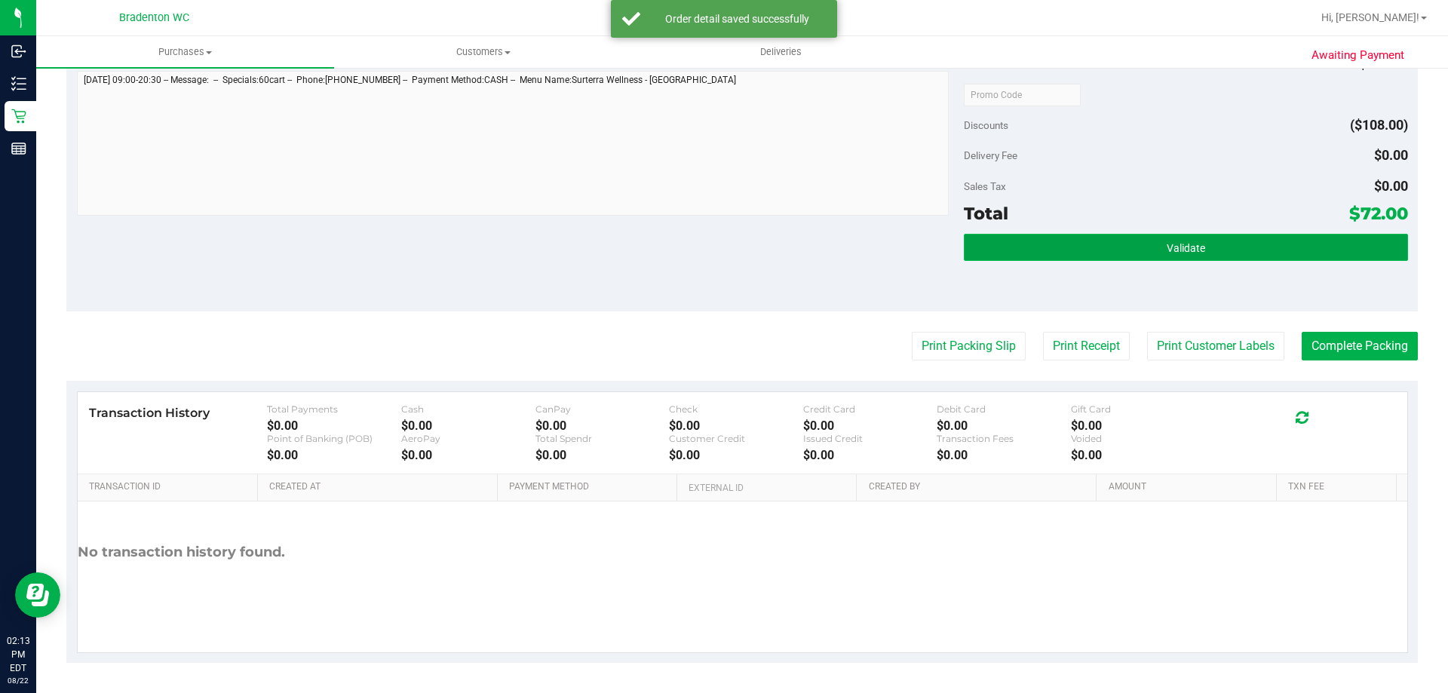
click at [1109, 235] on button "Validate" at bounding box center [1185, 247] width 443 height 27
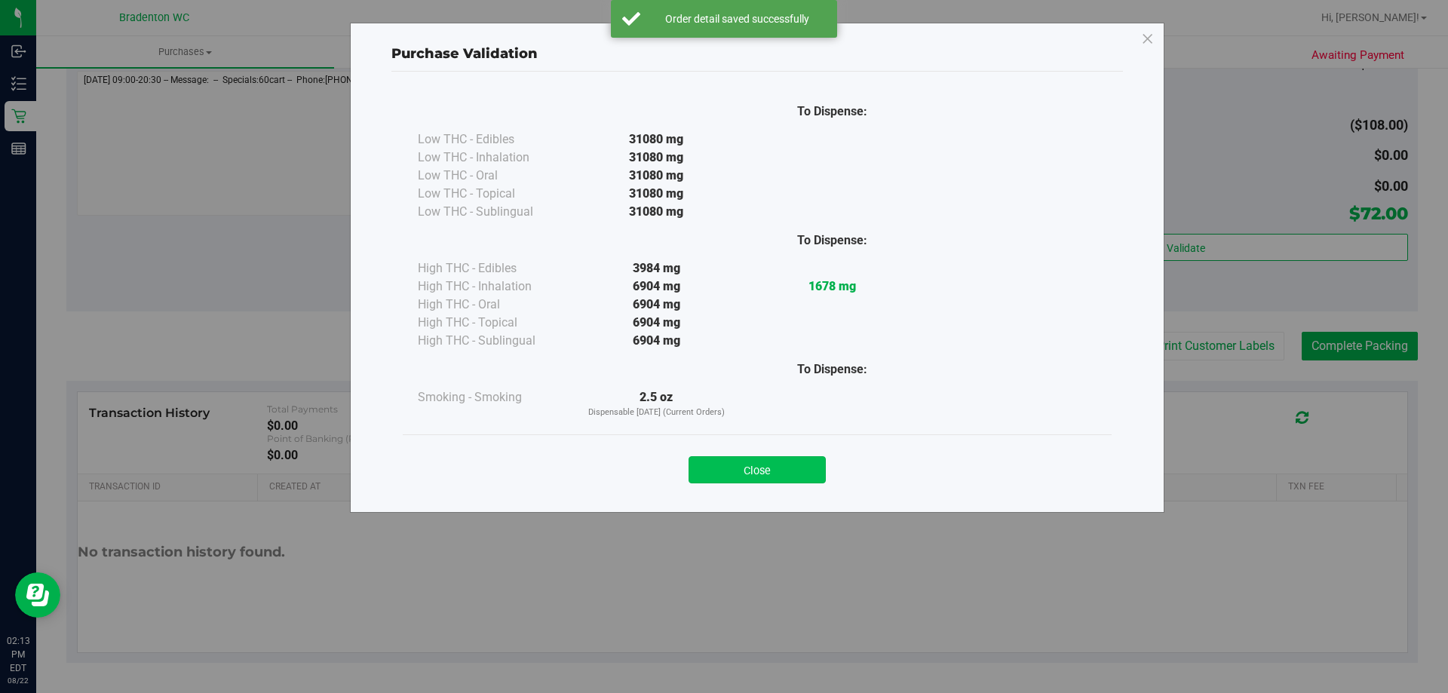
click at [782, 465] on button "Close" at bounding box center [756, 469] width 137 height 27
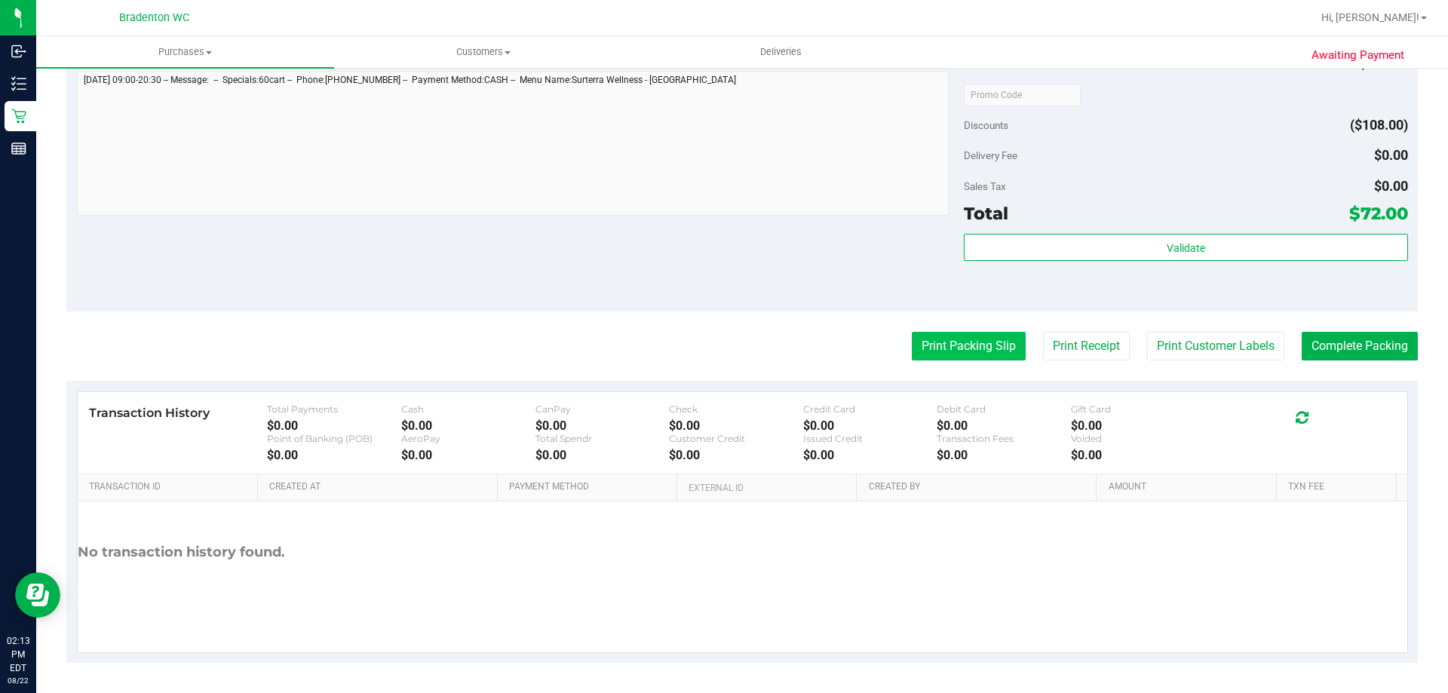
click at [960, 346] on button "Print Packing Slip" at bounding box center [969, 346] width 114 height 29
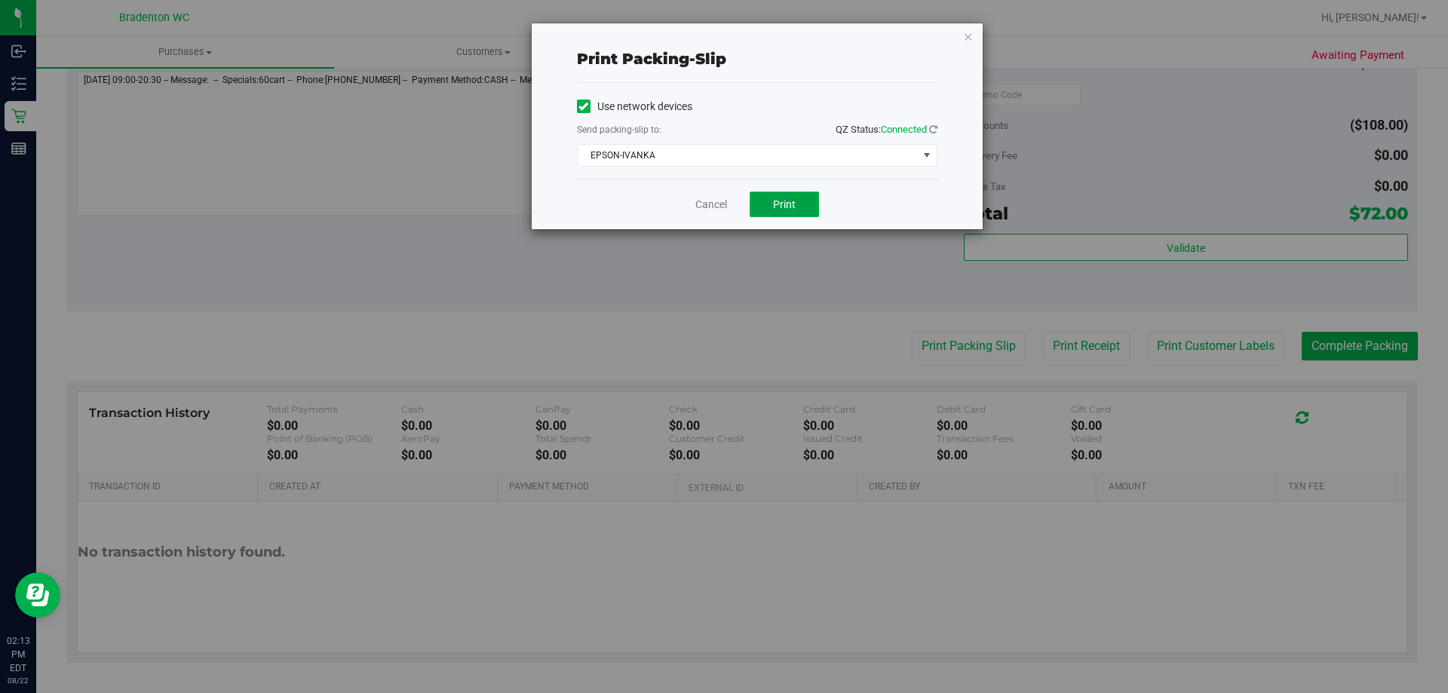
click at [790, 207] on span "Print" at bounding box center [784, 204] width 23 height 12
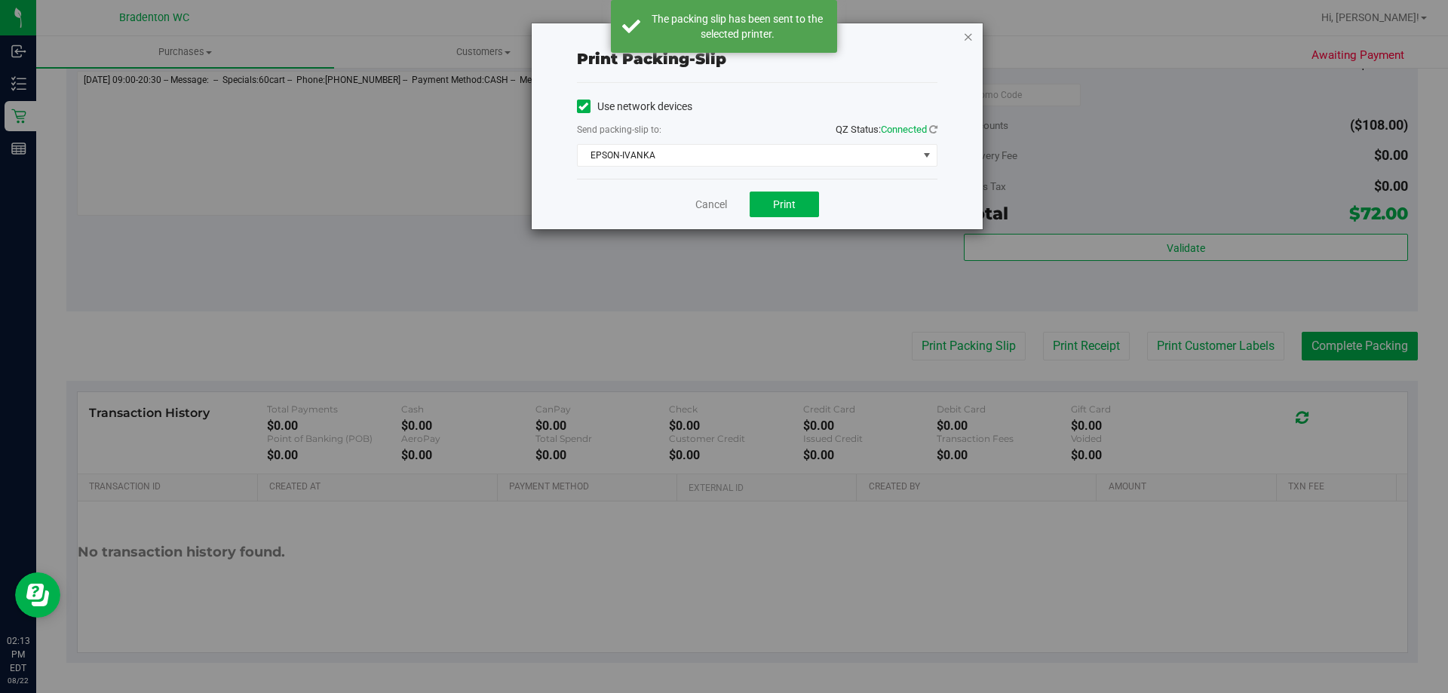
click at [969, 35] on icon "button" at bounding box center [968, 36] width 11 height 18
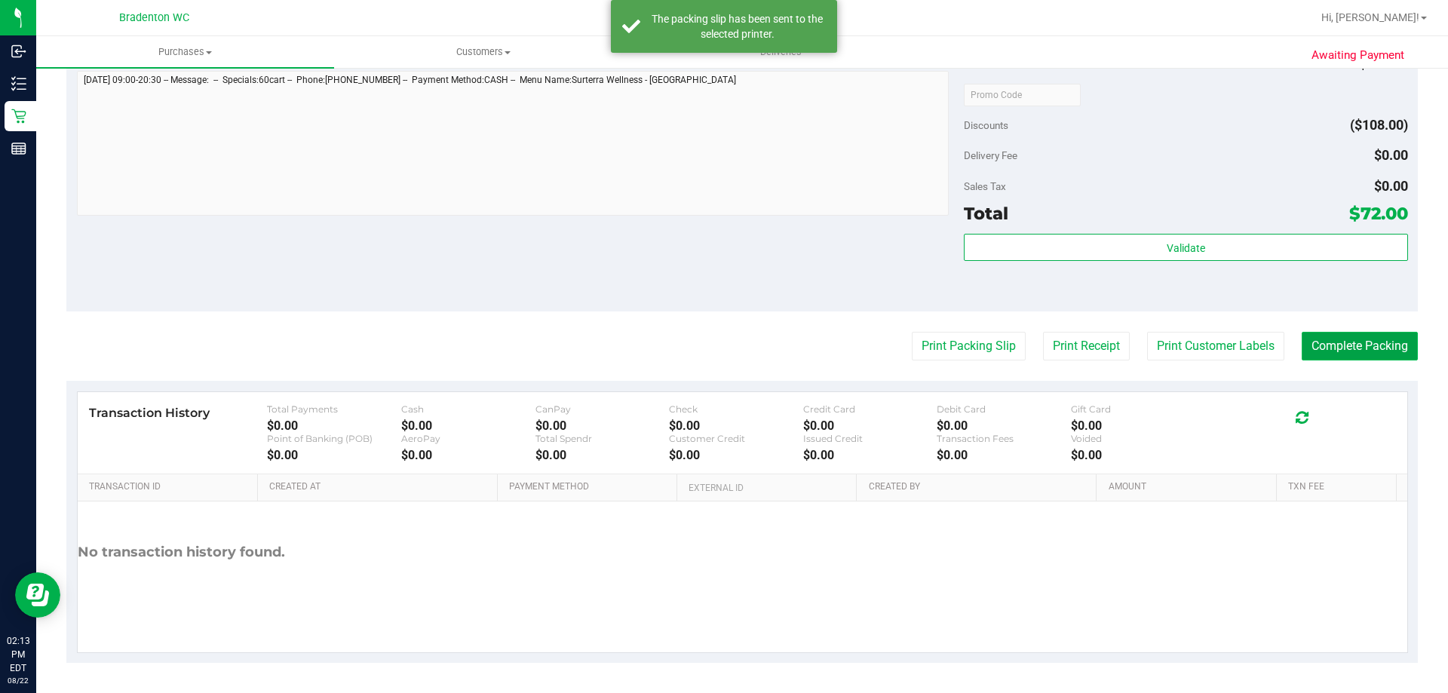
click at [1305, 345] on button "Complete Packing" at bounding box center [1360, 346] width 116 height 29
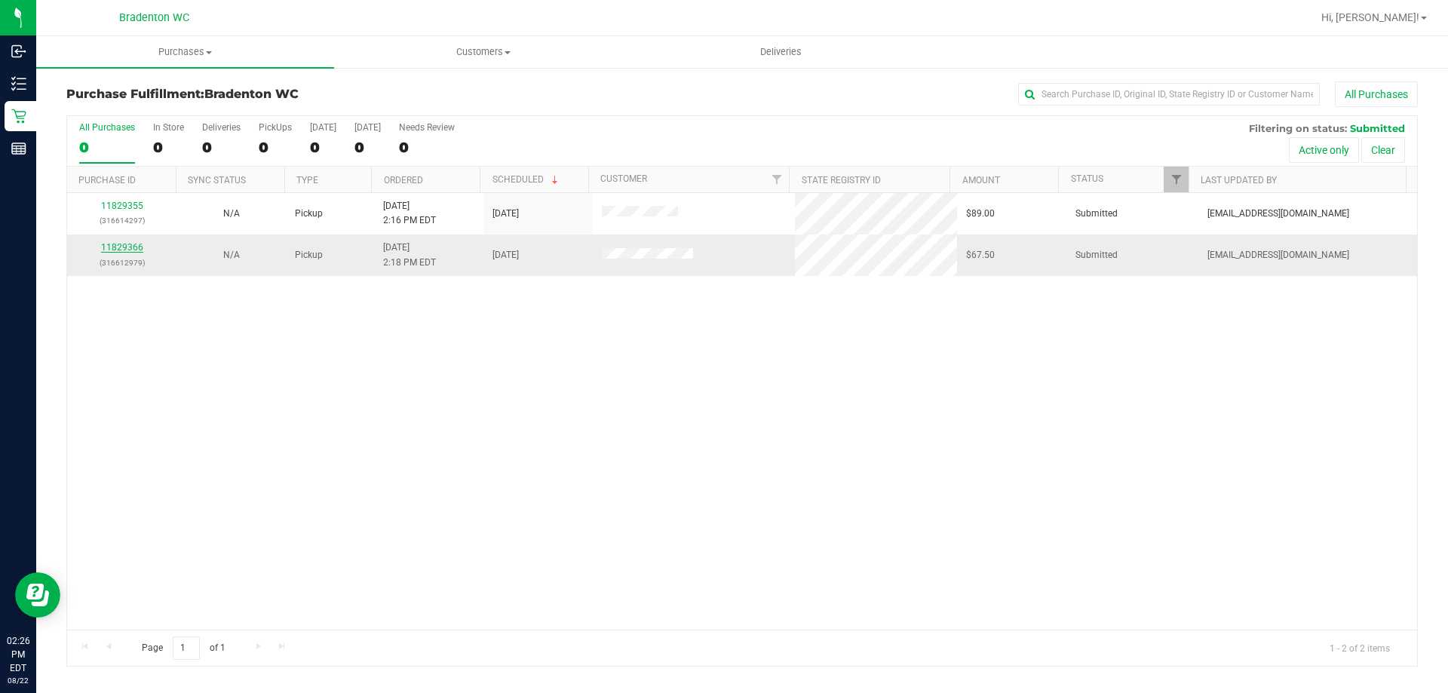
click at [121, 251] on link "11829366" at bounding box center [122, 247] width 42 height 11
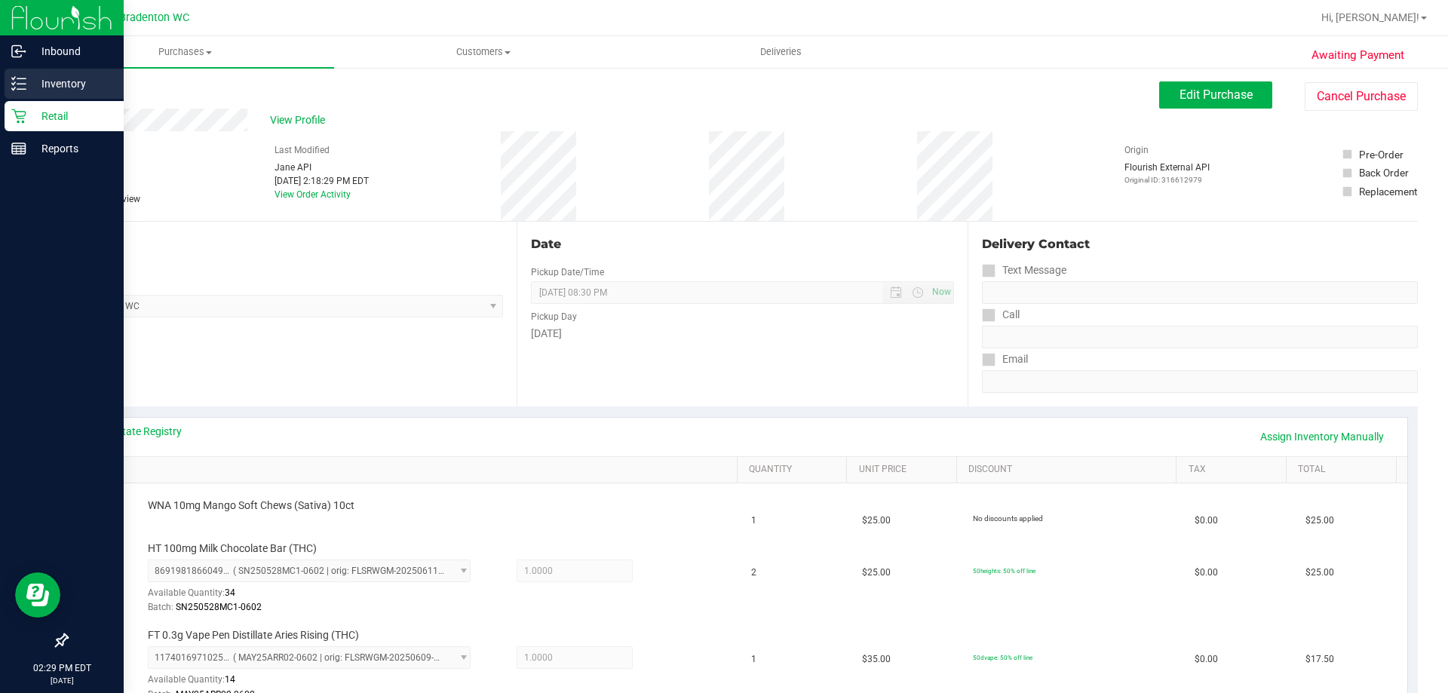
click at [21, 89] on line at bounding box center [21, 89] width 8 height 0
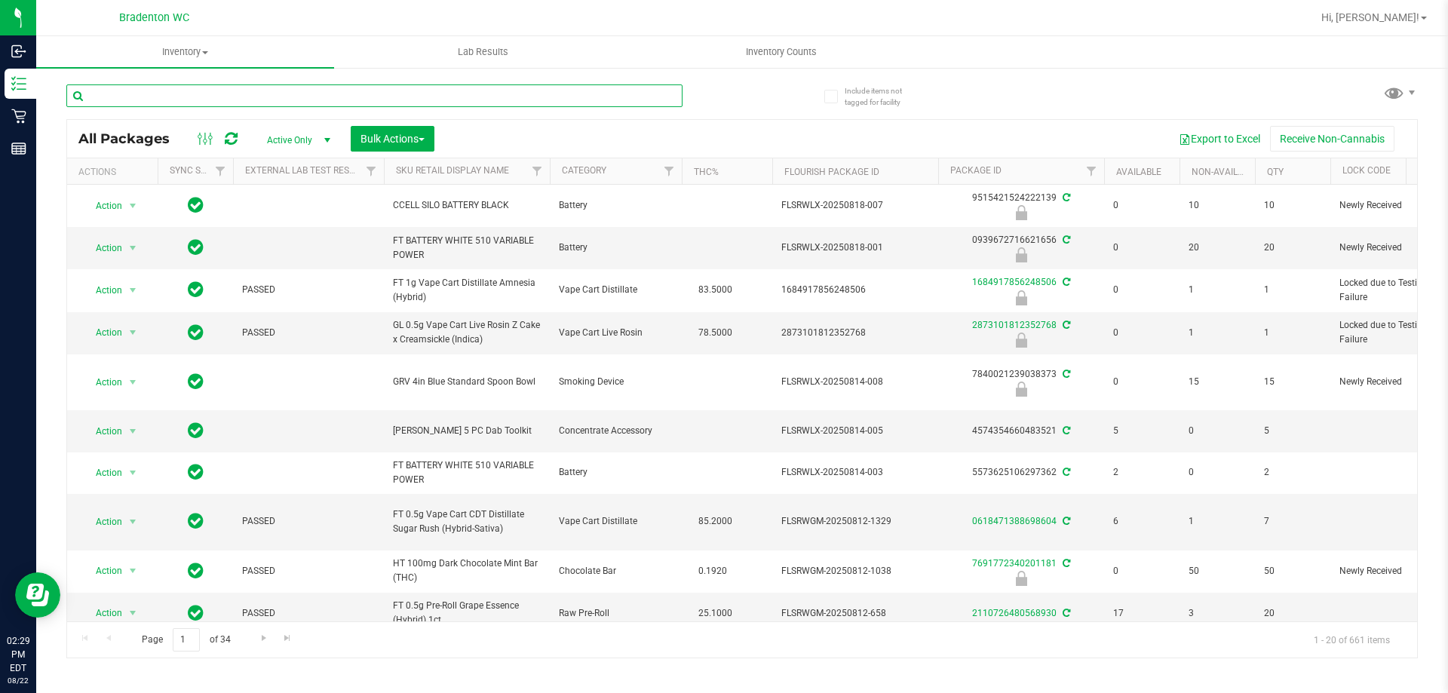
click at [280, 95] on input "text" at bounding box center [374, 95] width 616 height 23
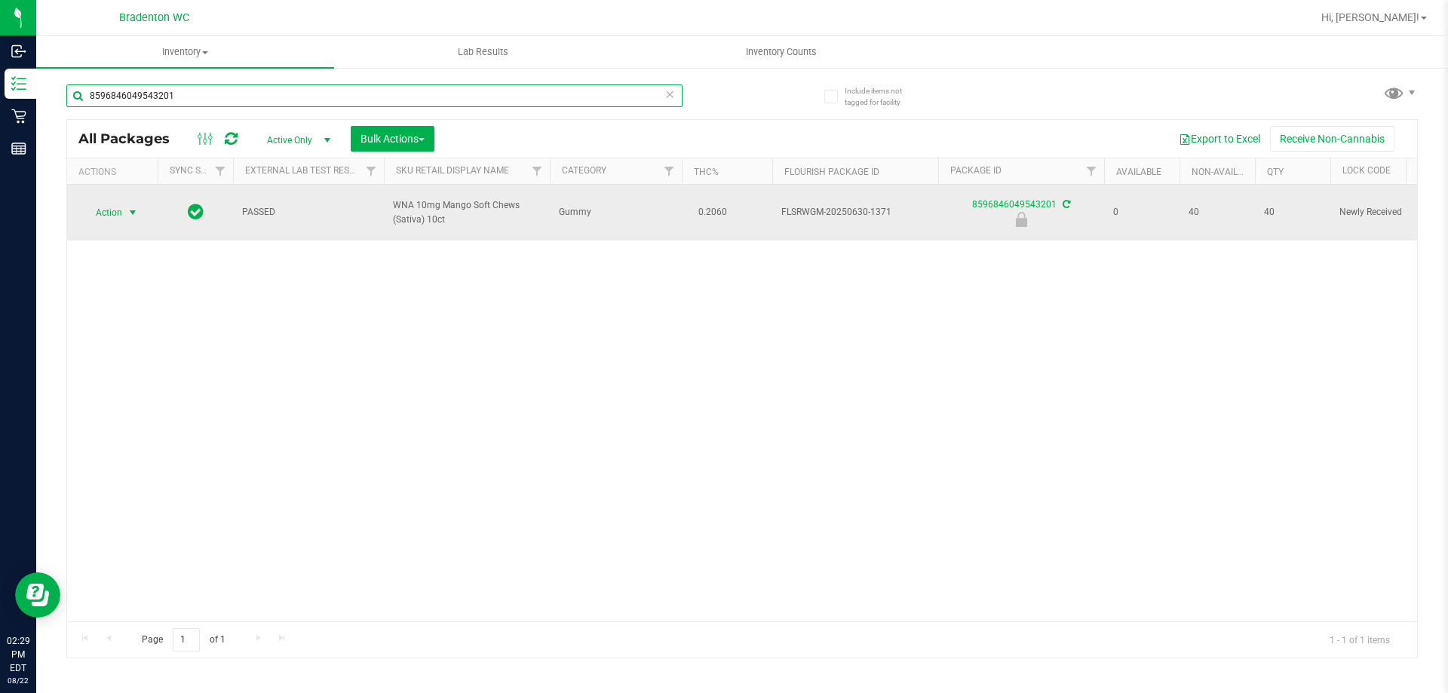
type input "8596846049543201"
click at [131, 207] on span "select" at bounding box center [133, 213] width 12 height 12
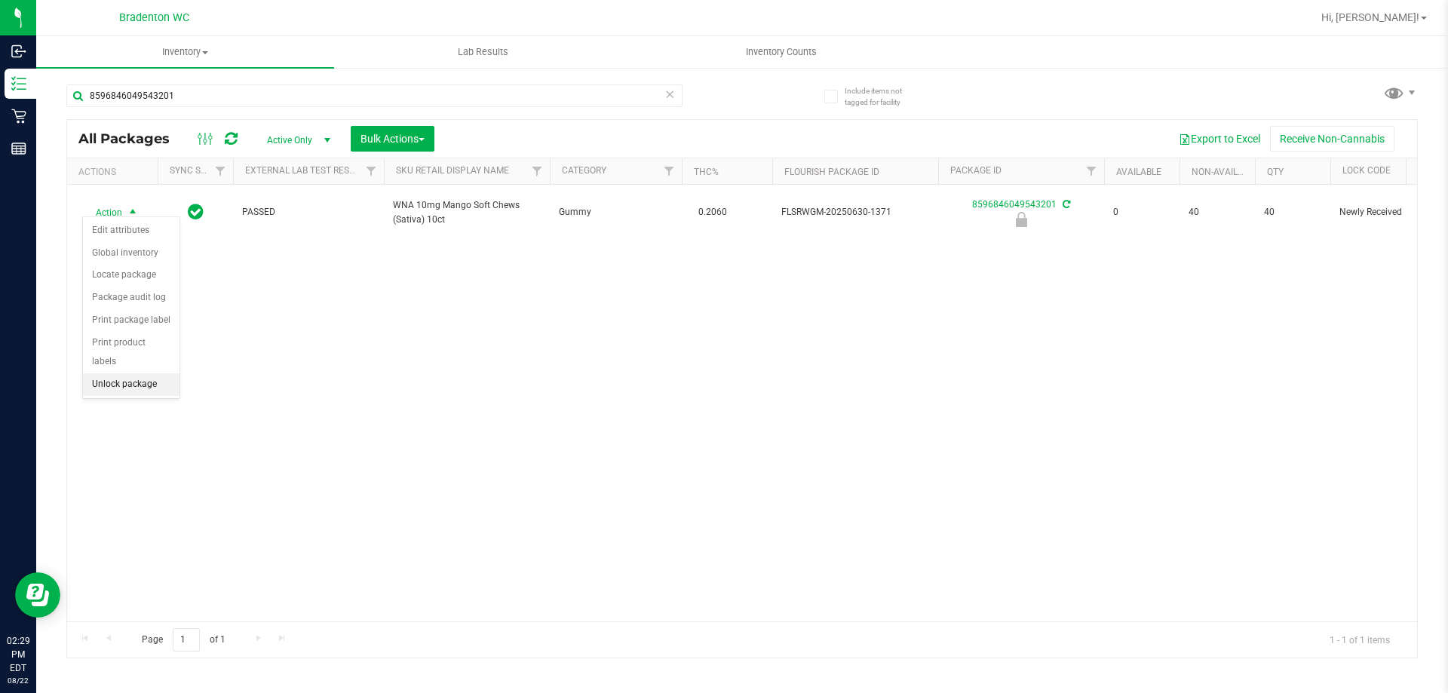
click at [146, 373] on li "Unlock package" at bounding box center [131, 384] width 97 height 23
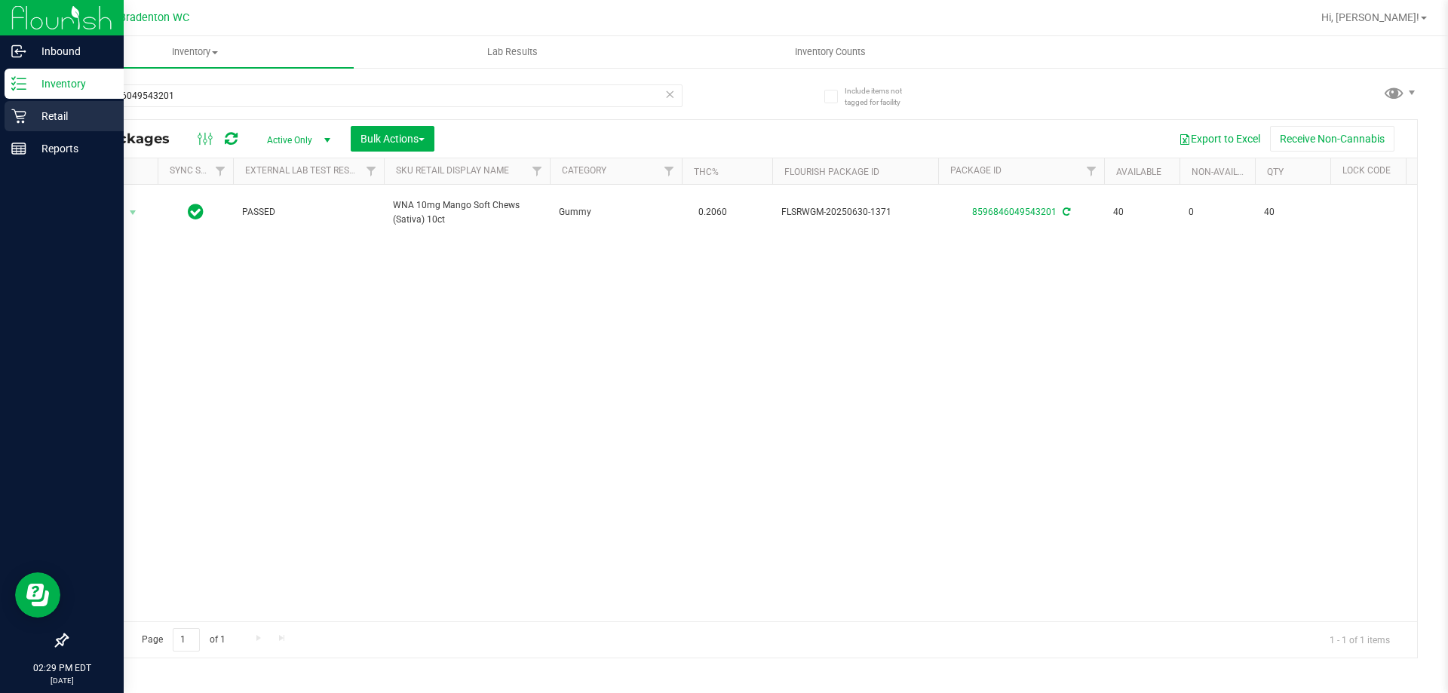
click at [18, 127] on div "Retail" at bounding box center [64, 116] width 119 height 30
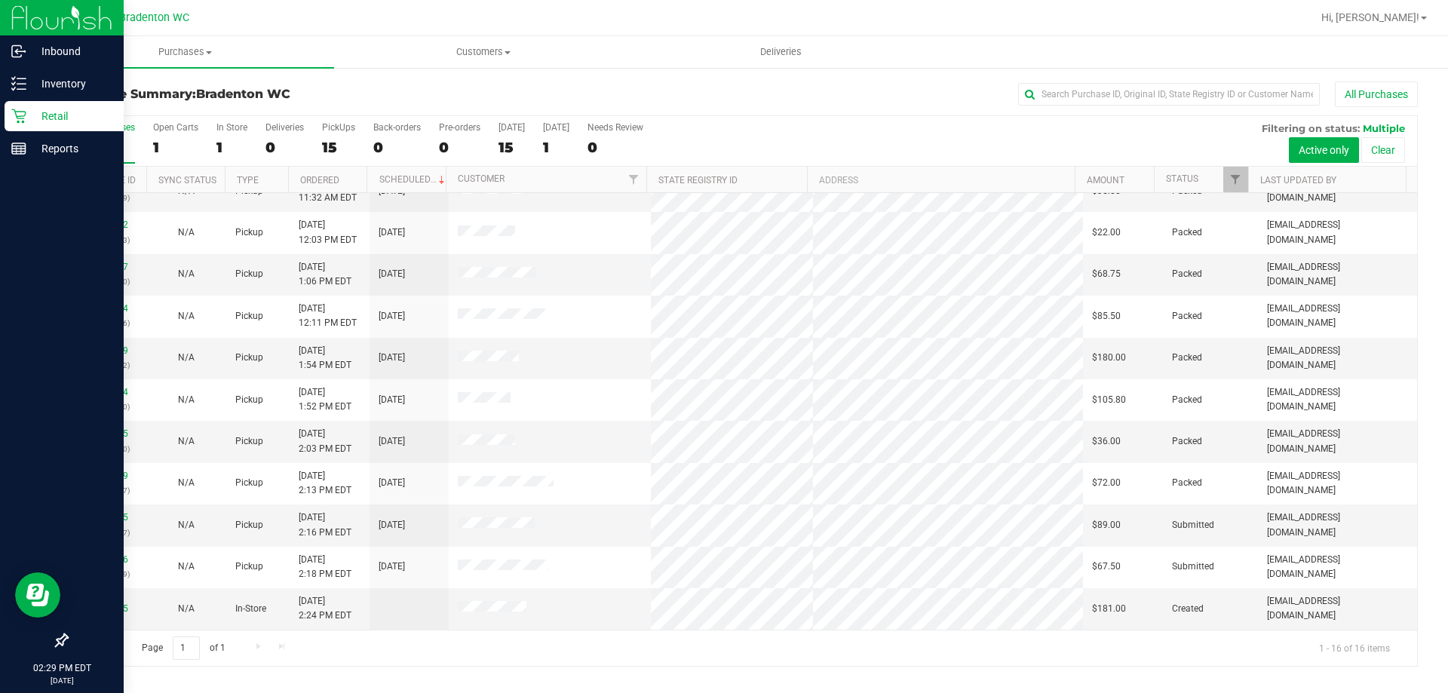
scroll to position [231, 0]
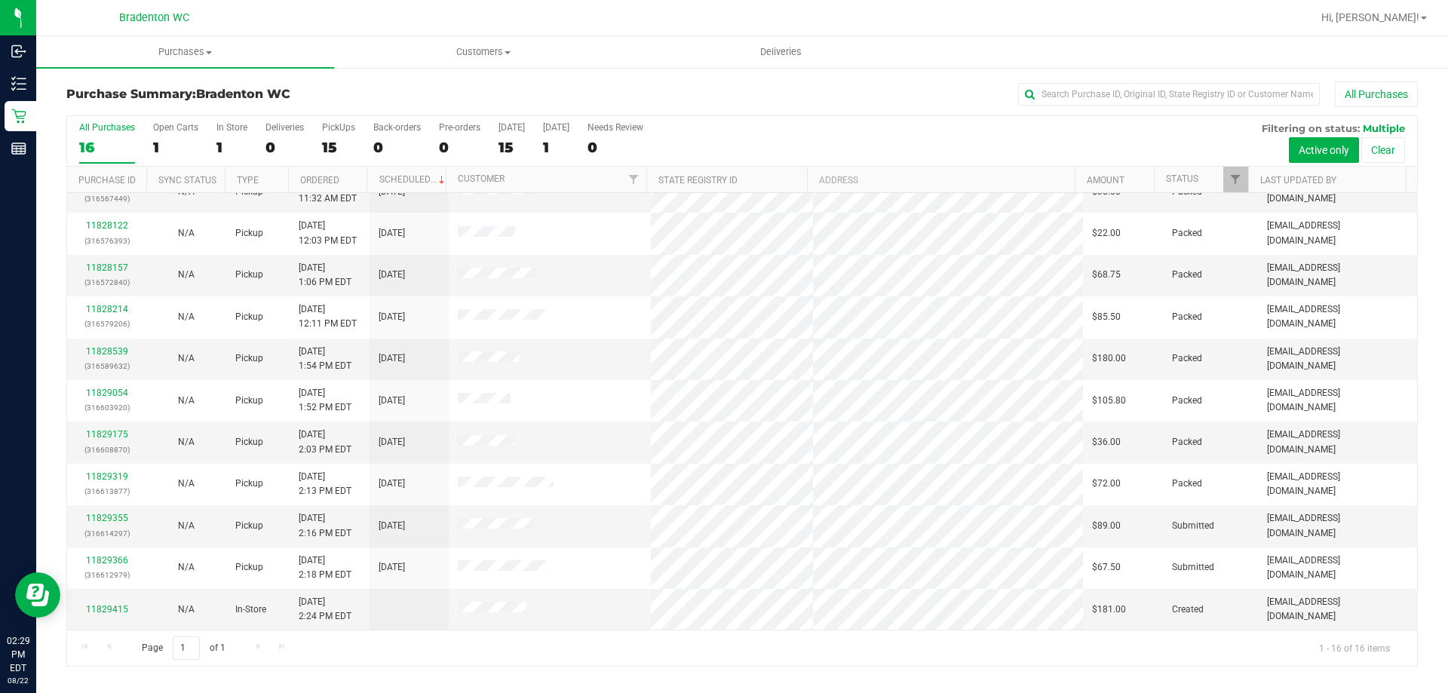
click at [401, 21] on div at bounding box center [790, 17] width 1041 height 29
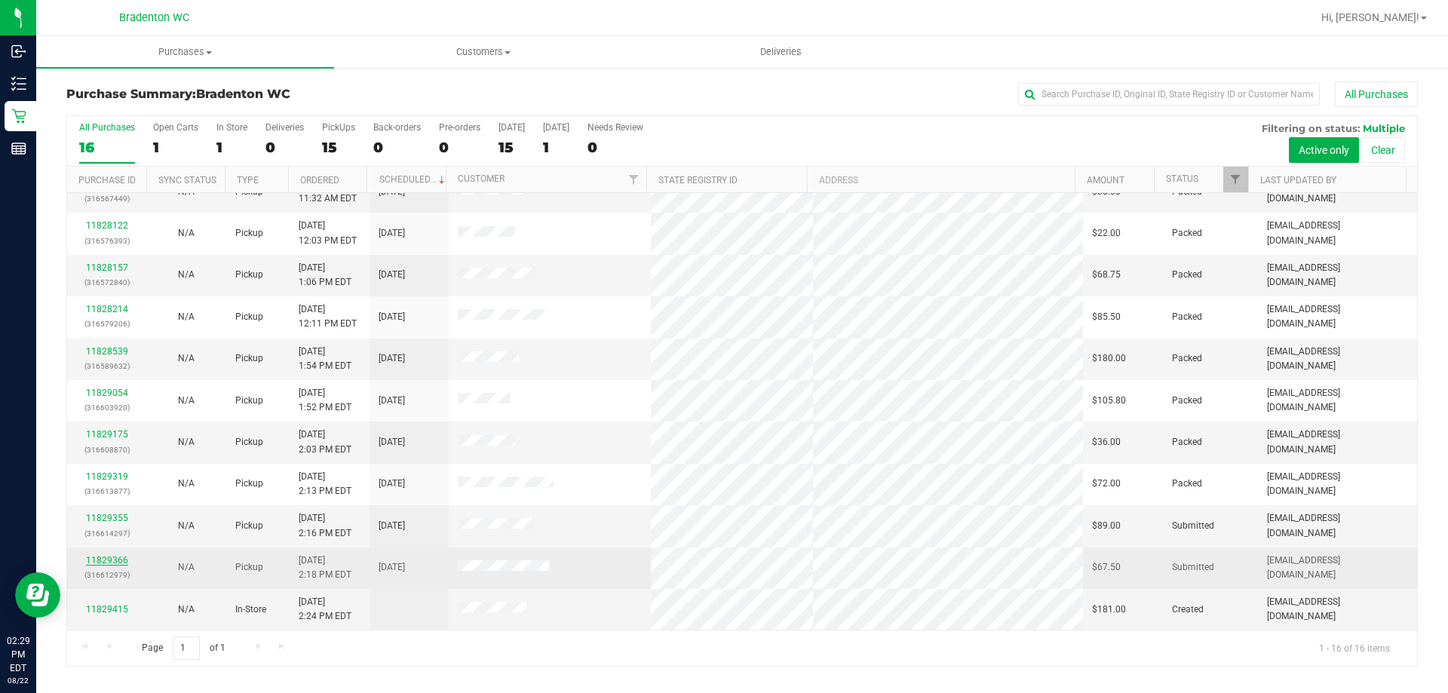
click at [112, 561] on link "11829366" at bounding box center [107, 560] width 42 height 11
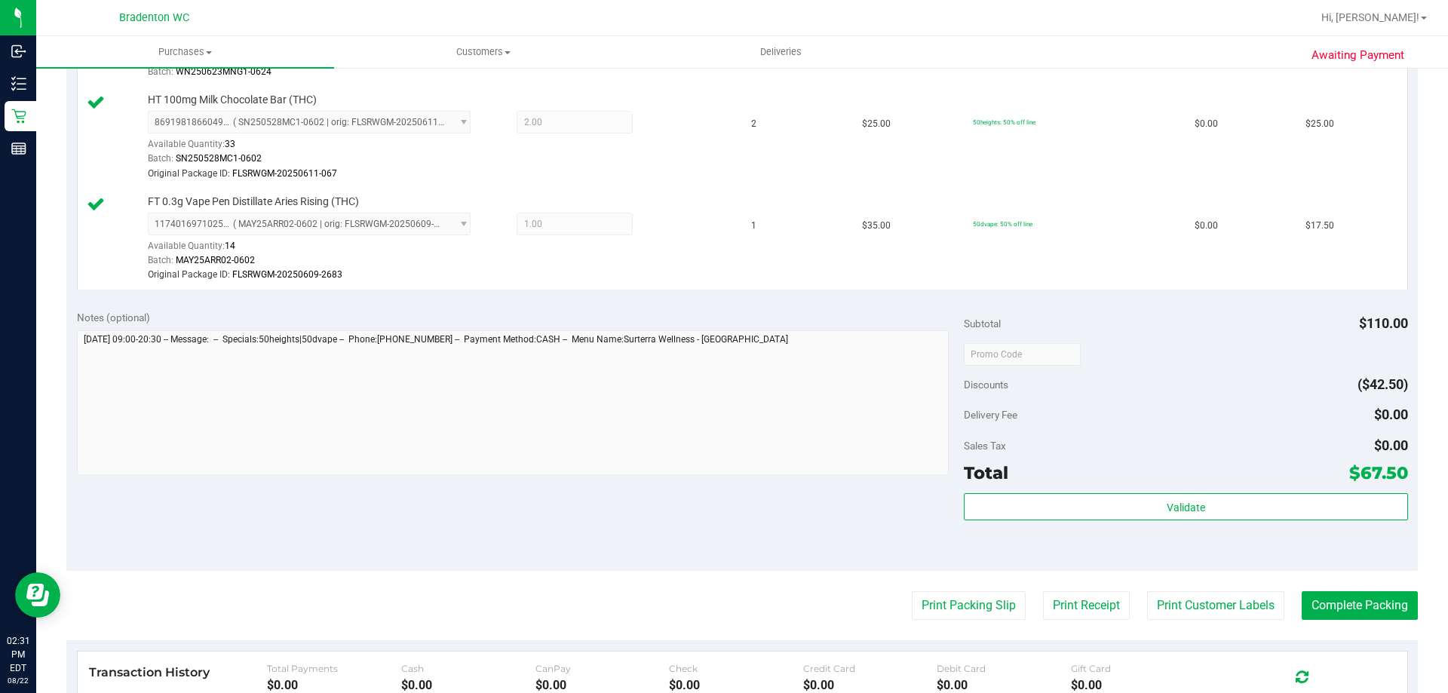
scroll to position [489, 0]
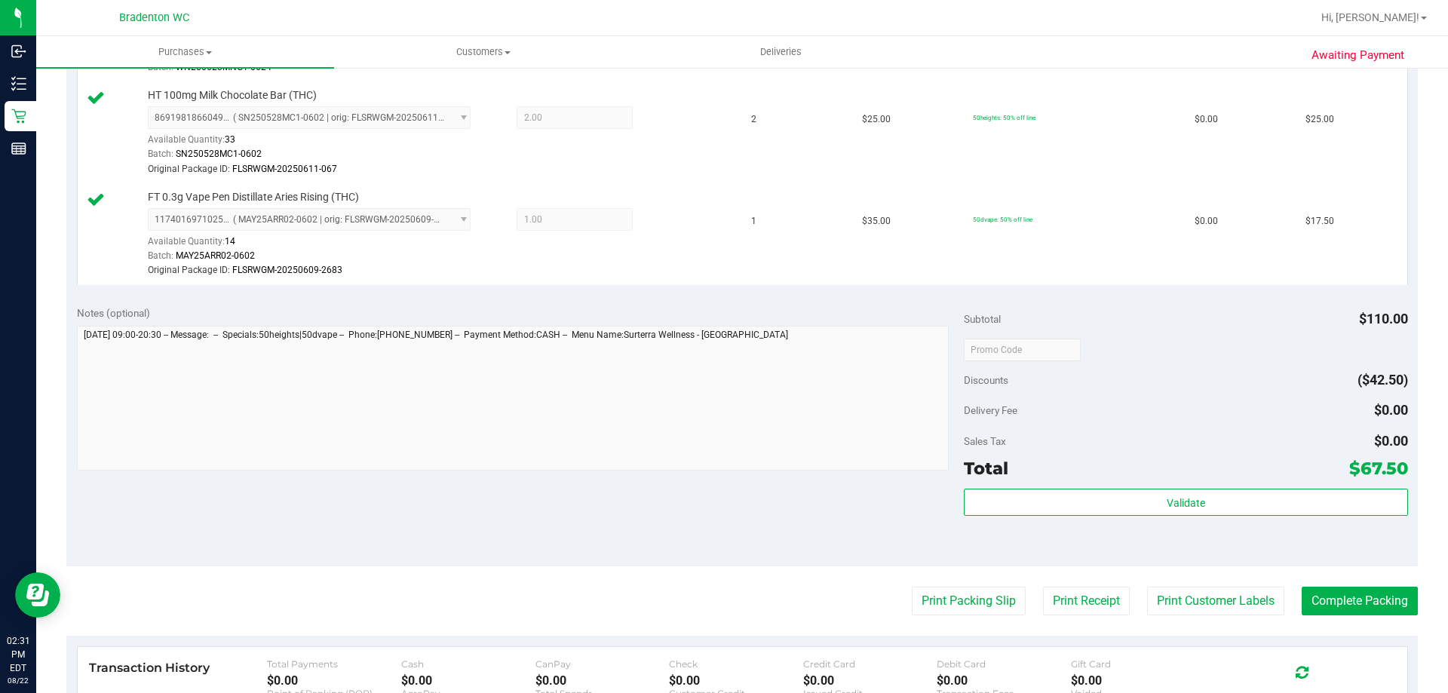
click at [1222, 529] on div "Validate" at bounding box center [1185, 523] width 443 height 68
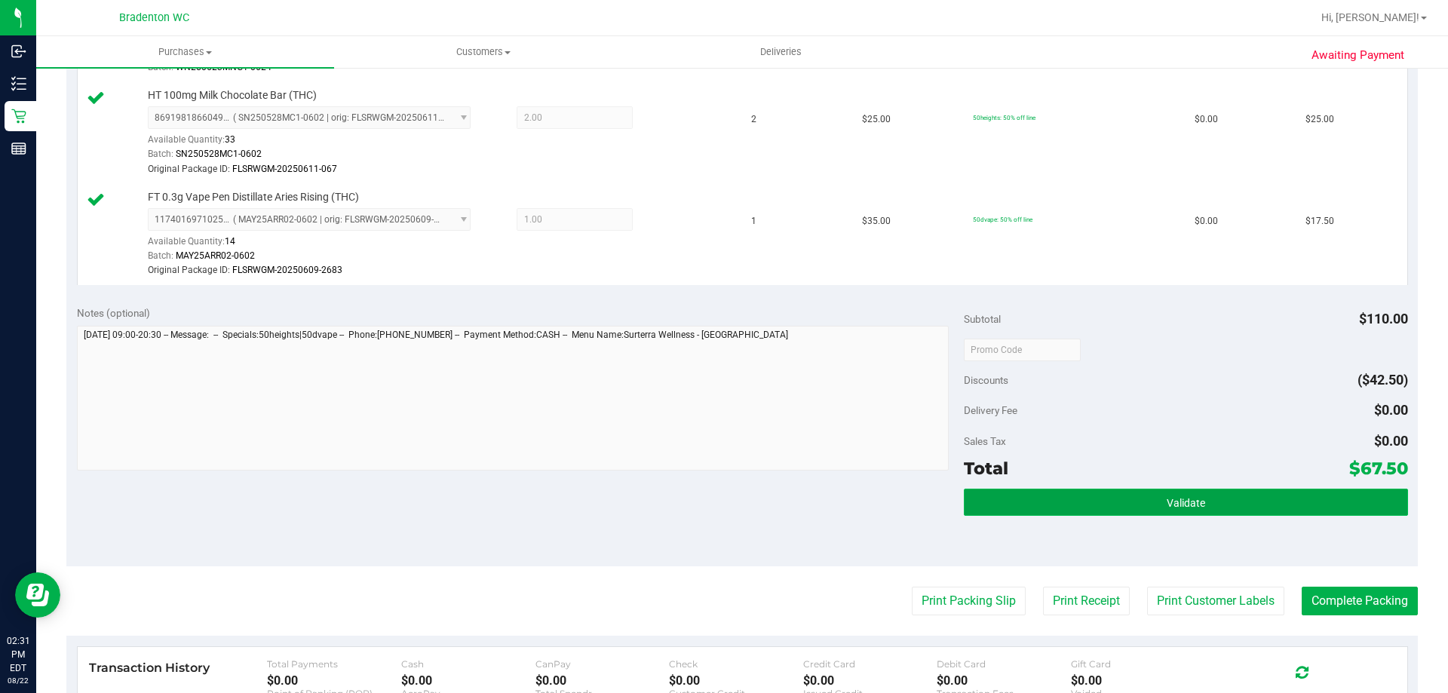
click at [1199, 500] on button "Validate" at bounding box center [1185, 502] width 443 height 27
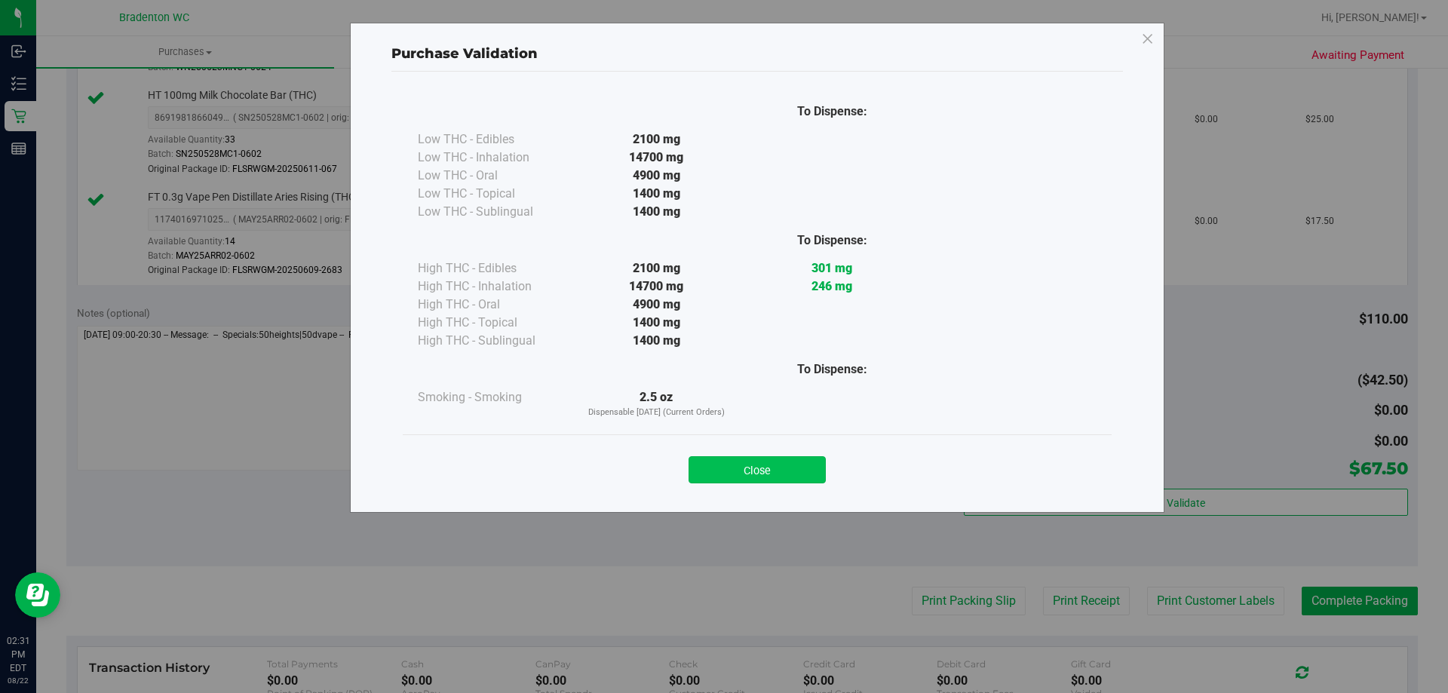
click at [797, 467] on button "Close" at bounding box center [756, 469] width 137 height 27
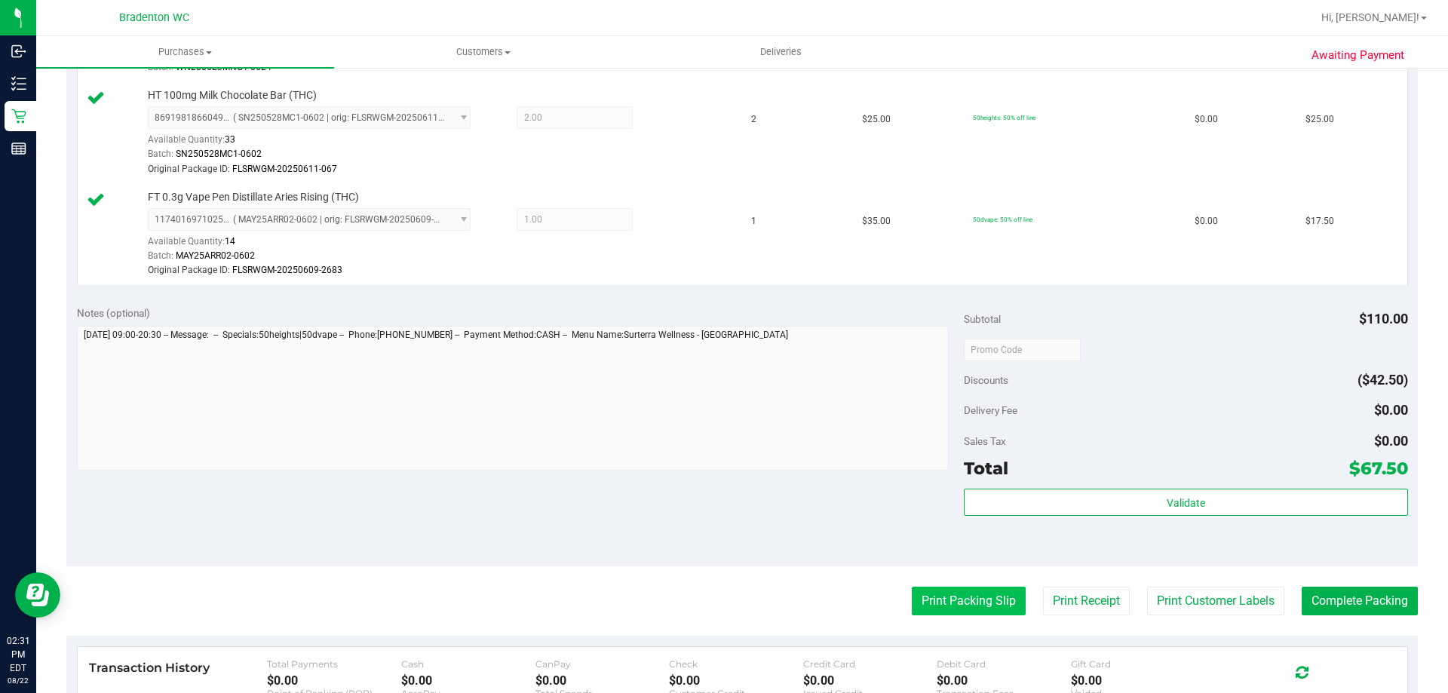
click at [962, 596] on button "Print Packing Slip" at bounding box center [969, 601] width 114 height 29
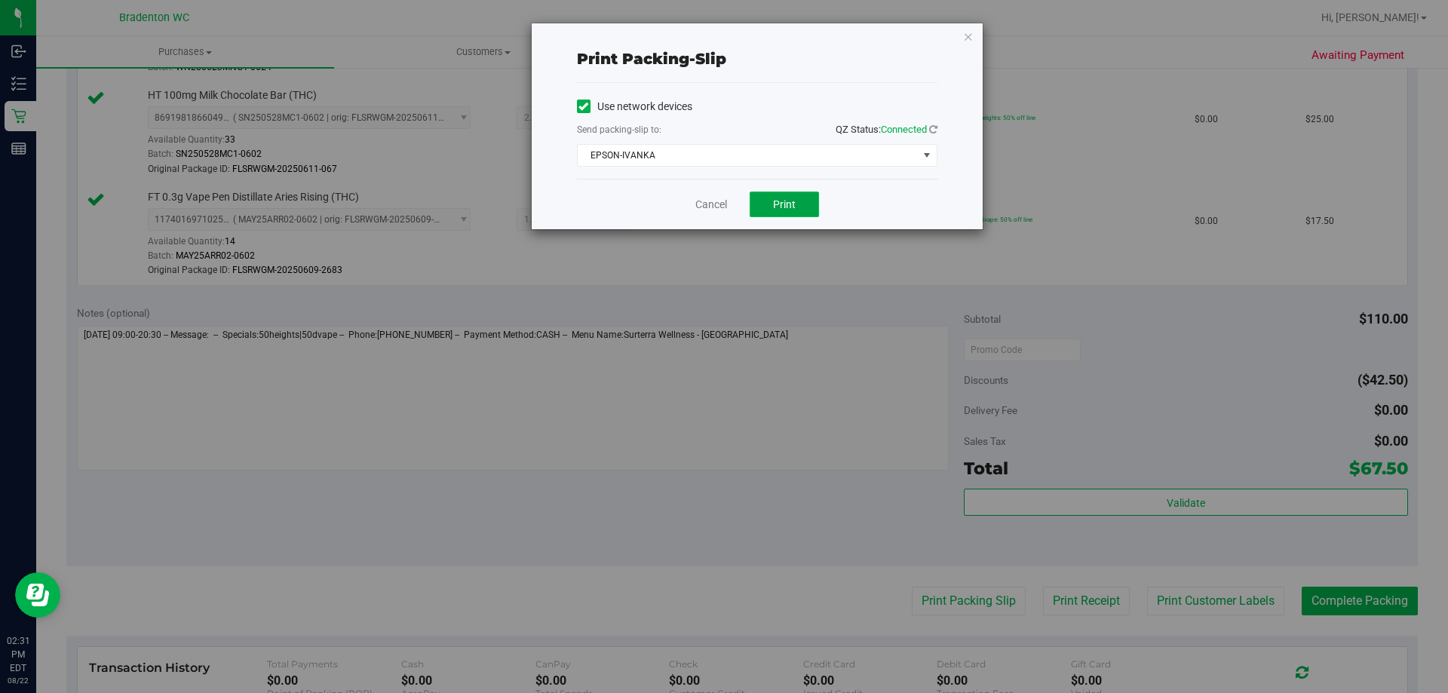
click at [803, 209] on button "Print" at bounding box center [784, 205] width 69 height 26
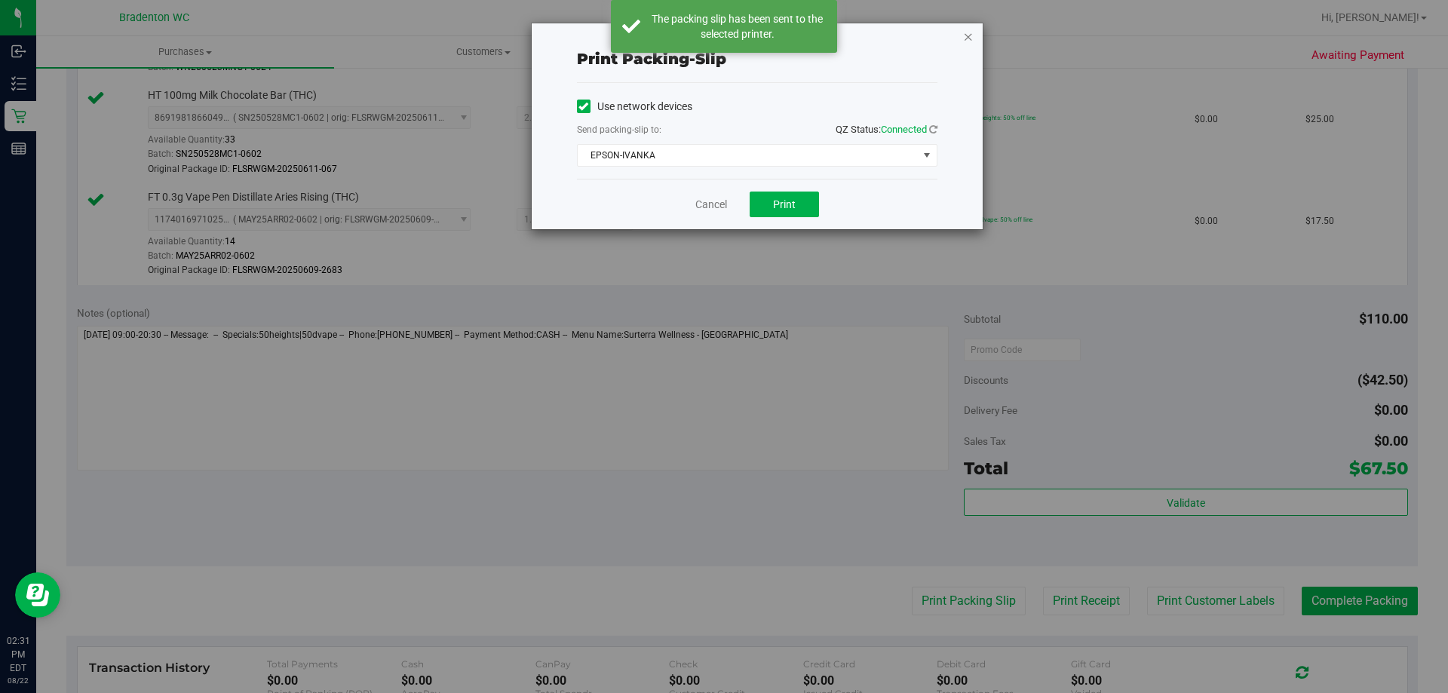
click at [966, 38] on icon "button" at bounding box center [968, 36] width 11 height 18
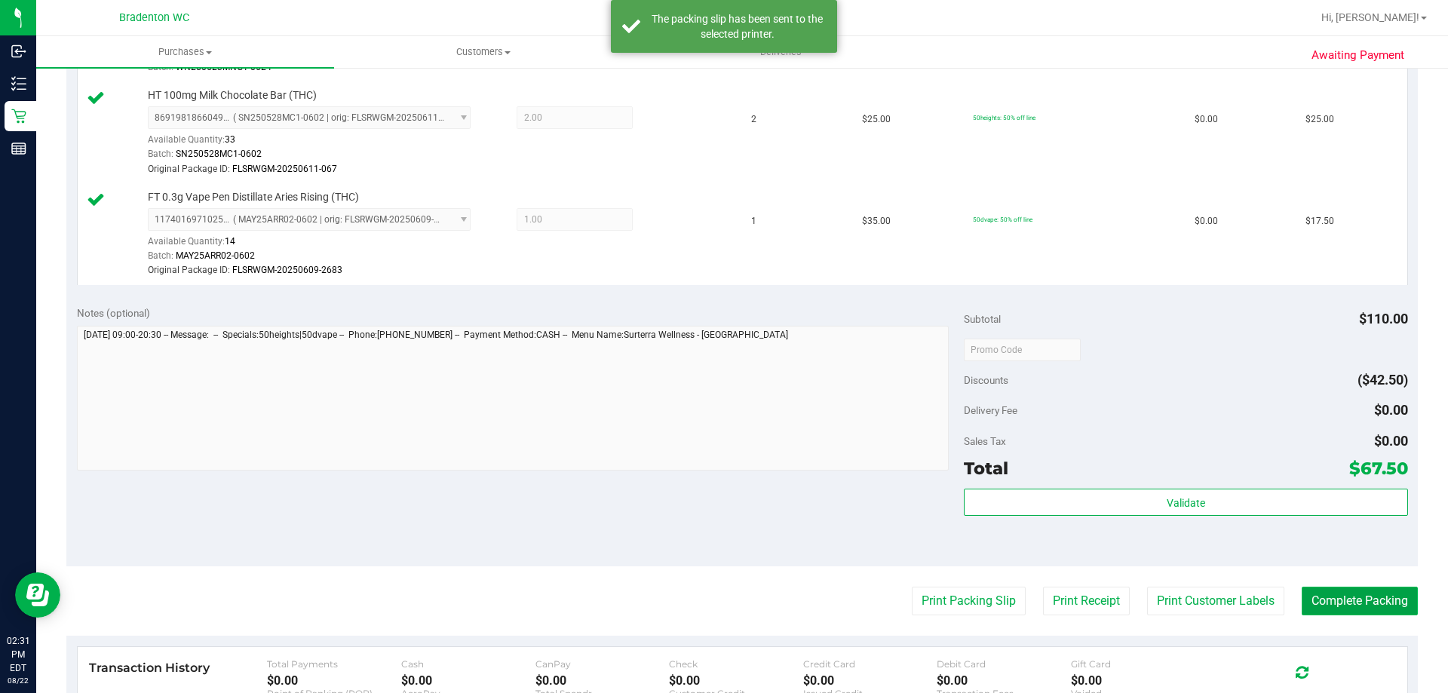
click at [1375, 603] on button "Complete Packing" at bounding box center [1360, 601] width 116 height 29
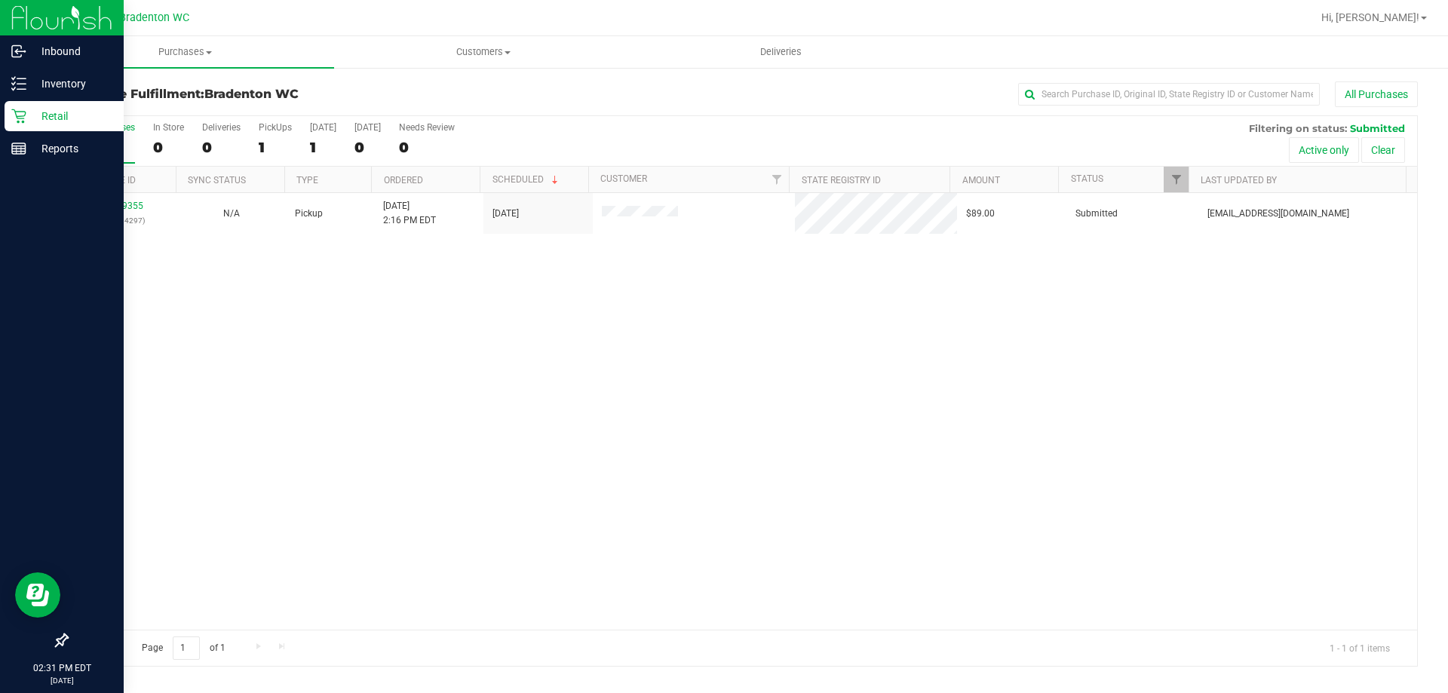
click at [34, 118] on p "Retail" at bounding box center [71, 116] width 90 height 18
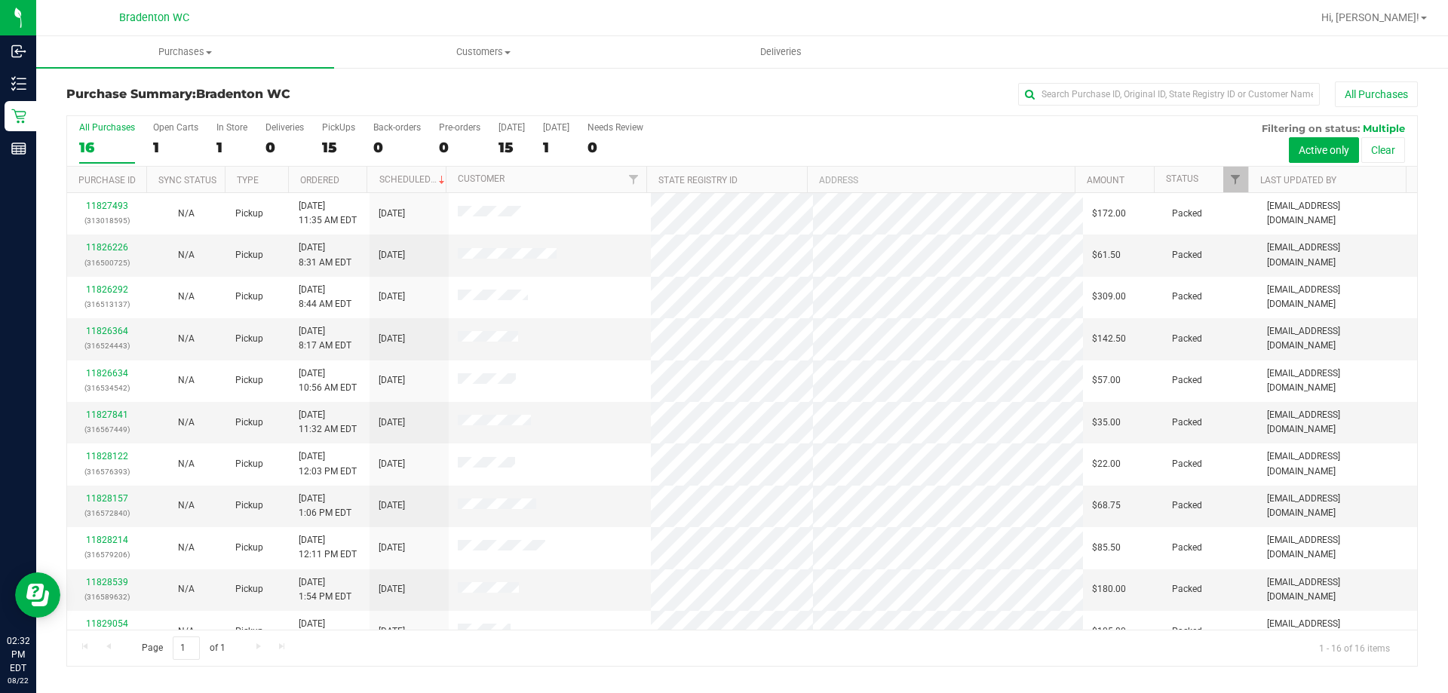
click at [360, 93] on h3 "Purchase Summary: Bradenton WC" at bounding box center [291, 94] width 450 height 14
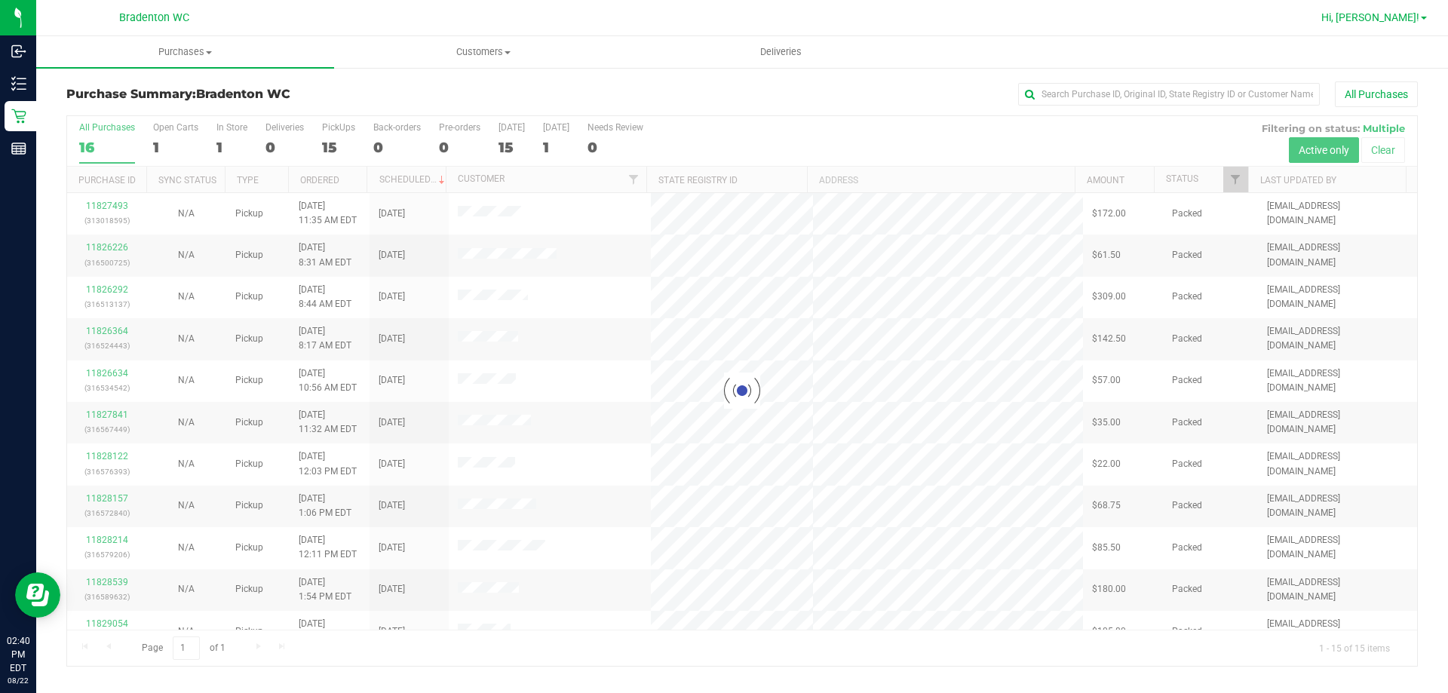
click at [1403, 23] on span "Hi, [PERSON_NAME]!" at bounding box center [1370, 17] width 98 height 12
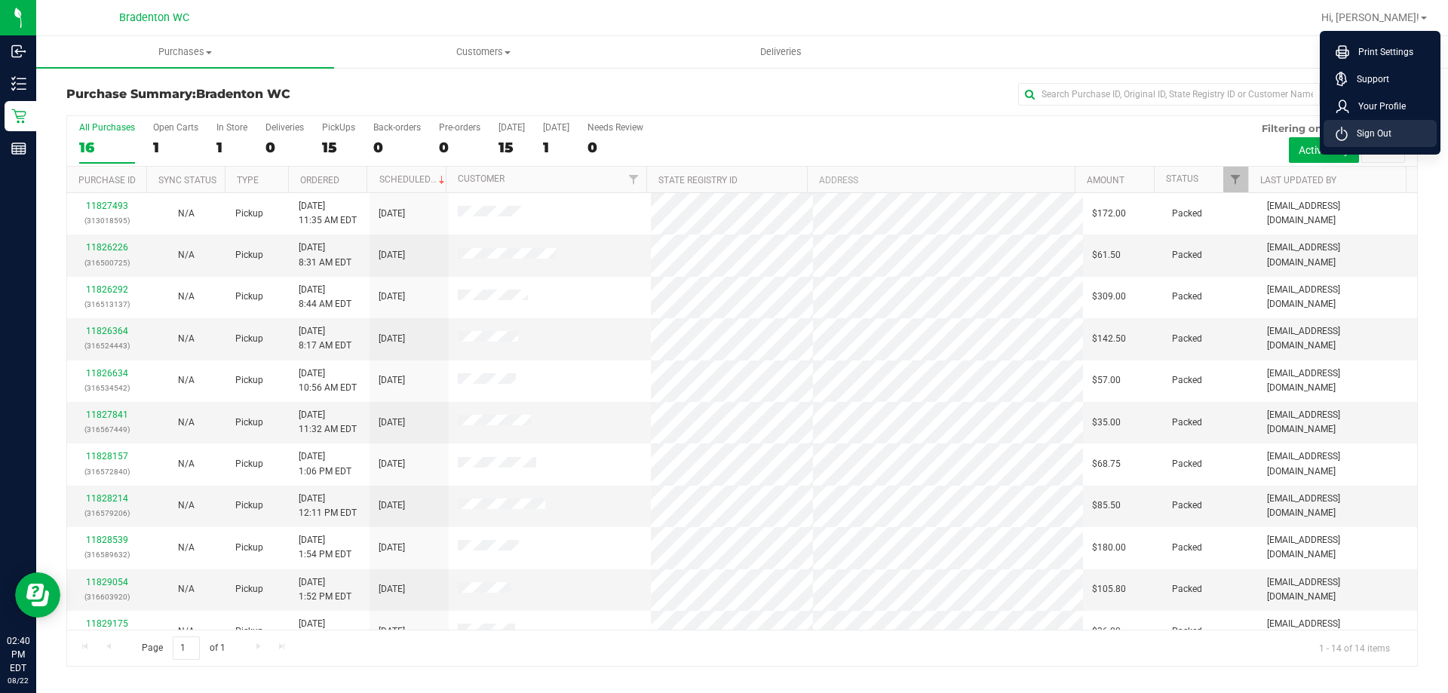
click at [1400, 140] on li "Sign Out" at bounding box center [1379, 133] width 113 height 27
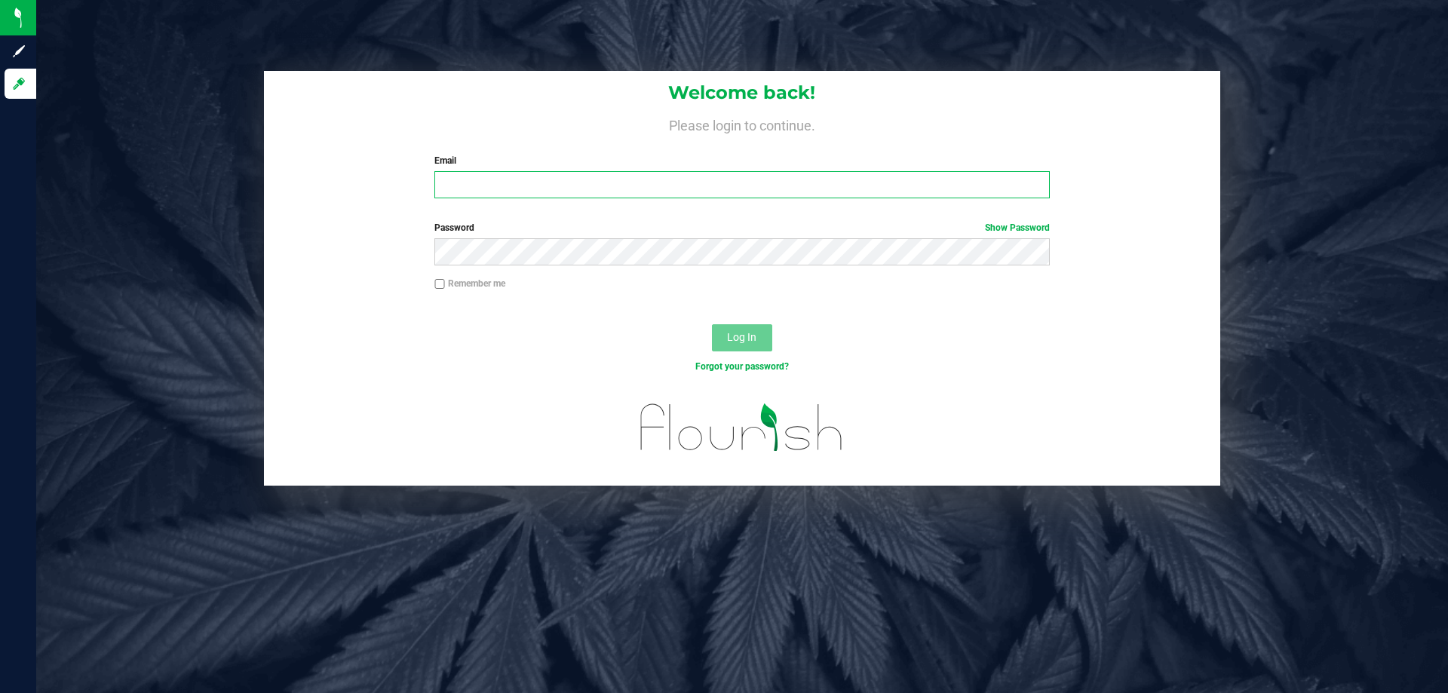
click at [673, 189] on input "Email" at bounding box center [741, 184] width 615 height 27
type input "[EMAIL_ADDRESS][DOMAIN_NAME]"
click at [712, 324] on button "Log In" at bounding box center [742, 337] width 60 height 27
